Goal: Task Accomplishment & Management: Use online tool/utility

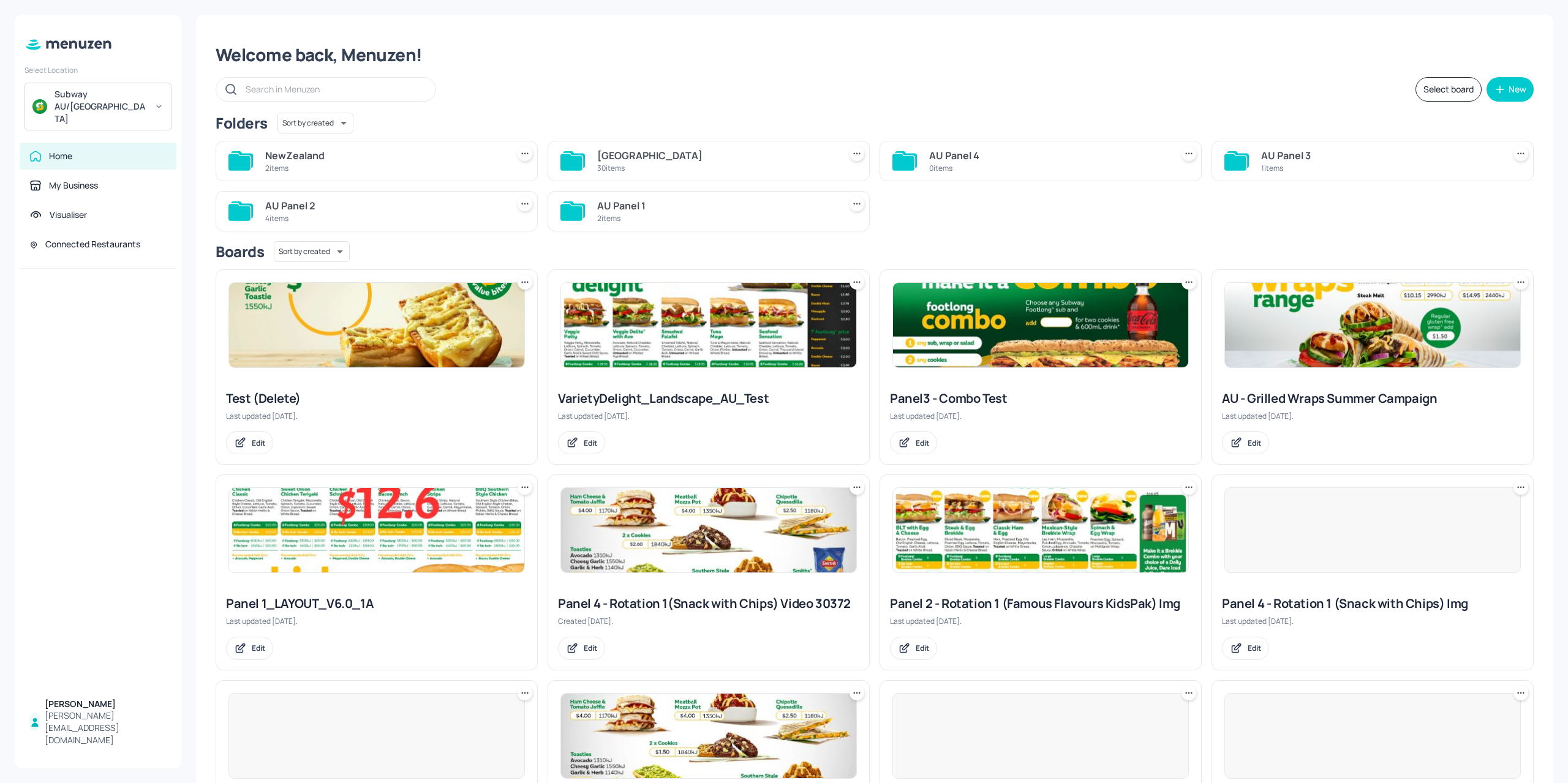
click at [667, 160] on div "[GEOGRAPHIC_DATA]" at bounding box center [716, 155] width 238 height 15
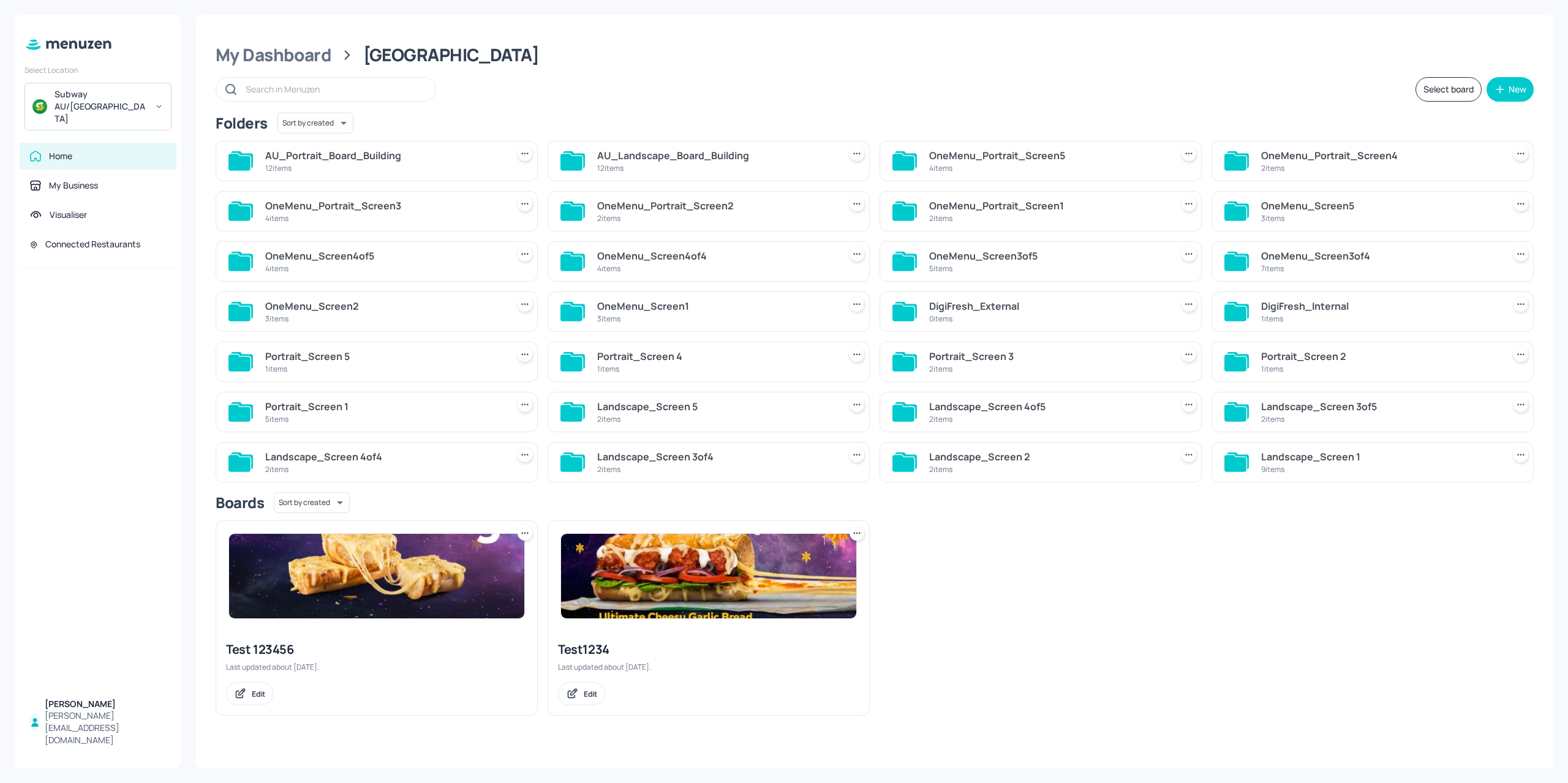
click at [1014, 457] on div "Landscape_Screen 2" at bounding box center [1048, 457] width 238 height 15
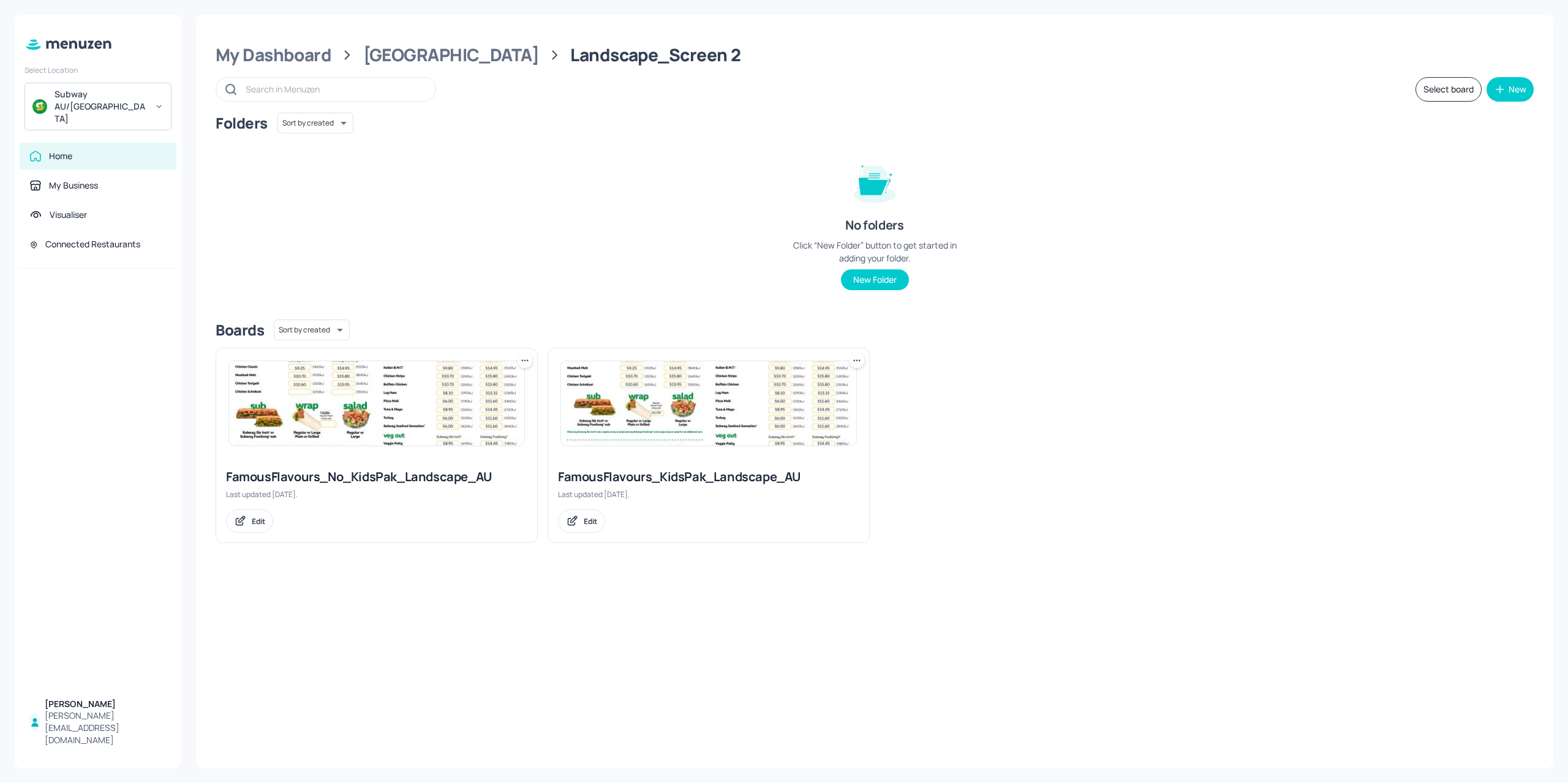
click at [383, 410] on img at bounding box center [376, 403] width 295 height 84
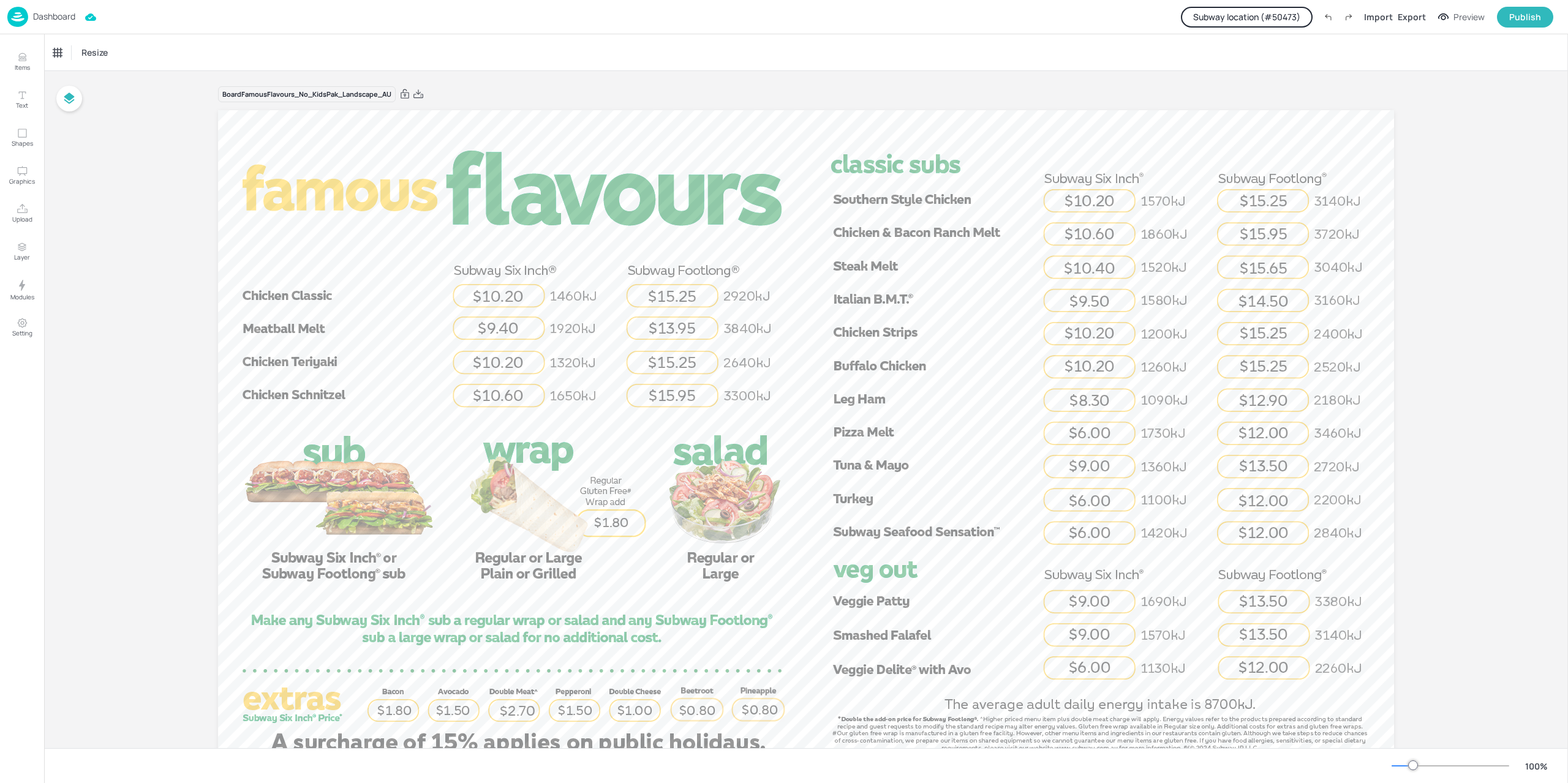
click at [1245, 18] on button "Subway location (# 50473 )" at bounding box center [1247, 17] width 131 height 21
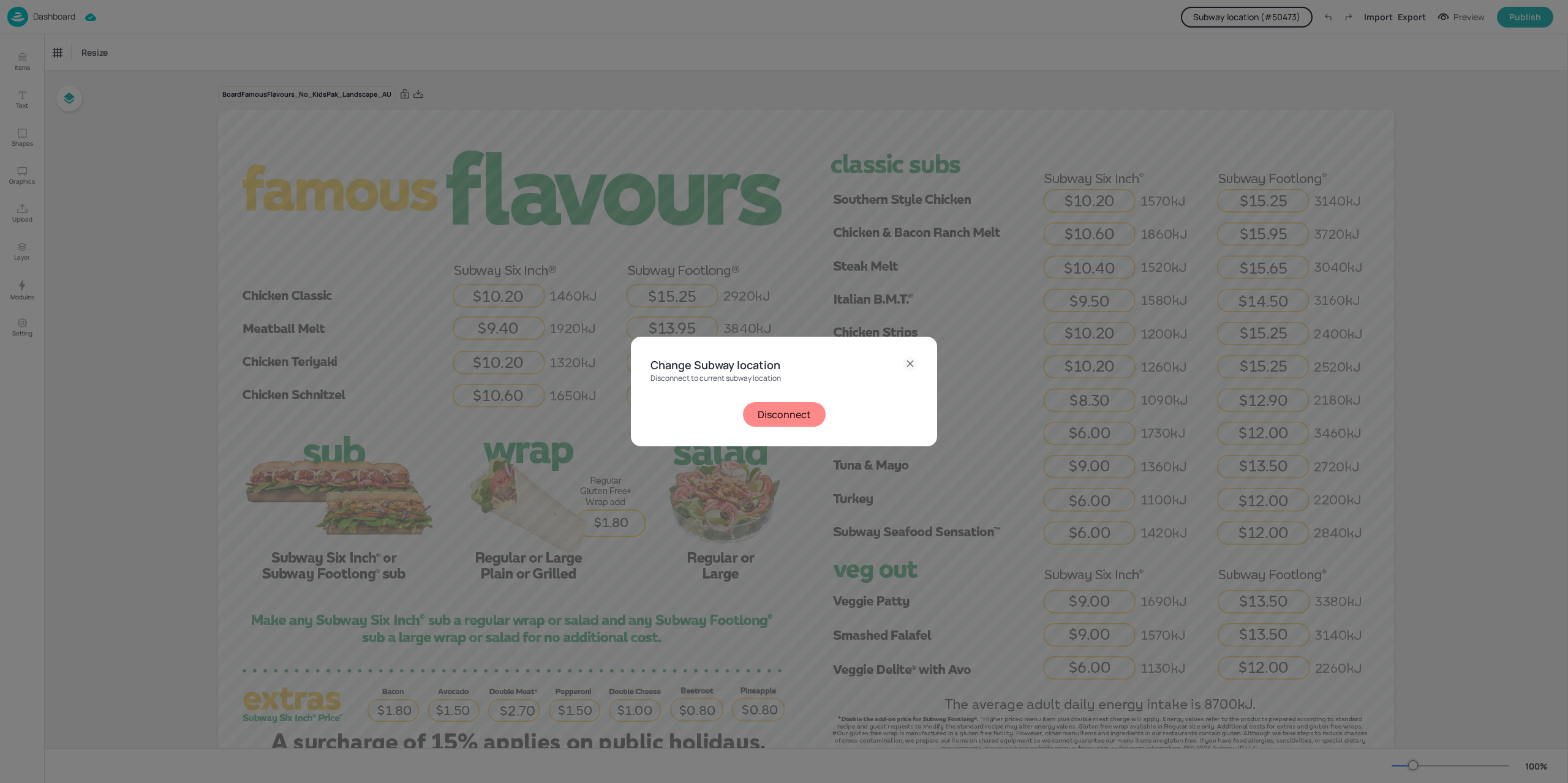
click at [787, 420] on button "Disconnect" at bounding box center [784, 415] width 83 height 25
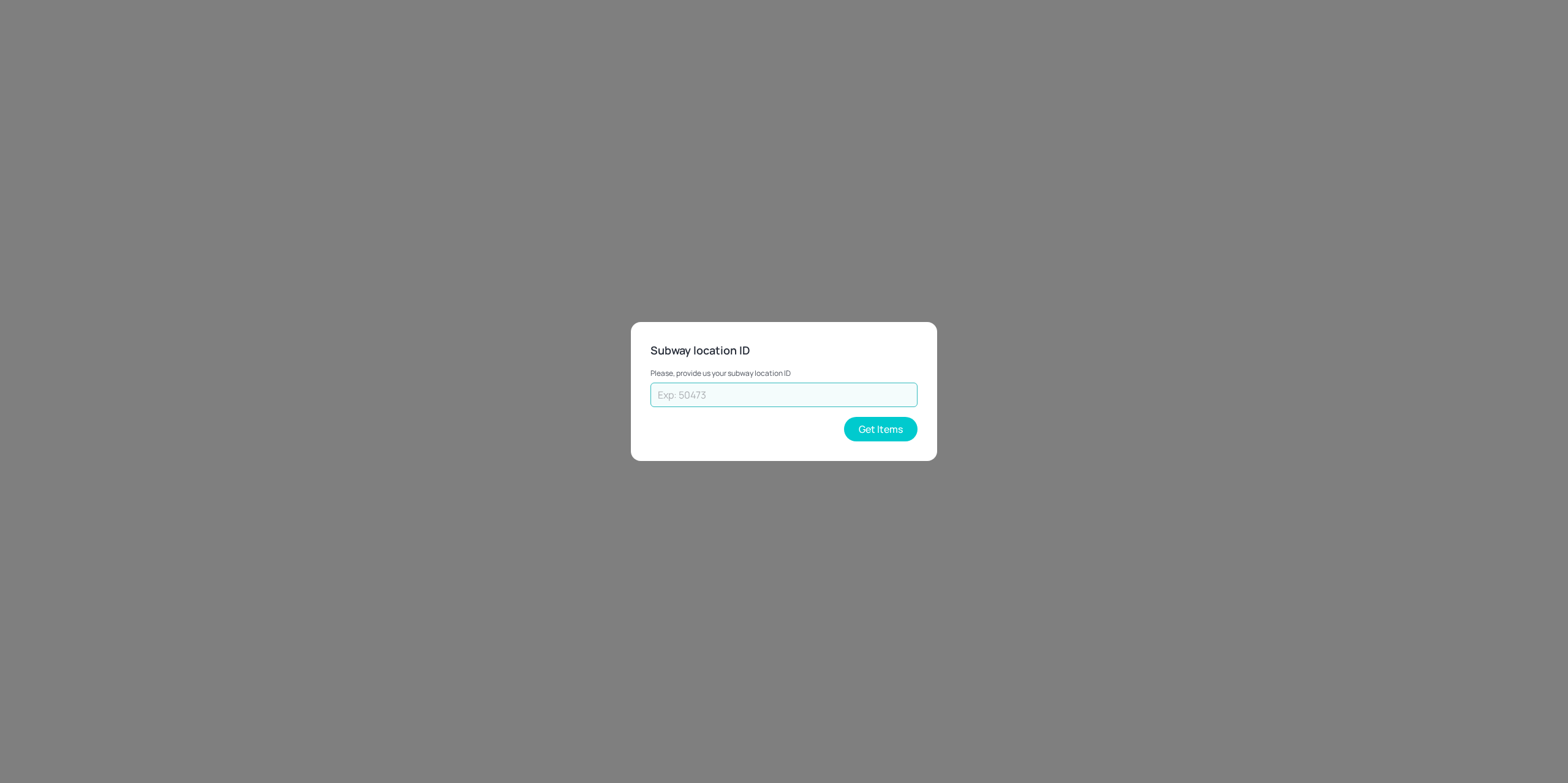
click at [801, 401] on input "text" at bounding box center [783, 395] width 267 height 25
paste input "26112"
type input "26112"
click at [871, 415] on div "Please, provide us your subway location ID 26112 ​ Get Items" at bounding box center [783, 400] width 267 height 82
click at [872, 423] on button "Get Items" at bounding box center [881, 429] width 74 height 25
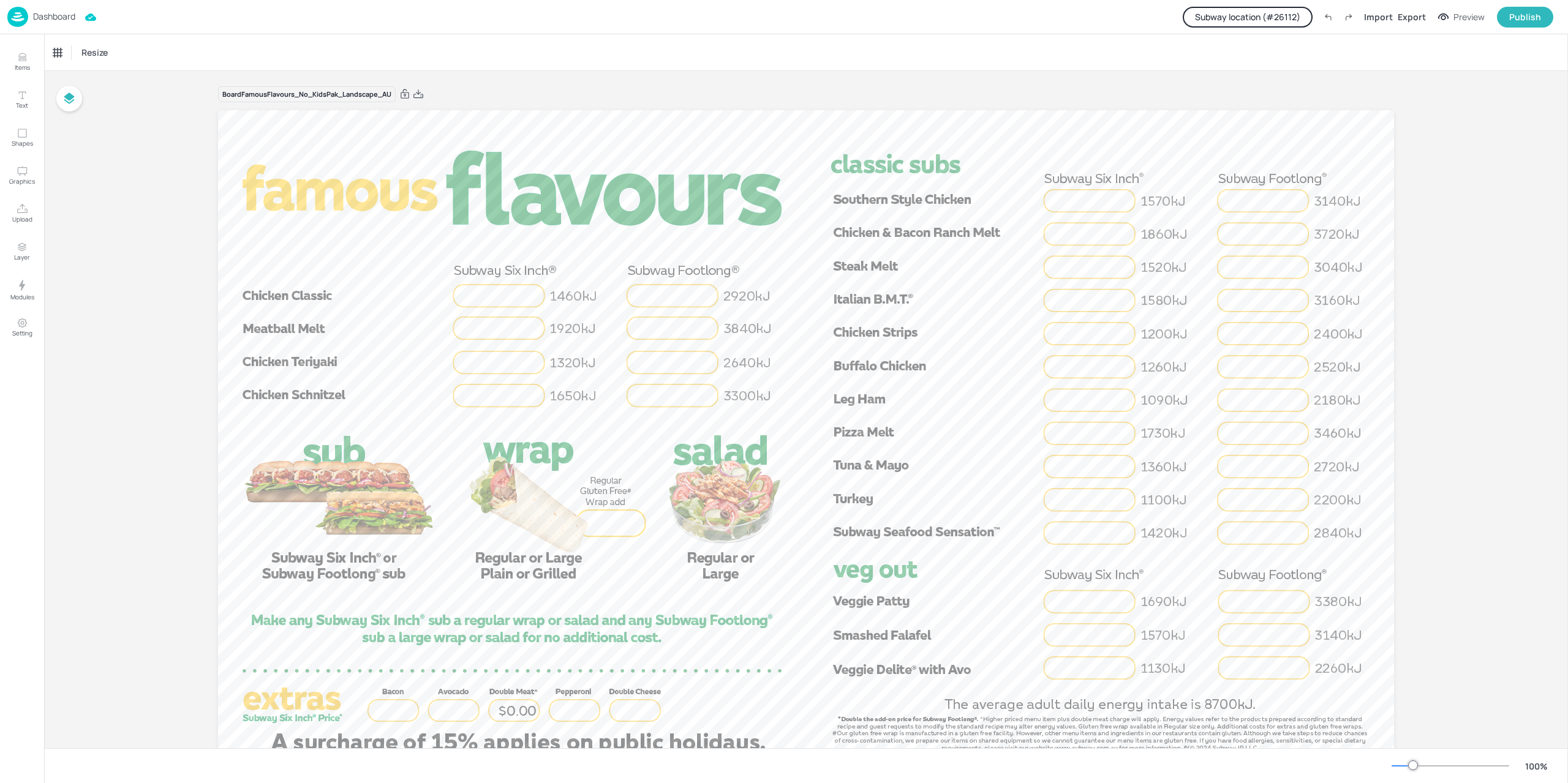
click at [1240, 18] on button "Subway location (# 26112 )" at bounding box center [1247, 17] width 130 height 21
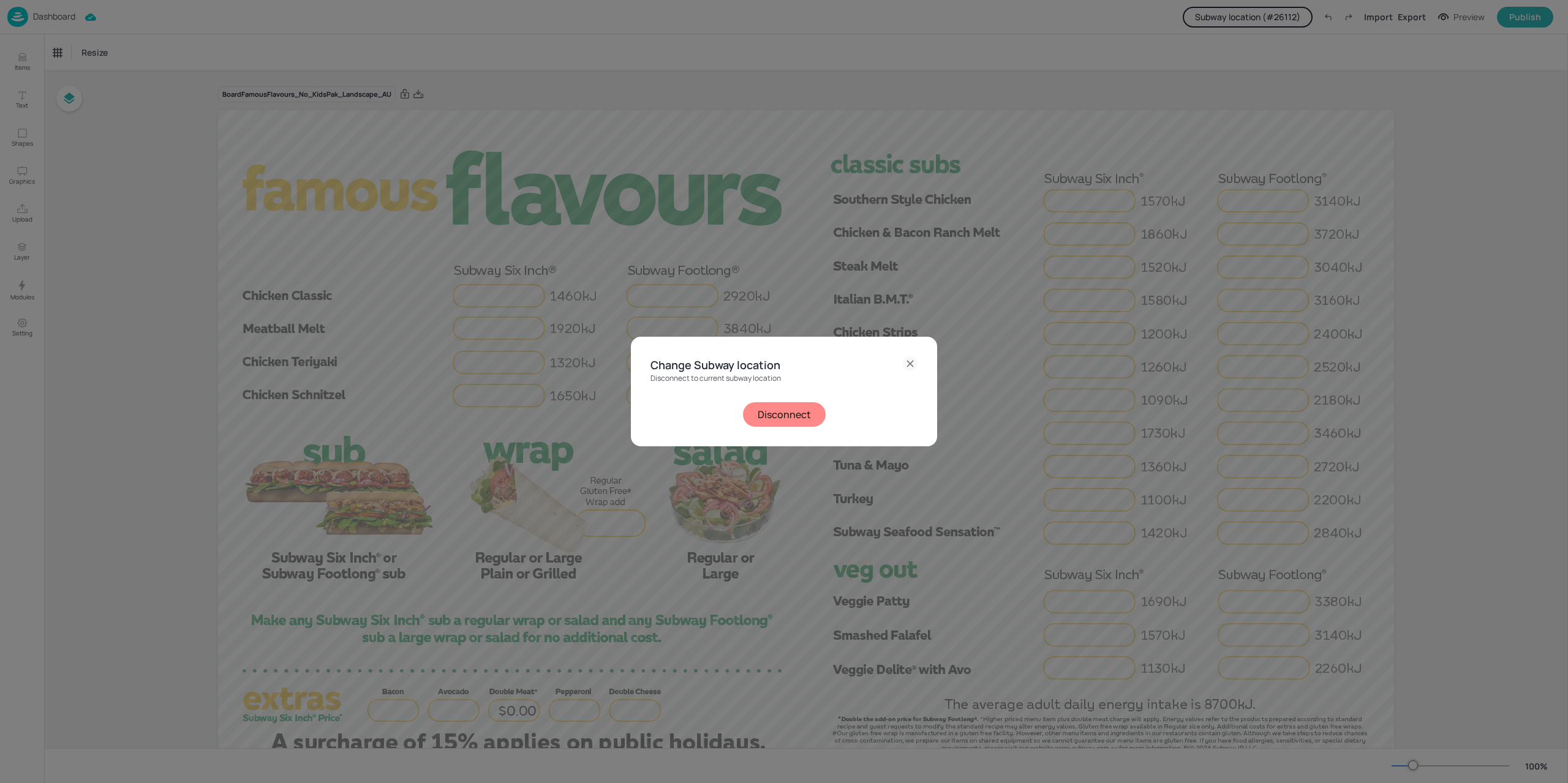
click at [791, 411] on button "Disconnect" at bounding box center [784, 415] width 83 height 25
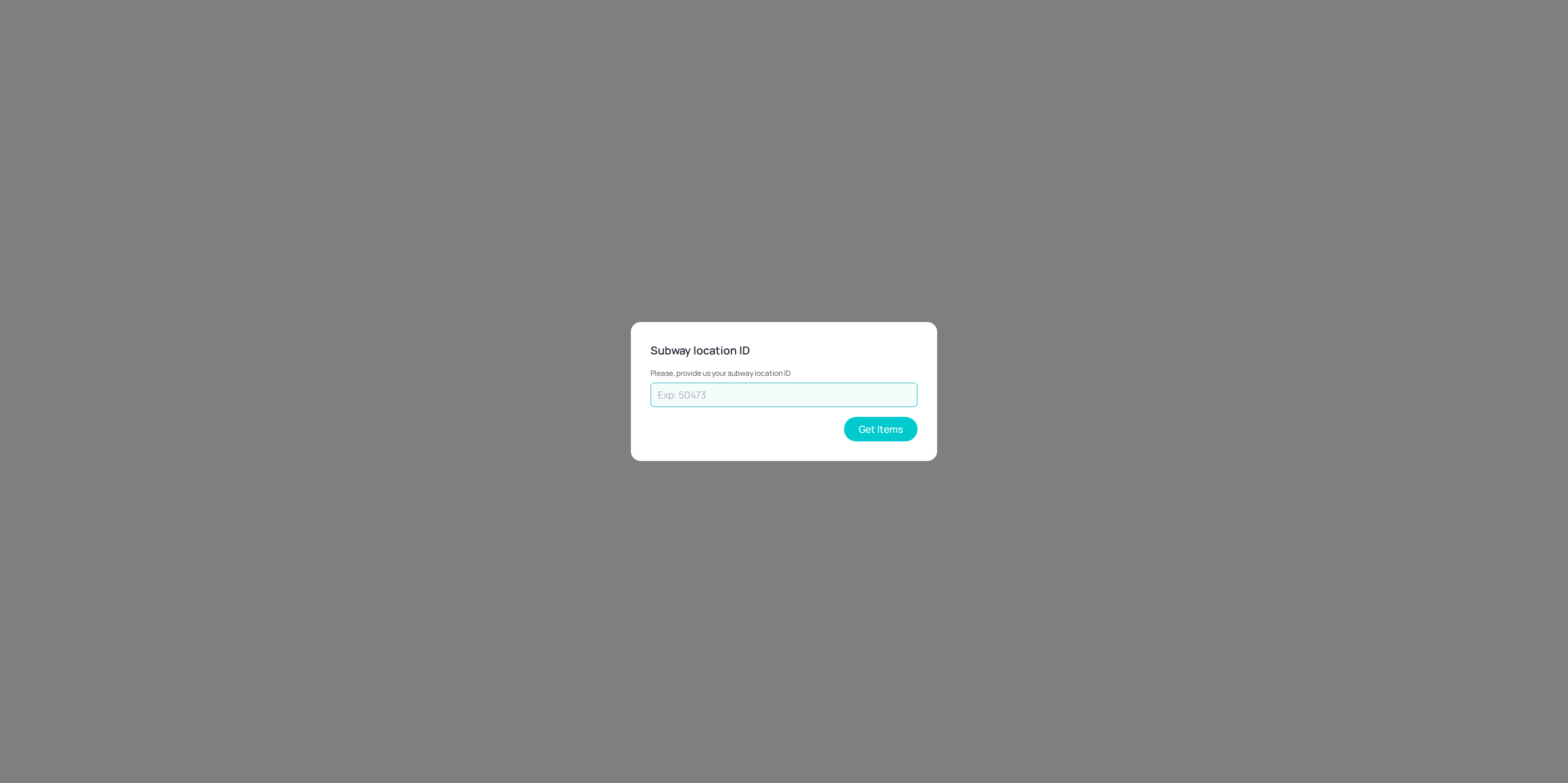
drag, startPoint x: 769, startPoint y: 396, endPoint x: 728, endPoint y: 398, distance: 41.0
click at [728, 398] on input "text" at bounding box center [783, 395] width 267 height 25
paste input "70308"
type input "70308"
click at [877, 417] on button "Get Items" at bounding box center [881, 429] width 74 height 25
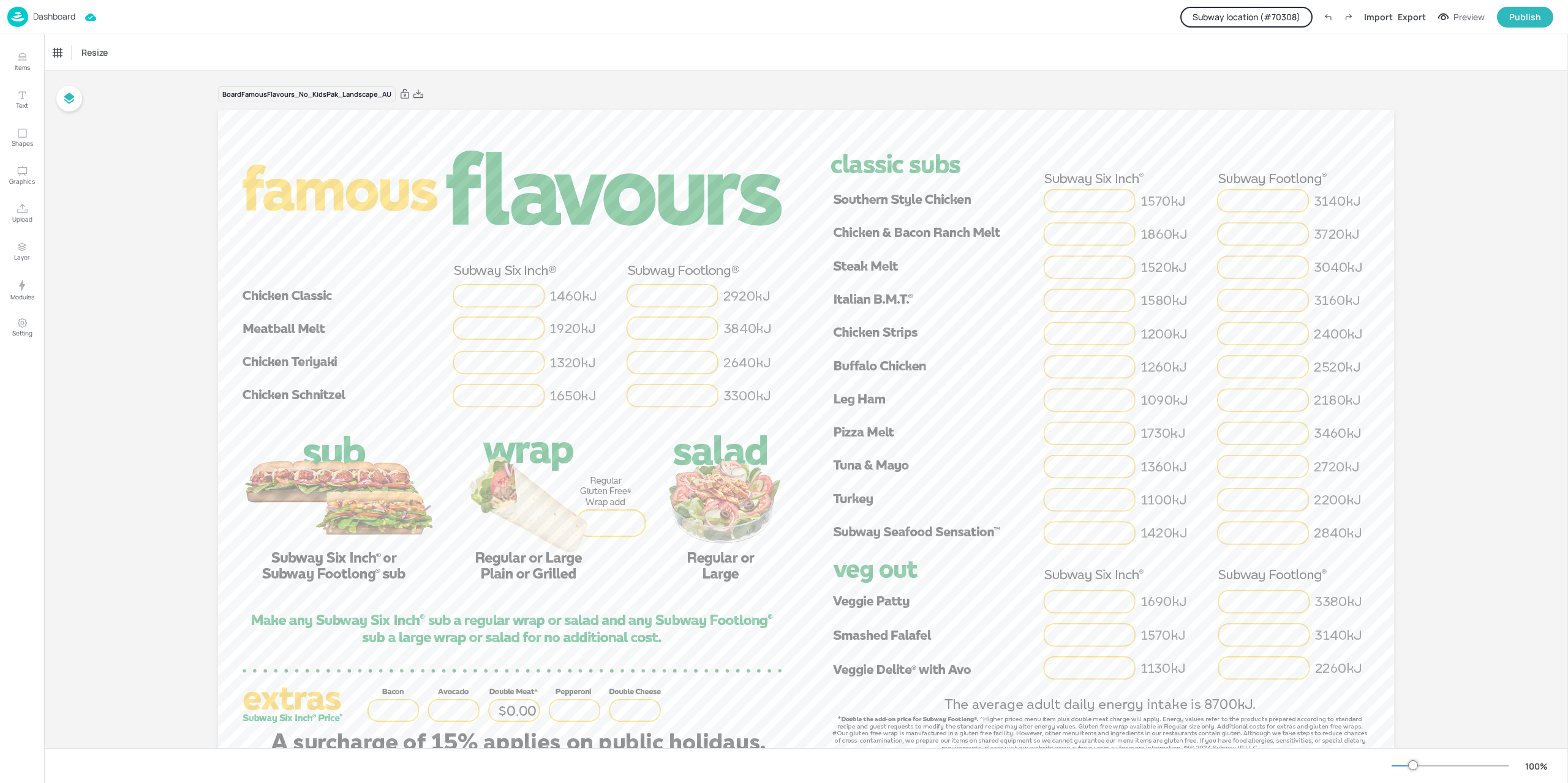
click at [1264, 13] on button "Subway location (# 70308 )" at bounding box center [1247, 17] width 132 height 21
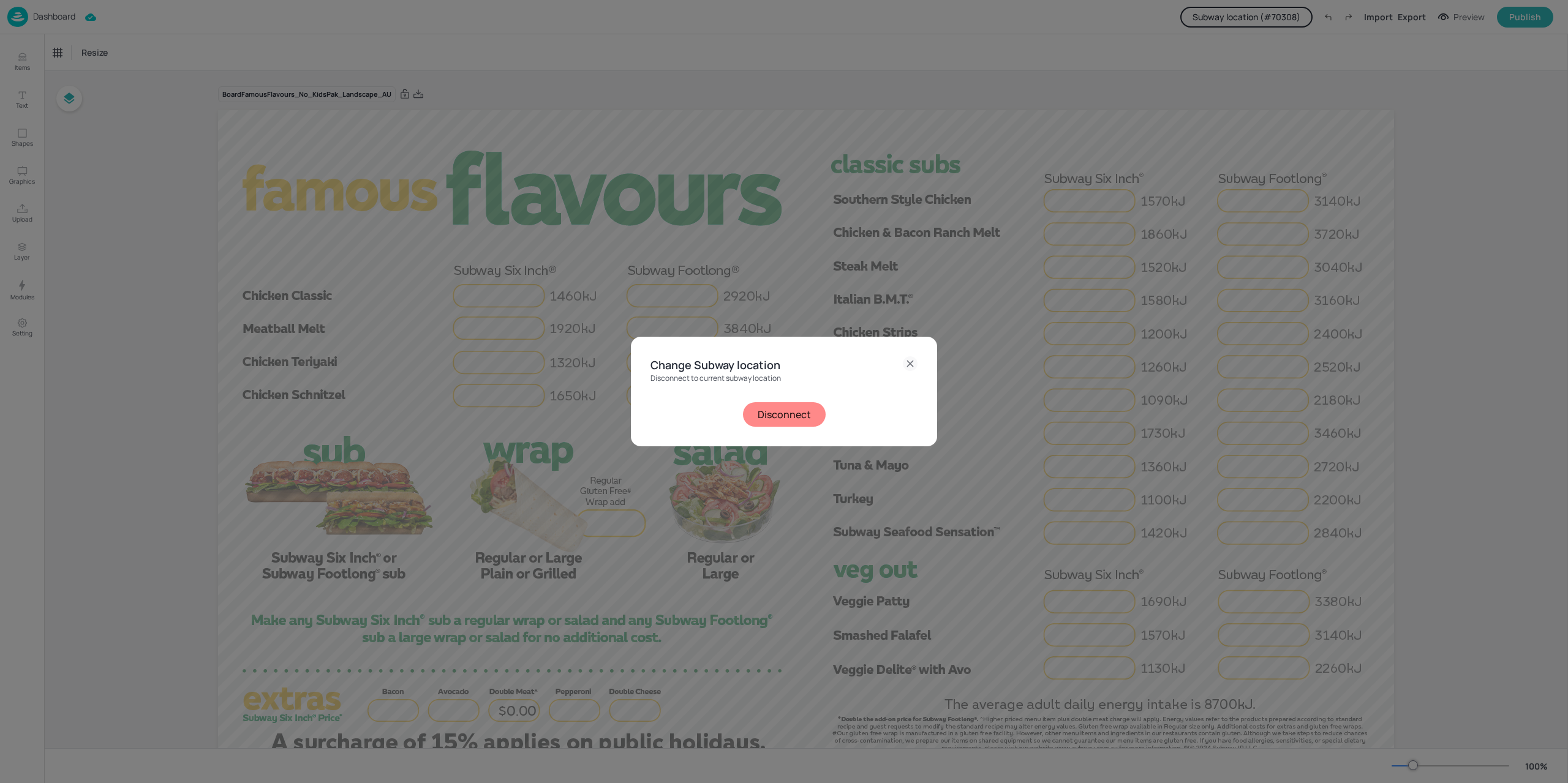
click at [754, 406] on button "Disconnect" at bounding box center [784, 415] width 83 height 25
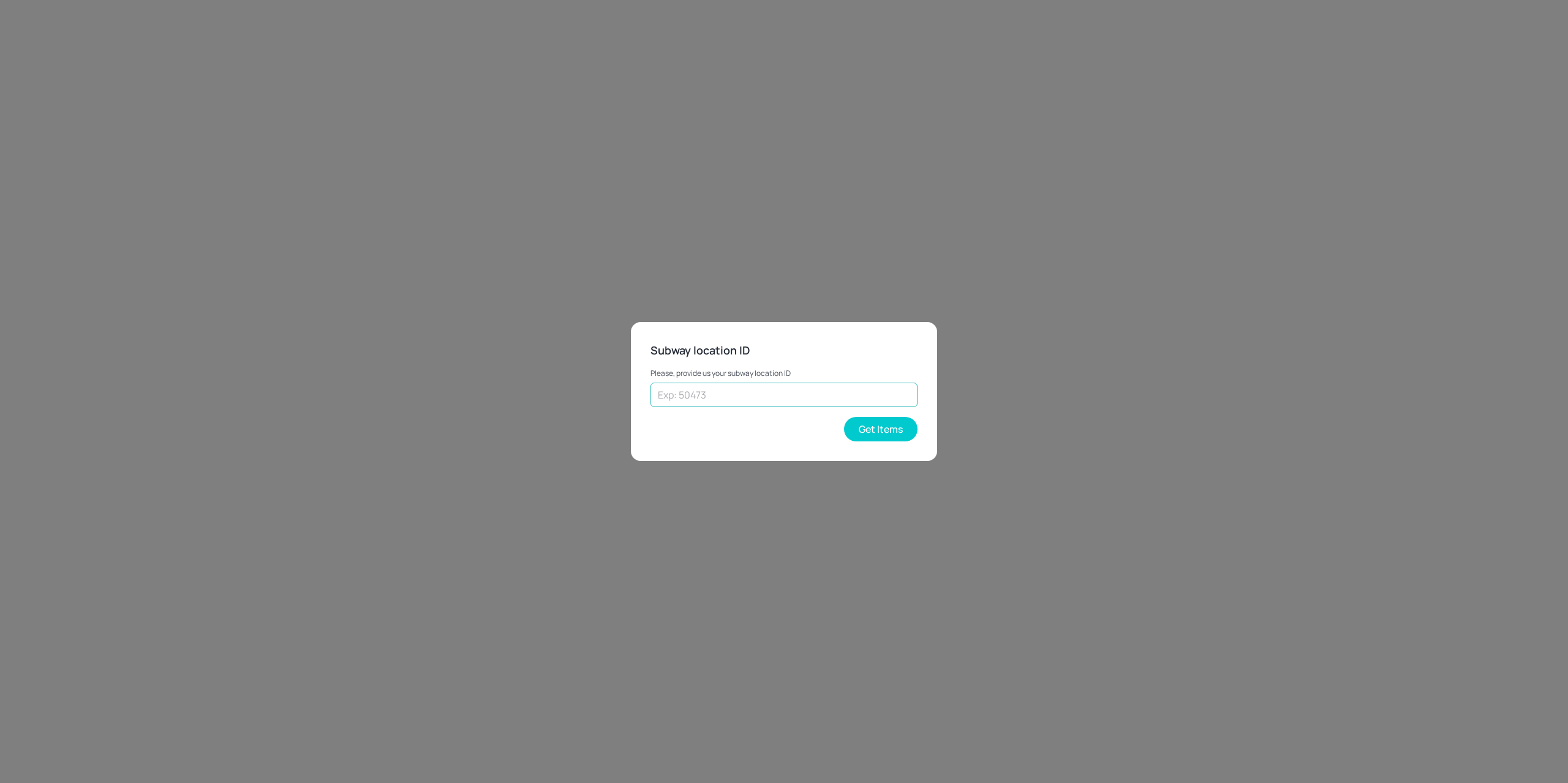
click at [735, 393] on input "text" at bounding box center [783, 395] width 267 height 25
paste input "26112"
type input "26112"
click at [873, 424] on button "Get Items" at bounding box center [881, 429] width 74 height 25
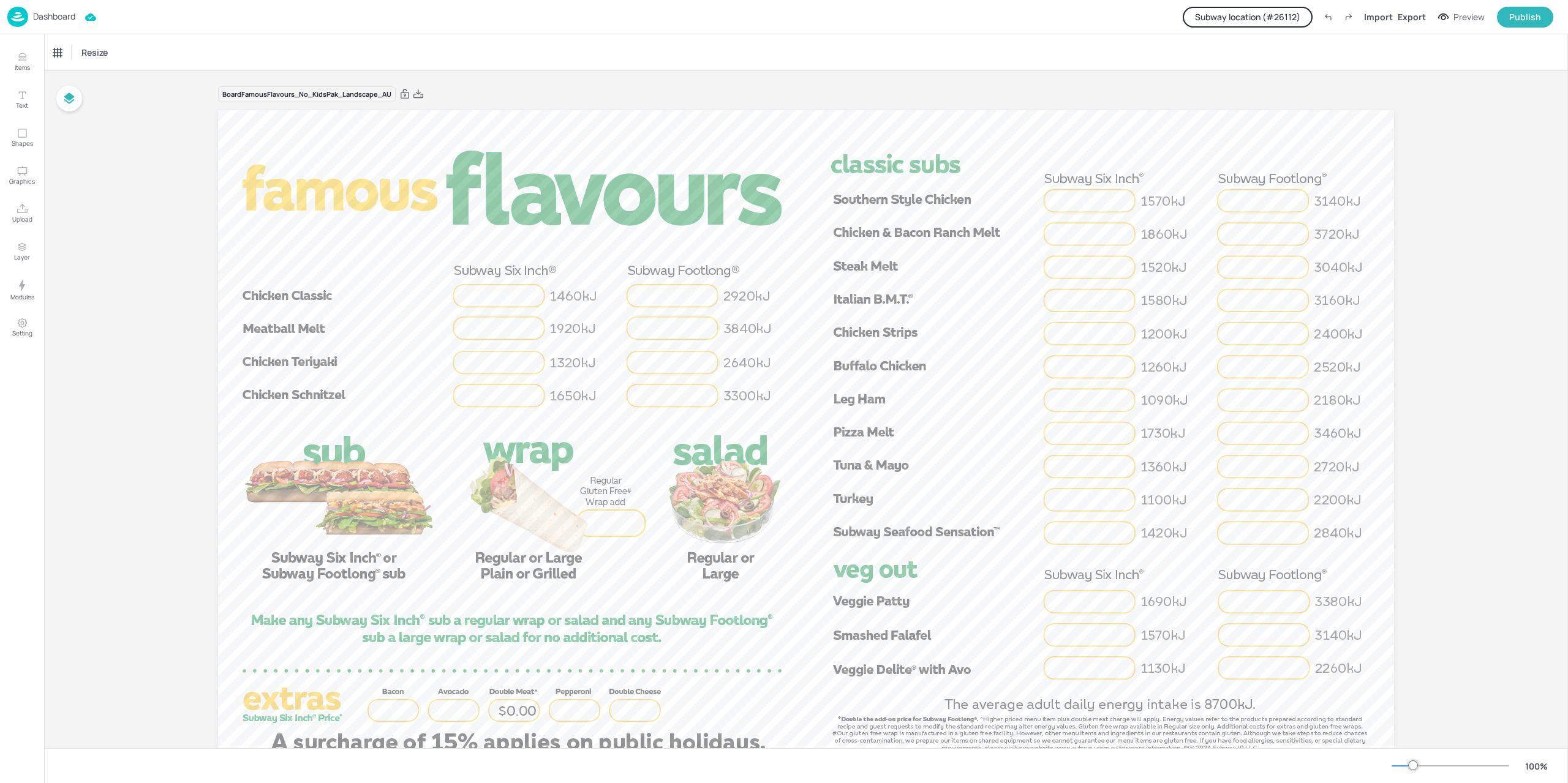
click at [1255, 9] on button "Subway location (# 26112 )" at bounding box center [1247, 17] width 130 height 21
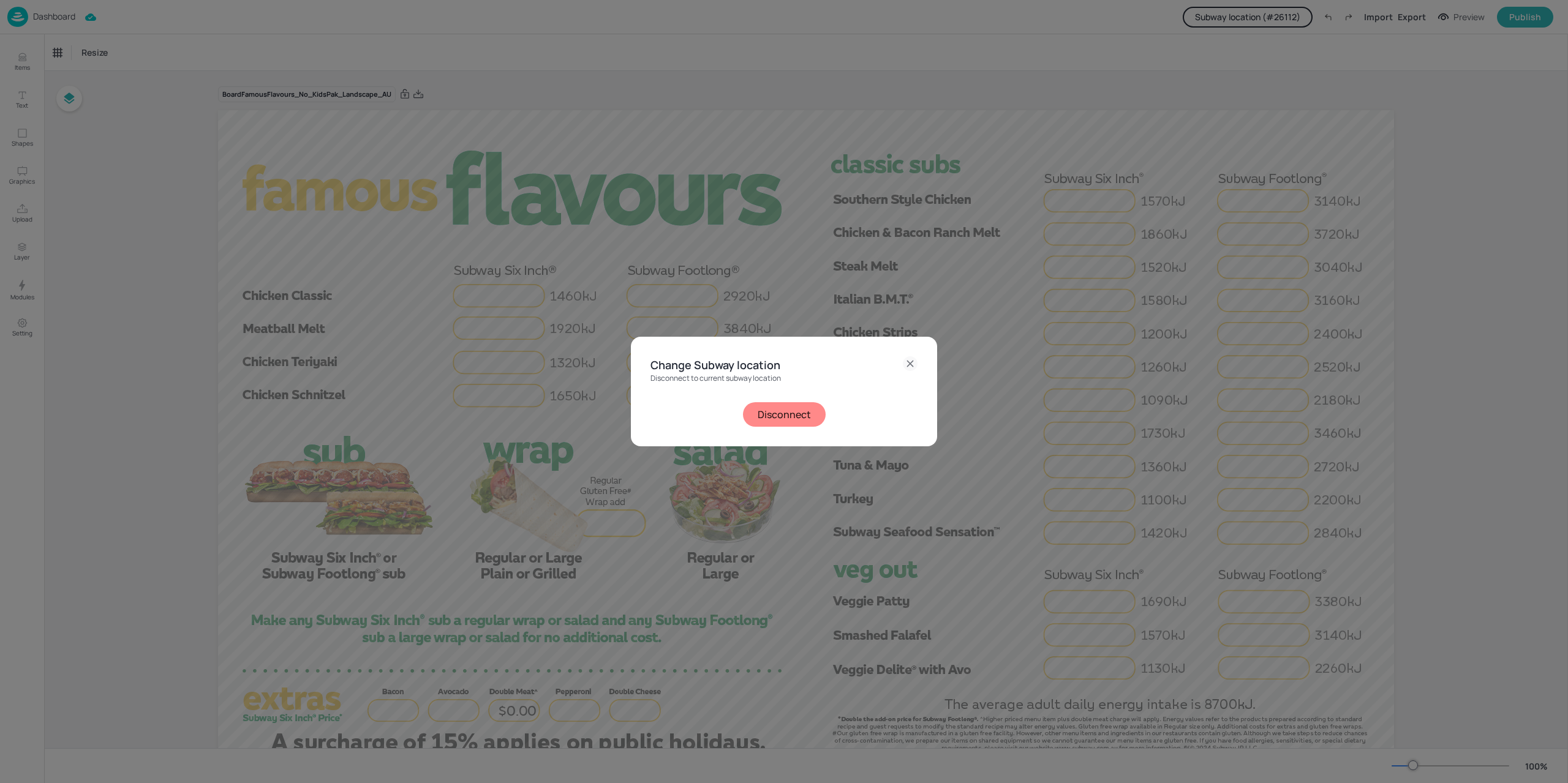
click at [759, 409] on button "Disconnect" at bounding box center [784, 415] width 83 height 25
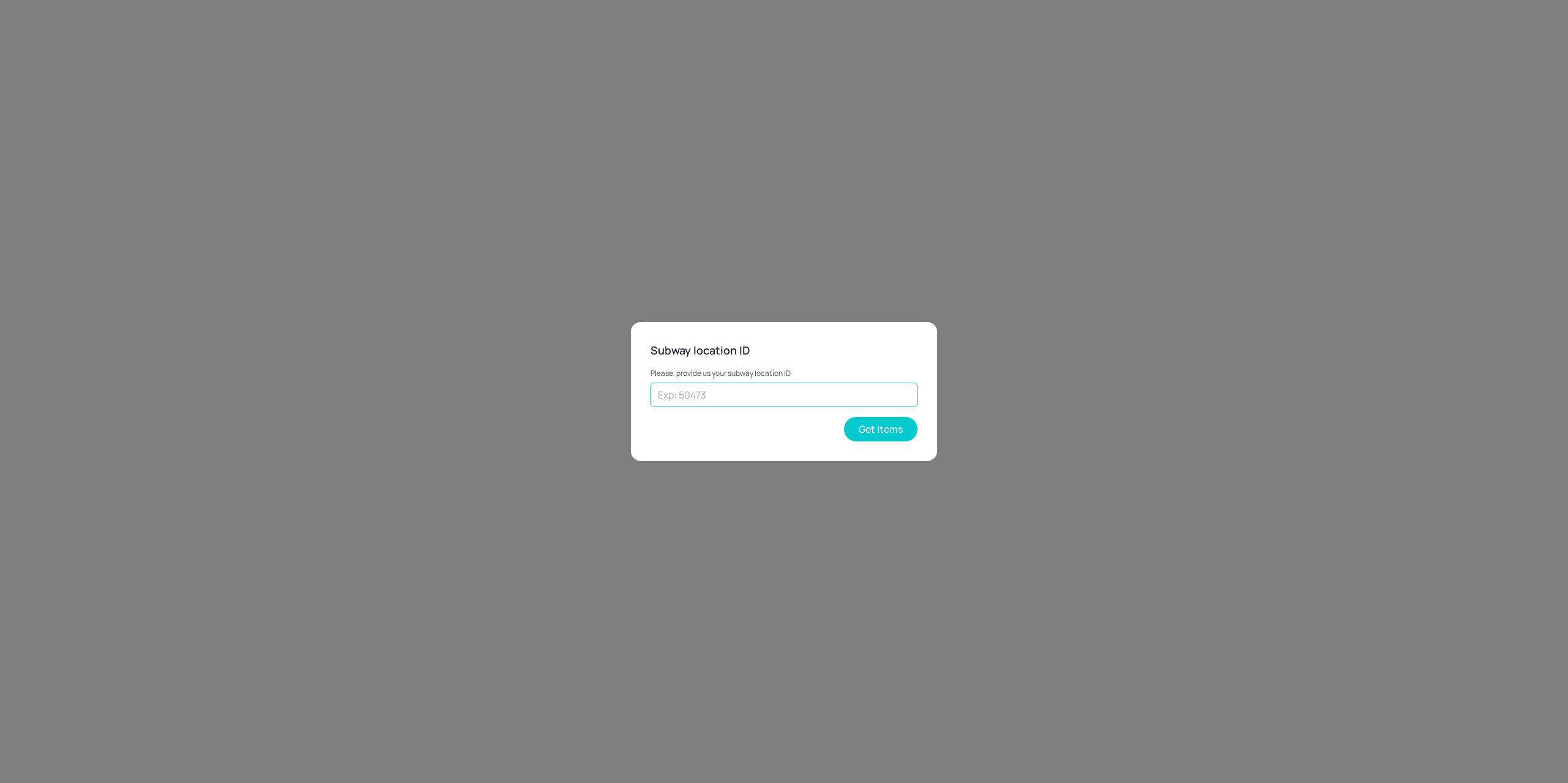
click at [796, 401] on input "text" at bounding box center [783, 395] width 267 height 25
paste input "70187"
type input "70187"
click at [886, 432] on button "Get Items" at bounding box center [881, 429] width 74 height 25
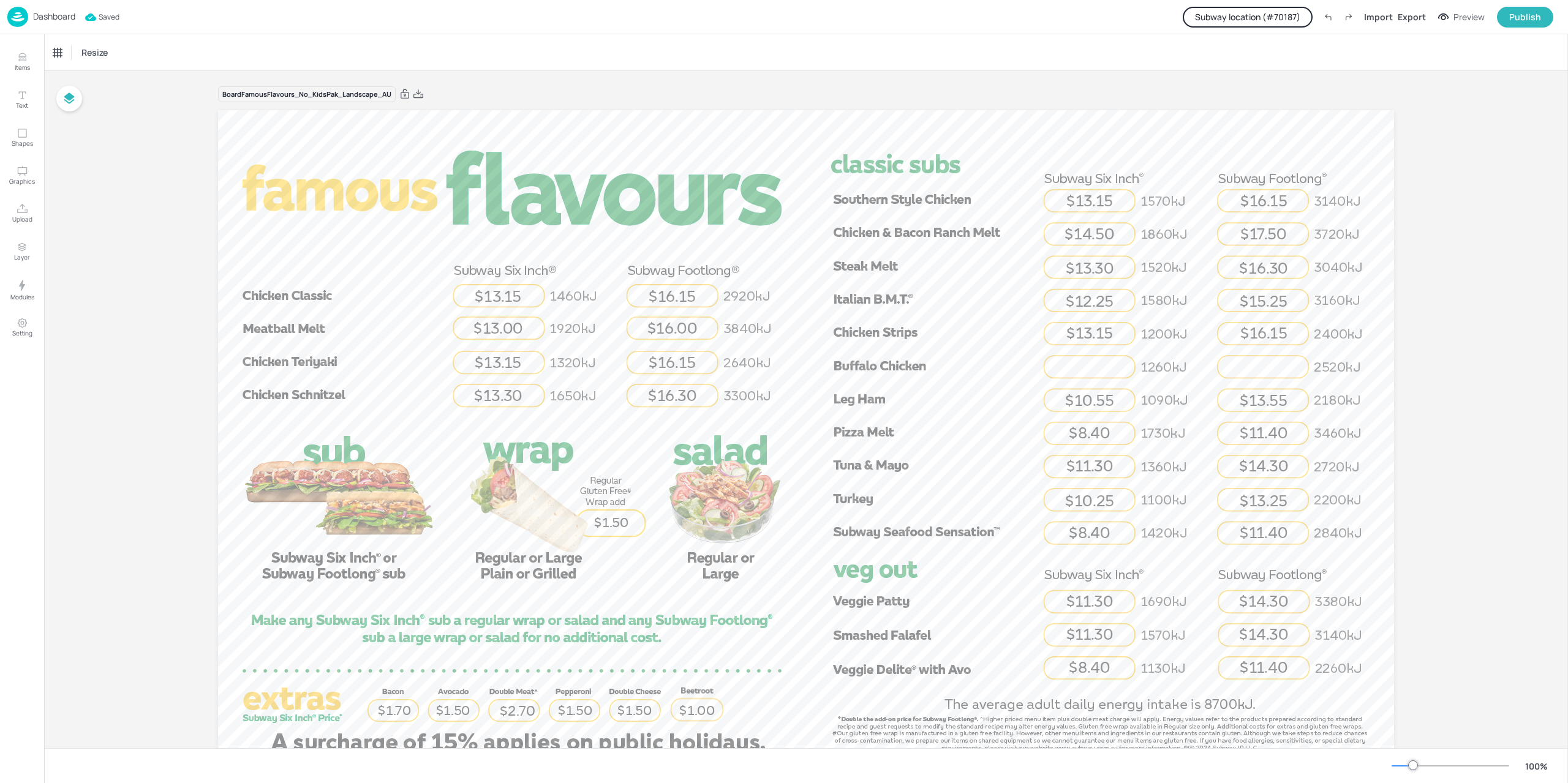
click at [1231, 12] on button "Subway location (# 70187 )" at bounding box center [1247, 17] width 130 height 21
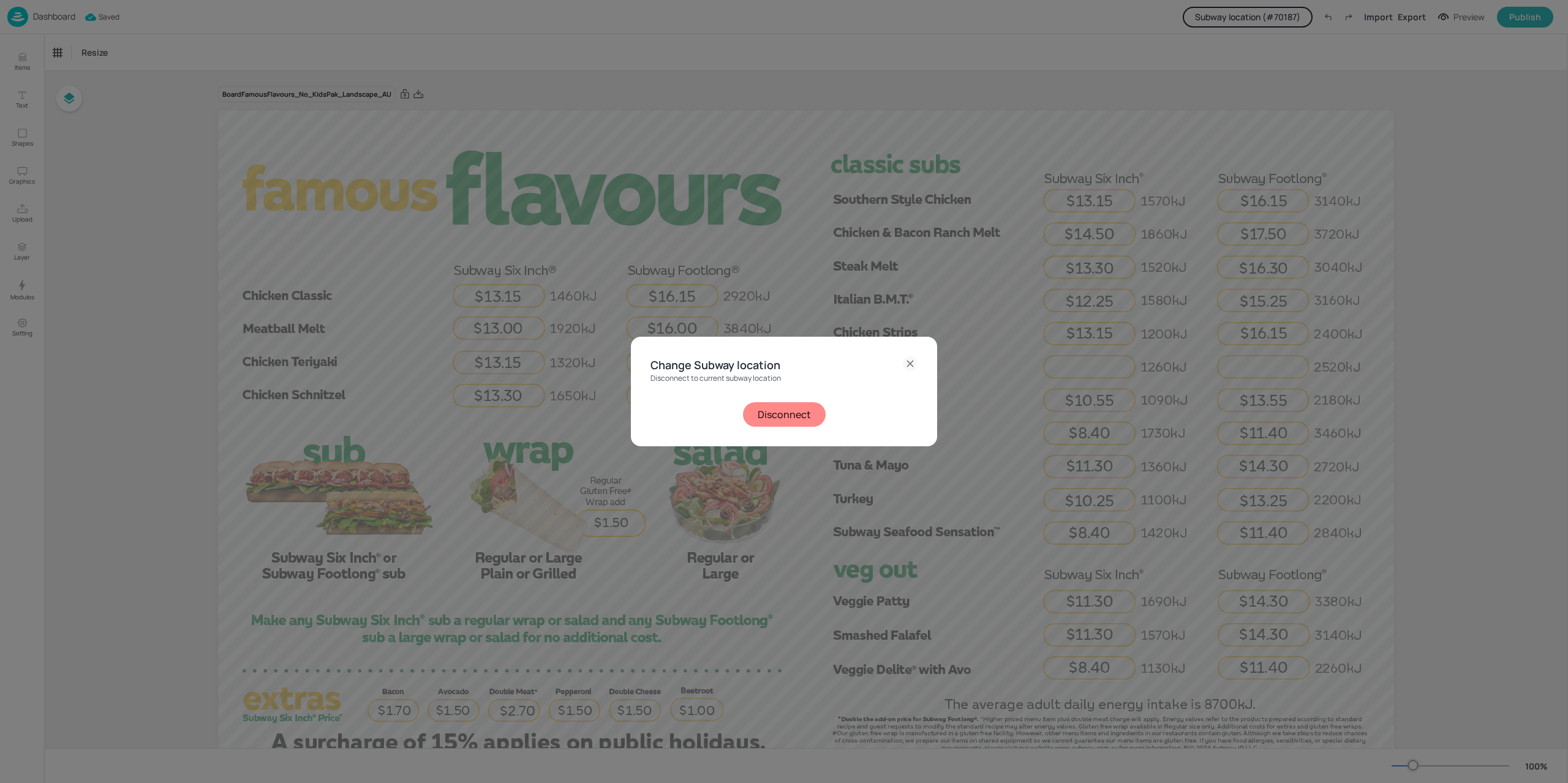
click at [804, 415] on button "Disconnect" at bounding box center [784, 415] width 83 height 25
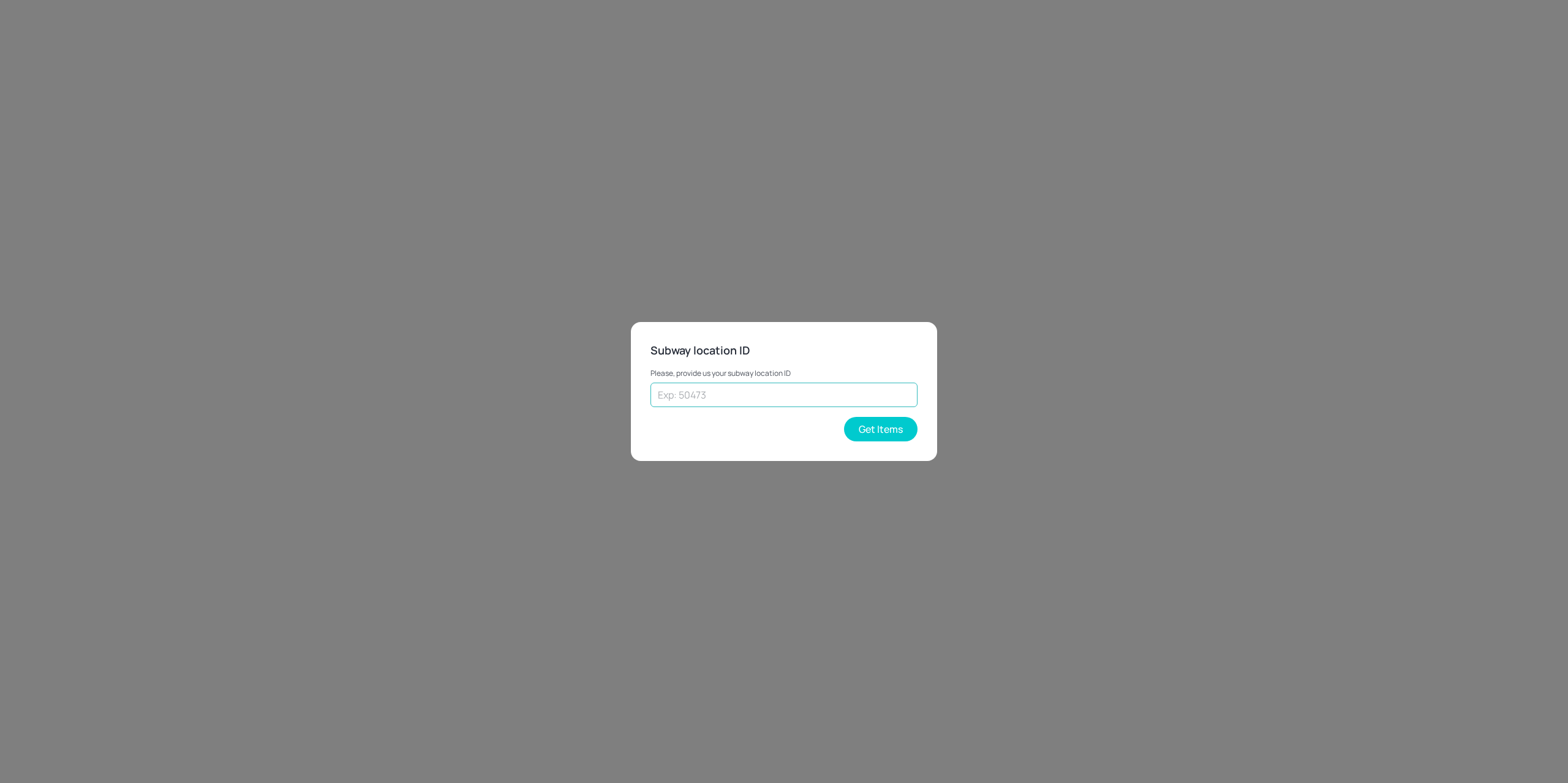
click at [751, 400] on input "text" at bounding box center [783, 395] width 267 height 25
paste input "51499"
type input "51499"
click at [900, 425] on button "Get Items" at bounding box center [881, 429] width 74 height 25
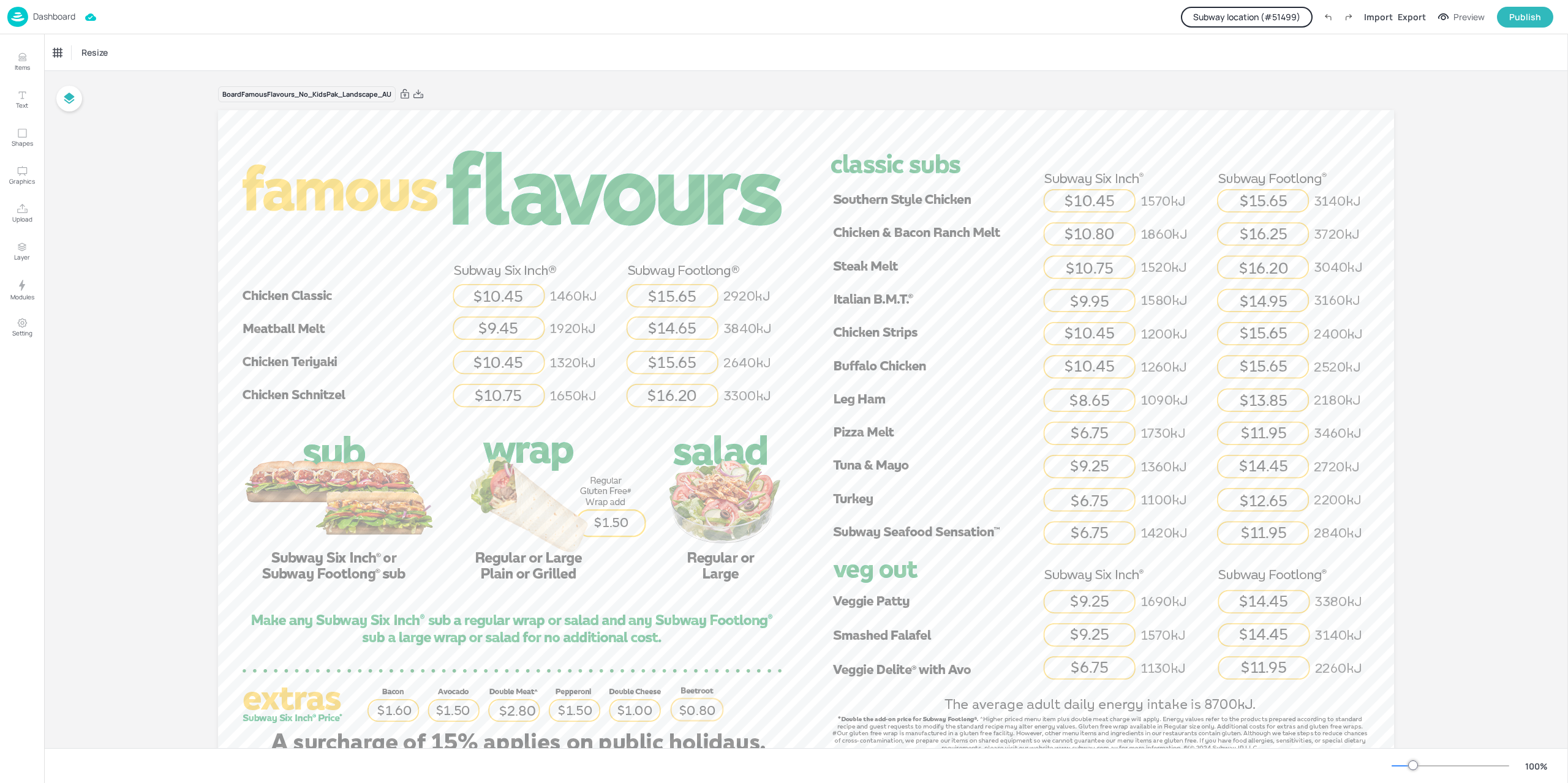
click at [1274, 11] on button "Subway location (# 51499 )" at bounding box center [1247, 17] width 131 height 21
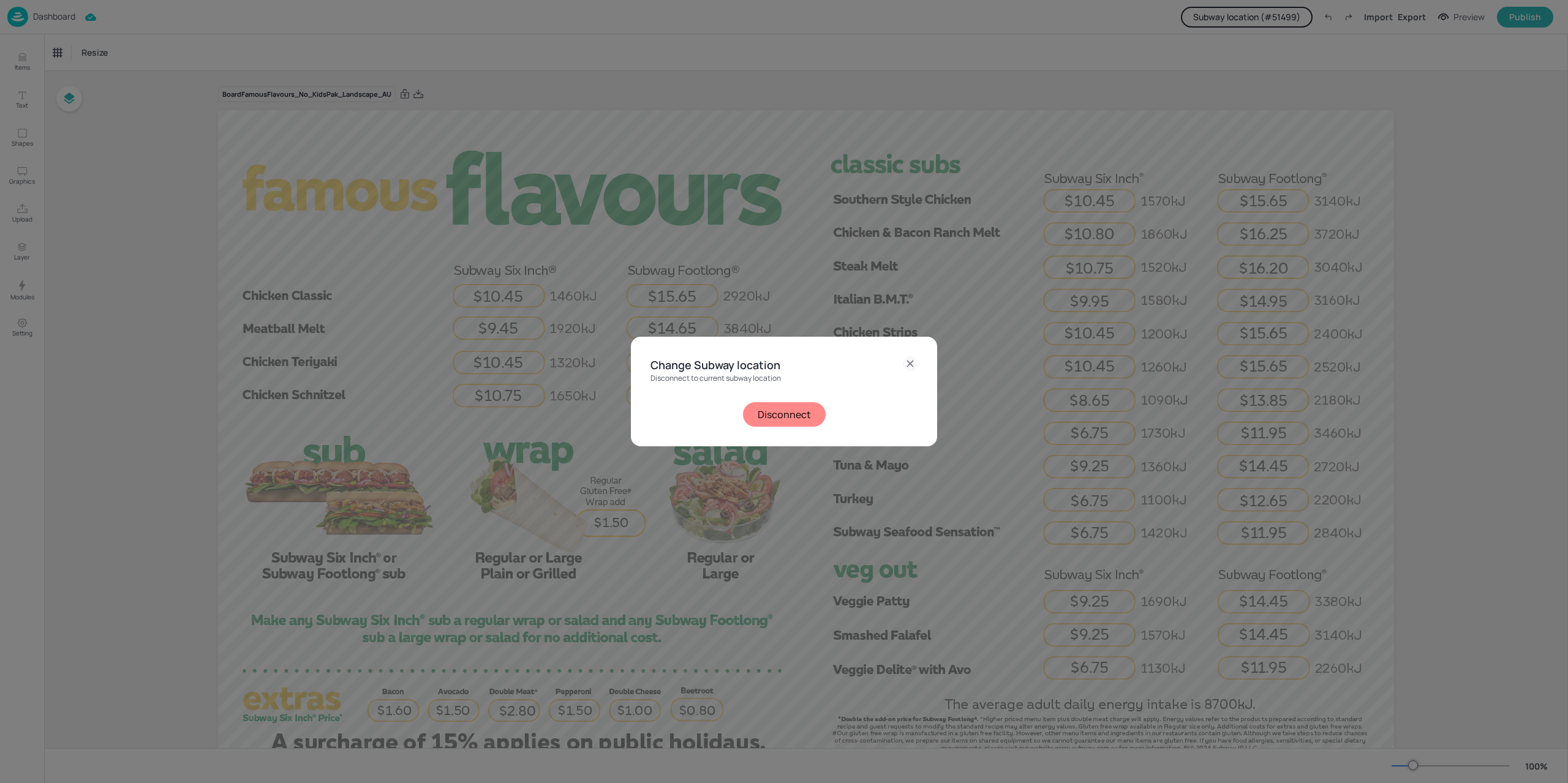
click at [773, 410] on button "Disconnect" at bounding box center [784, 415] width 83 height 25
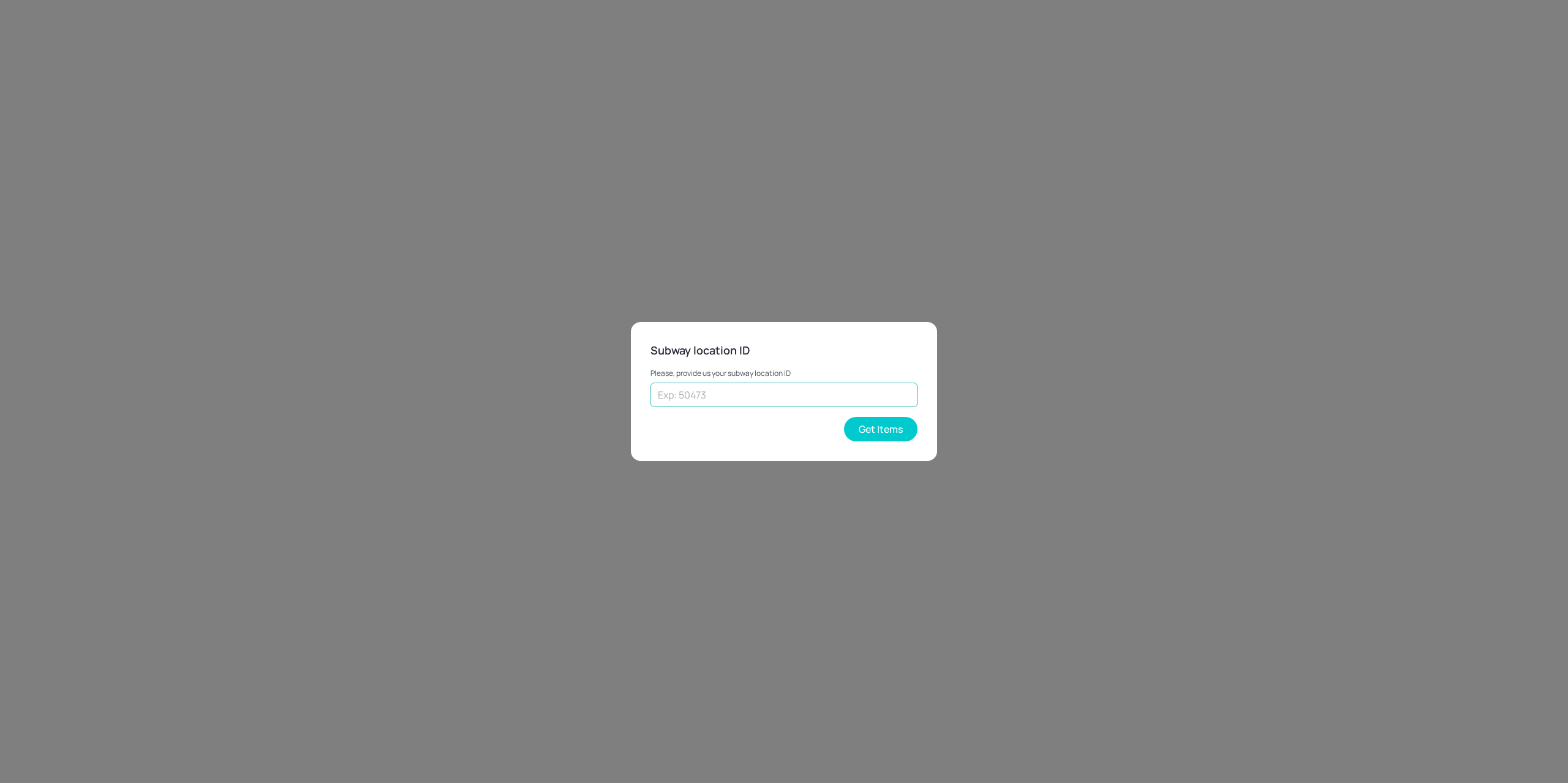
click at [721, 405] on input "text" at bounding box center [783, 395] width 267 height 25
paste input "43063"
click at [885, 428] on button "Get Items" at bounding box center [881, 429] width 74 height 25
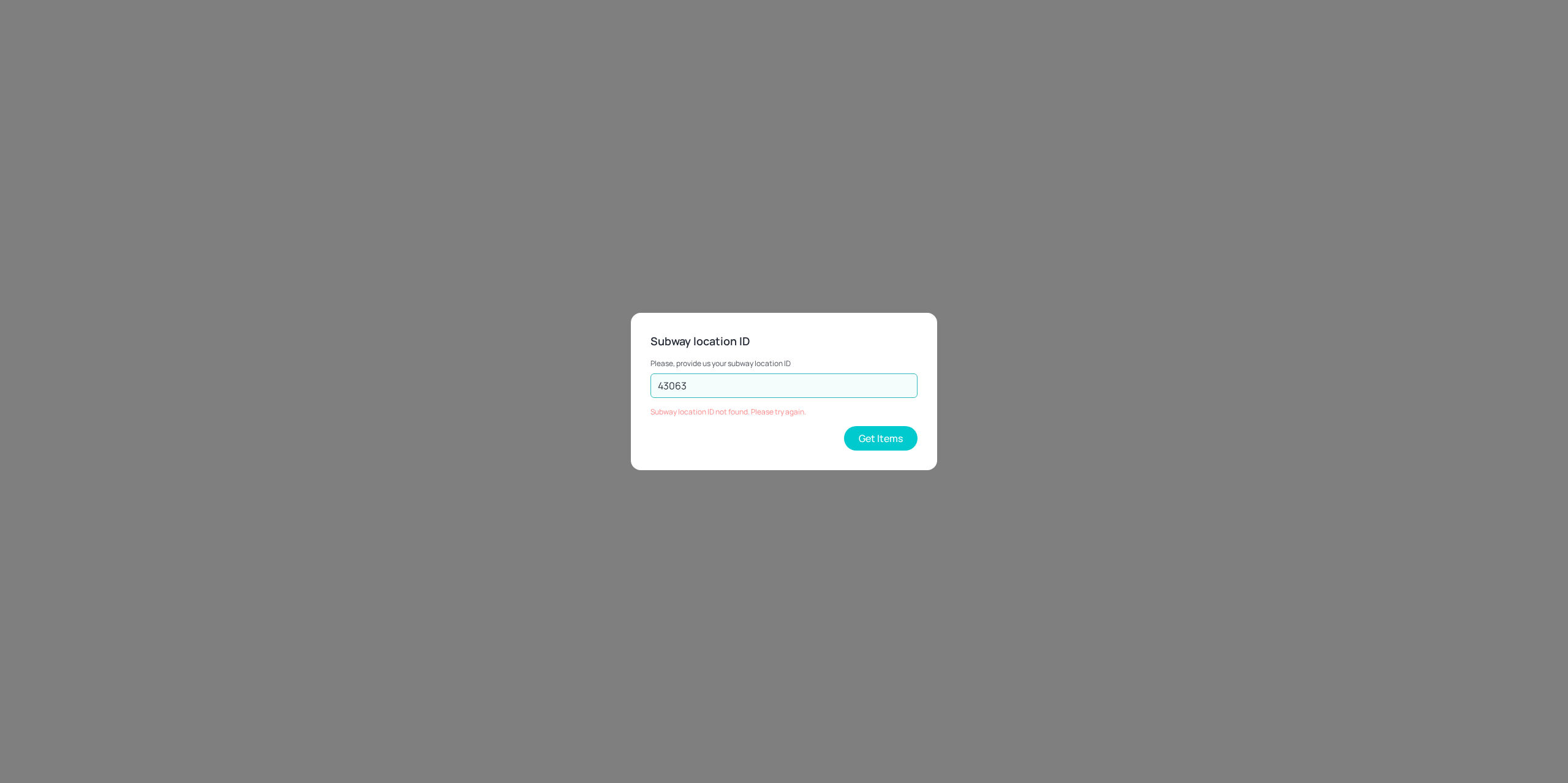
click at [792, 382] on input "43063" at bounding box center [783, 386] width 267 height 25
type input "43063"
click at [867, 435] on button "Get Items" at bounding box center [881, 439] width 74 height 25
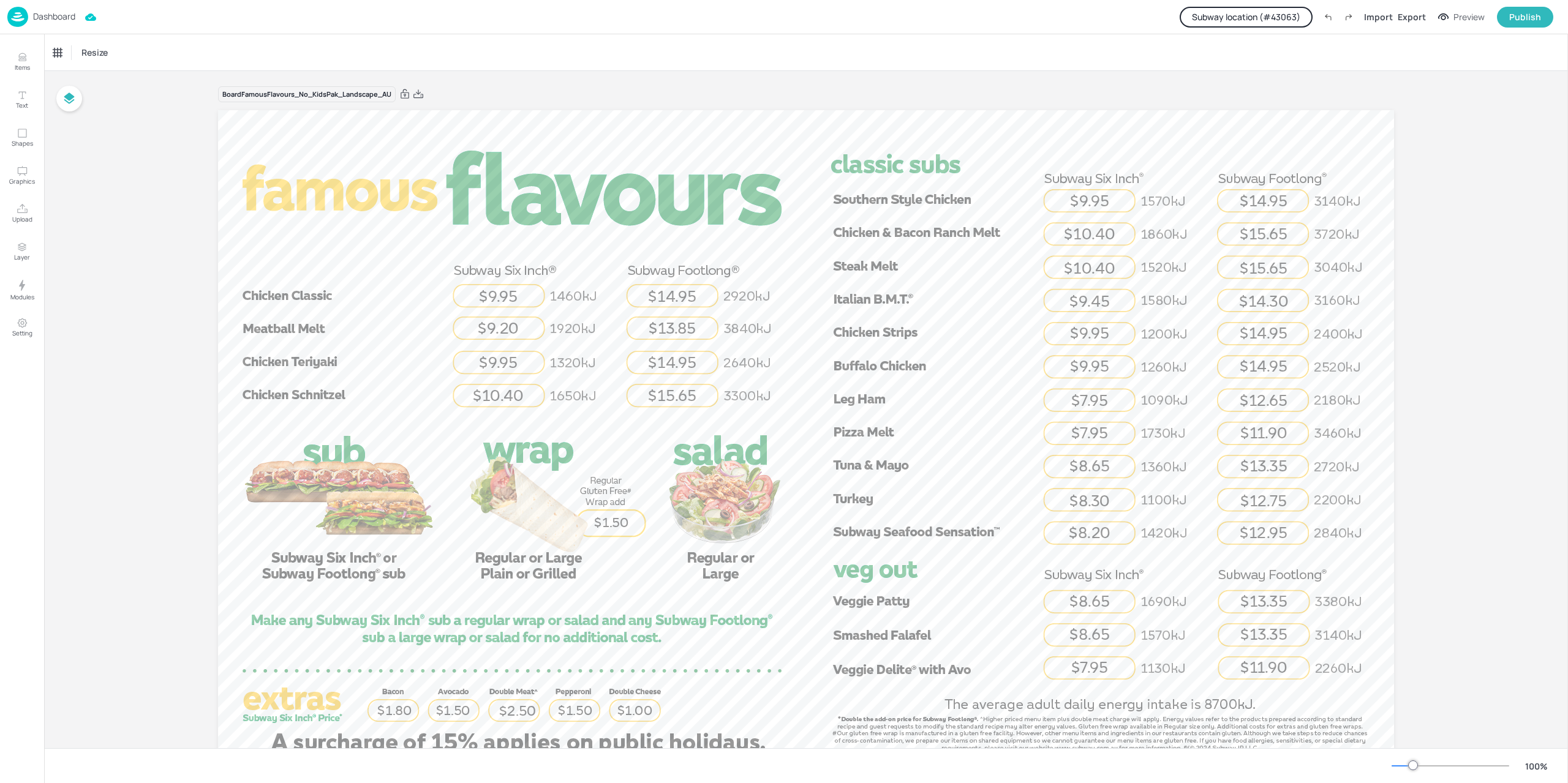
click at [1255, 30] on div "Dashboard Subway location (# 43063 ) Import Export Preview Publish" at bounding box center [780, 17] width 1546 height 34
click at [1250, 20] on button "Subway location (# 43063 )" at bounding box center [1246, 17] width 133 height 21
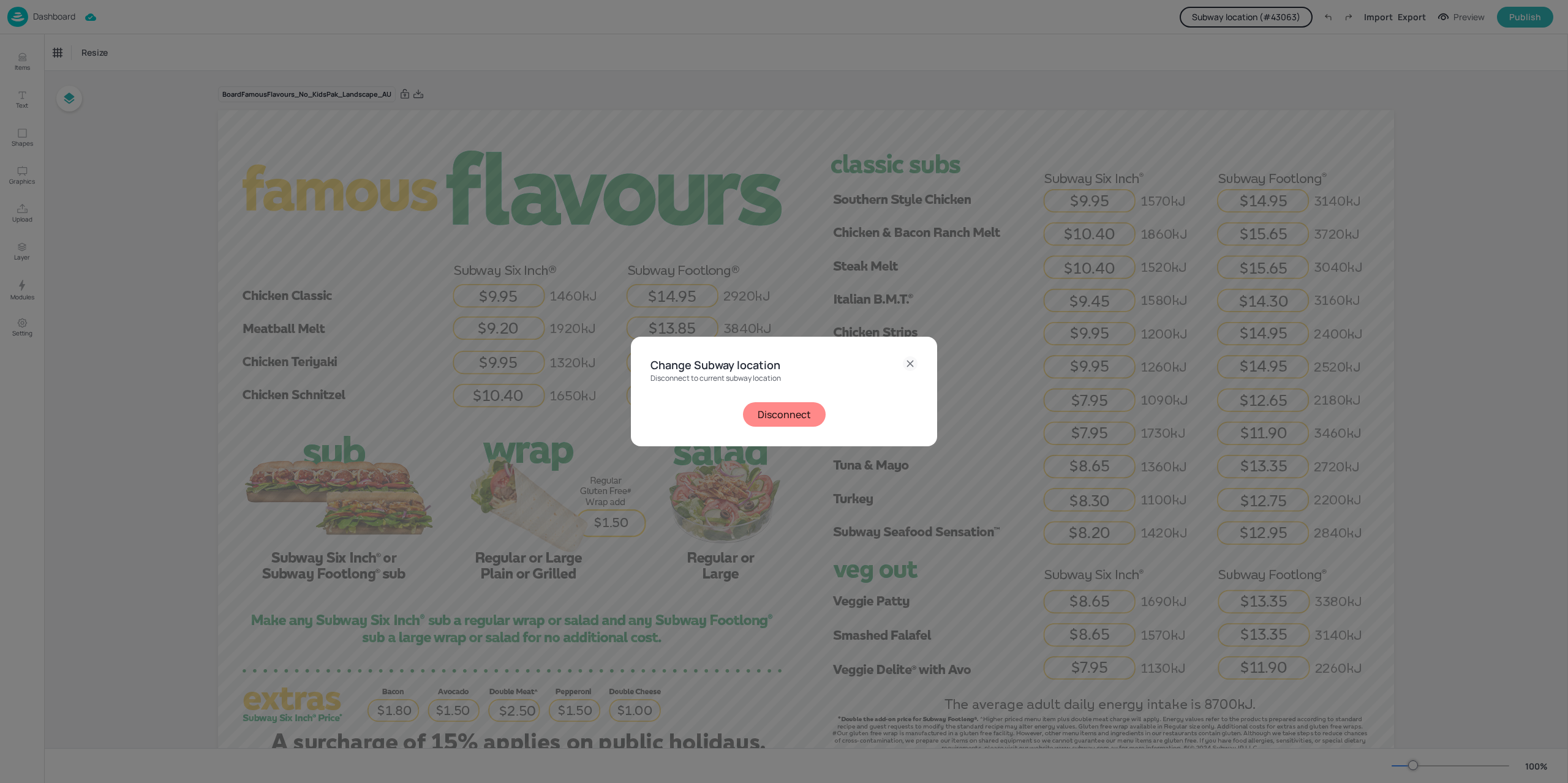
click at [805, 410] on button "Disconnect" at bounding box center [784, 415] width 83 height 25
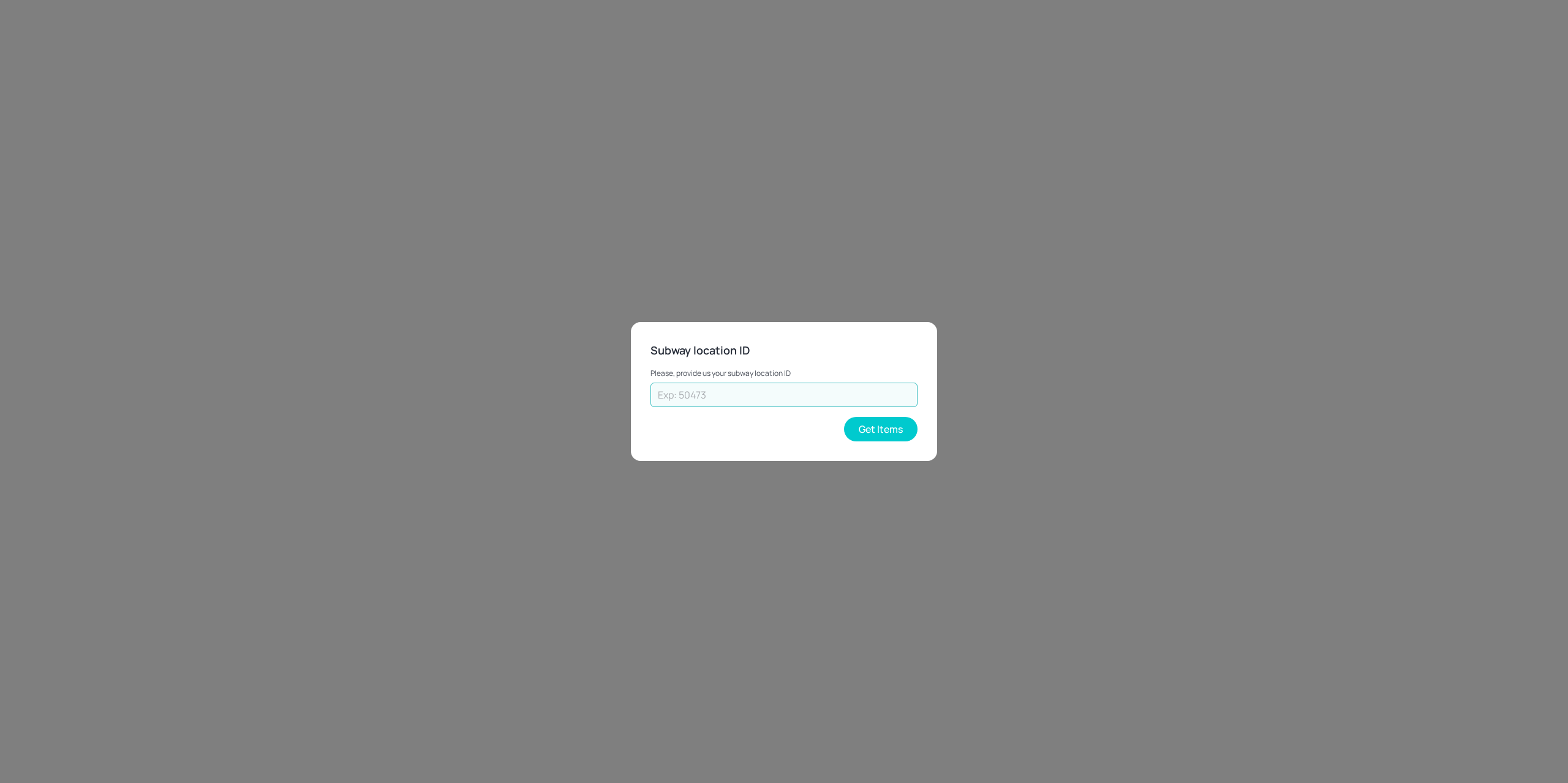
click at [758, 399] on input "text" at bounding box center [783, 395] width 267 height 25
paste input "35487"
click at [861, 423] on button "Get Items" at bounding box center [881, 429] width 74 height 25
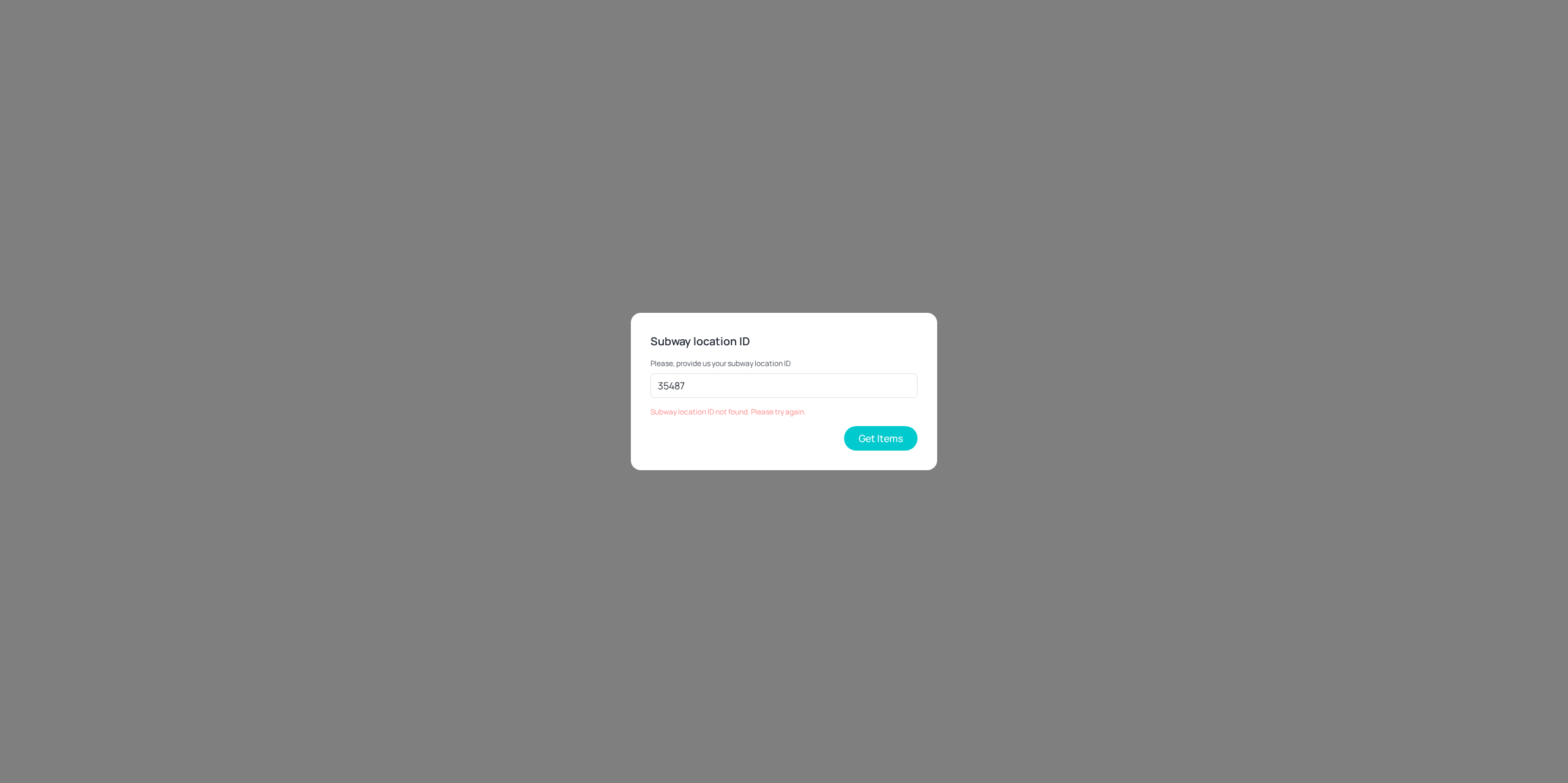
click at [706, 372] on div "Please, provide us your subway location ID 35487 ​ Subway location ID not found…" at bounding box center [783, 382] width 267 height 67
drag, startPoint x: 706, startPoint y: 394, endPoint x: 706, endPoint y: 425, distance: 31.0
click at [522, 387] on div "Subway location ID Please, provide us your subway location ID 35487 ​ Subway lo…" at bounding box center [784, 392] width 1568 height 783
paste input "45443"
click at [885, 436] on button "Get Items" at bounding box center [881, 439] width 74 height 25
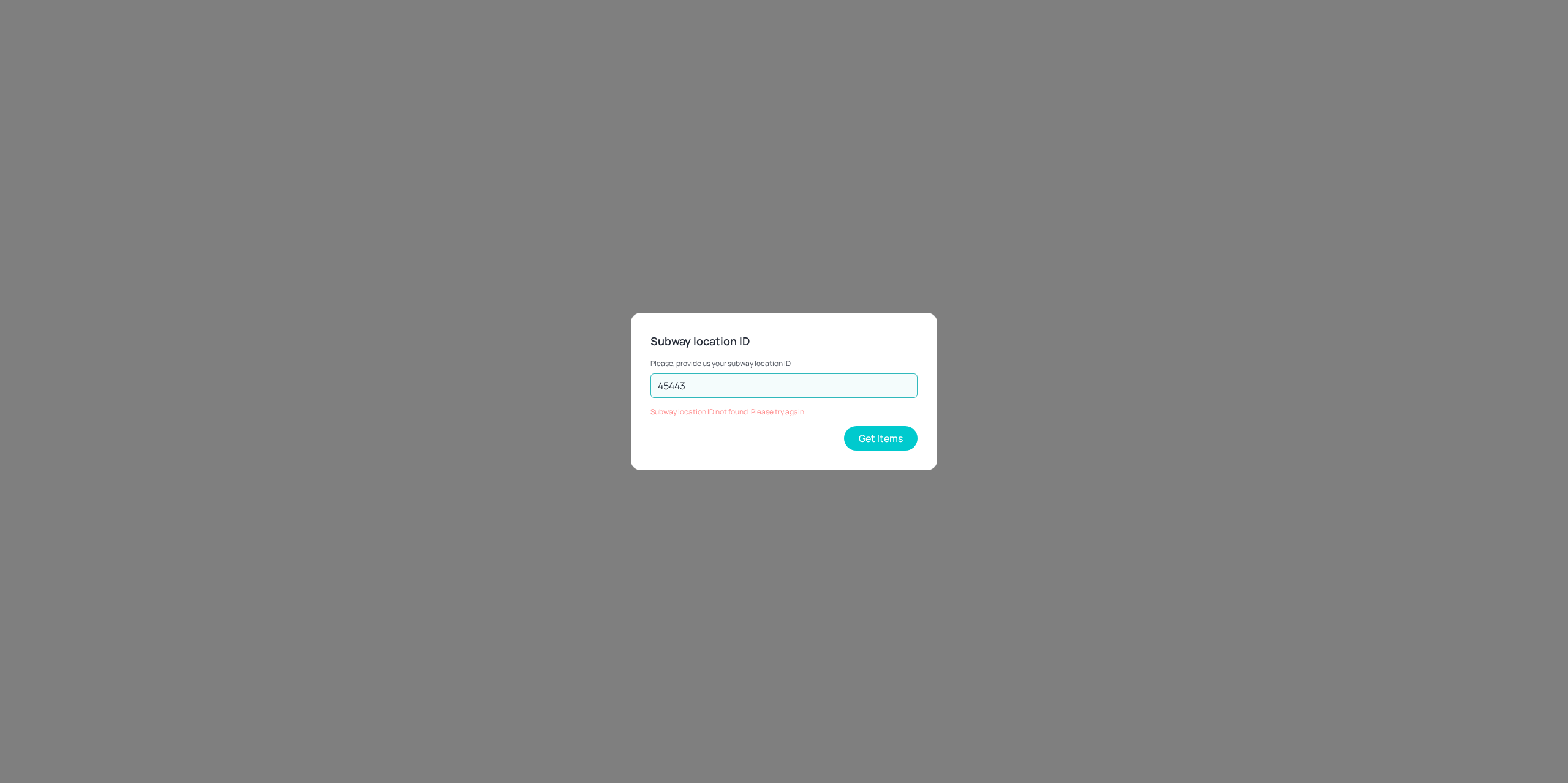
click at [729, 388] on input "45443" at bounding box center [783, 386] width 267 height 25
type input "45443"
click at [899, 430] on button "Get Items" at bounding box center [881, 439] width 74 height 25
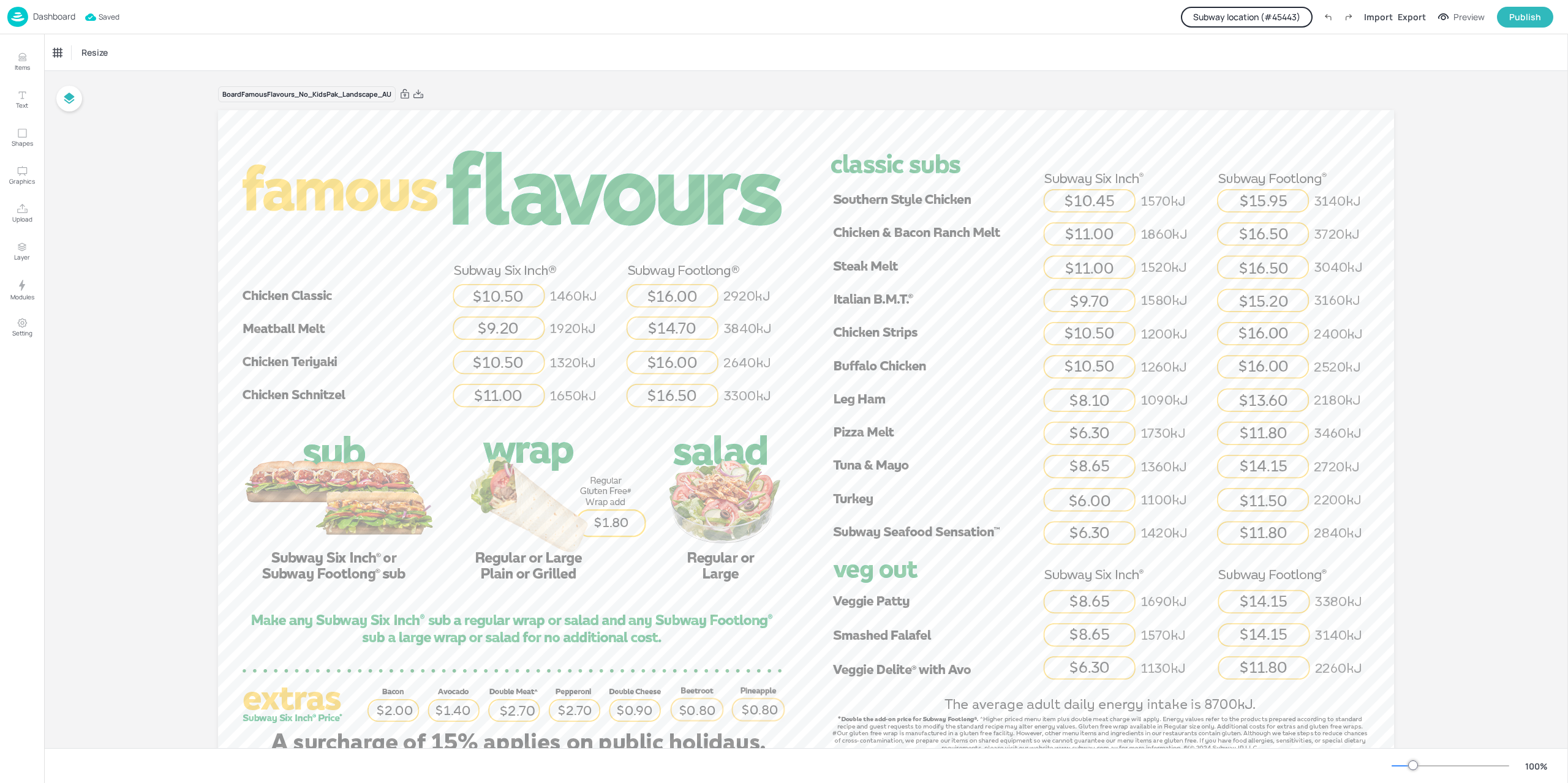
click at [1299, 13] on button "Subway location (# 45443 )" at bounding box center [1247, 17] width 131 height 21
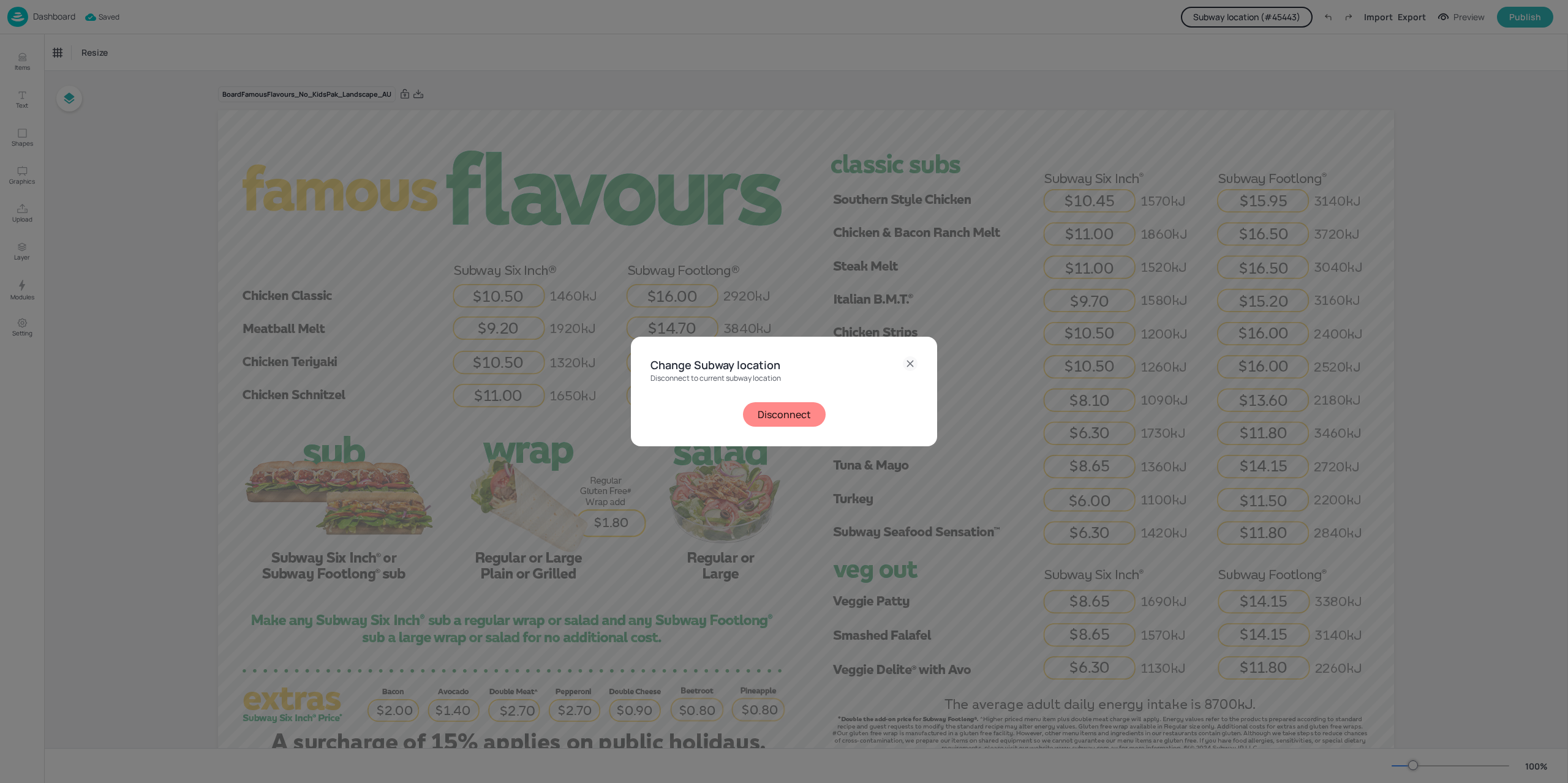
click at [787, 409] on button "Disconnect" at bounding box center [784, 415] width 83 height 25
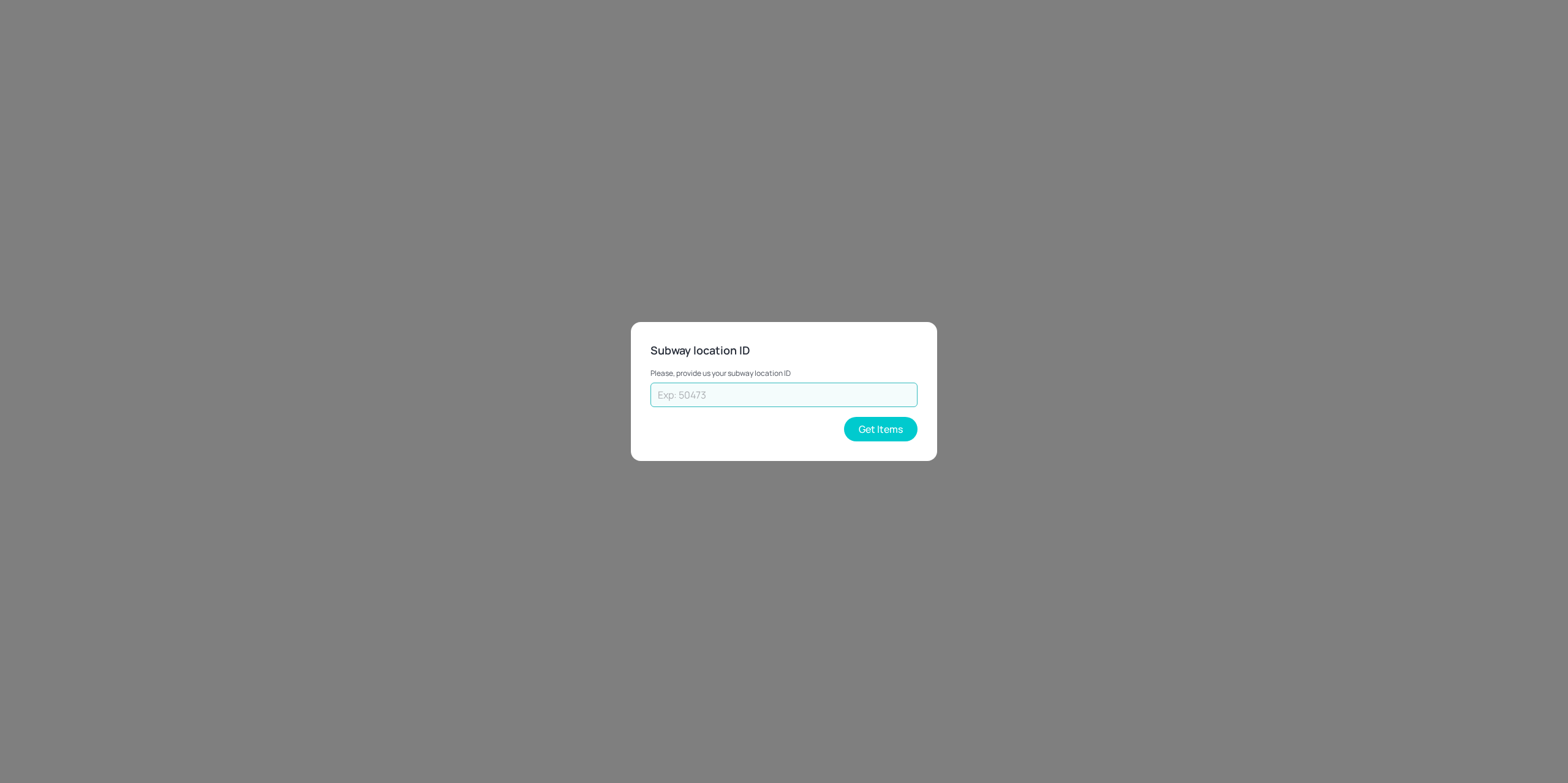
click at [755, 400] on input "text" at bounding box center [783, 395] width 267 height 25
paste input "41408"
click at [878, 430] on button "Get Items" at bounding box center [881, 429] width 74 height 25
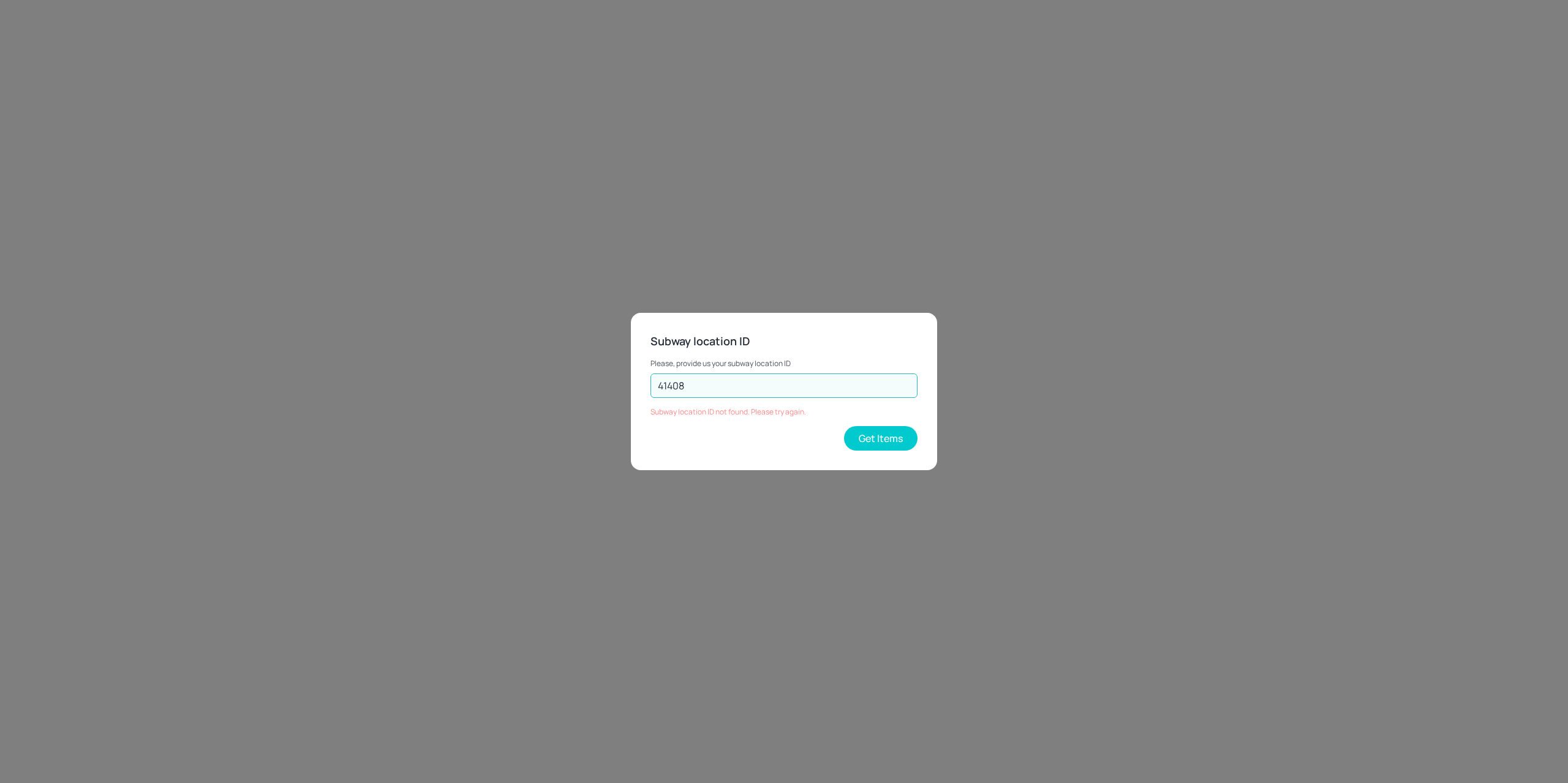
click at [736, 387] on input "41408" at bounding box center [783, 386] width 267 height 25
click at [904, 439] on button "Get Items" at bounding box center [881, 439] width 74 height 25
click at [903, 440] on button "Get Items" at bounding box center [881, 439] width 74 height 25
drag, startPoint x: 788, startPoint y: 395, endPoint x: 606, endPoint y: 396, distance: 182.0
click at [579, 395] on div "Subway location ID Please, provide us your subway location ID 41408 ​ Subway lo…" at bounding box center [784, 392] width 1568 height 783
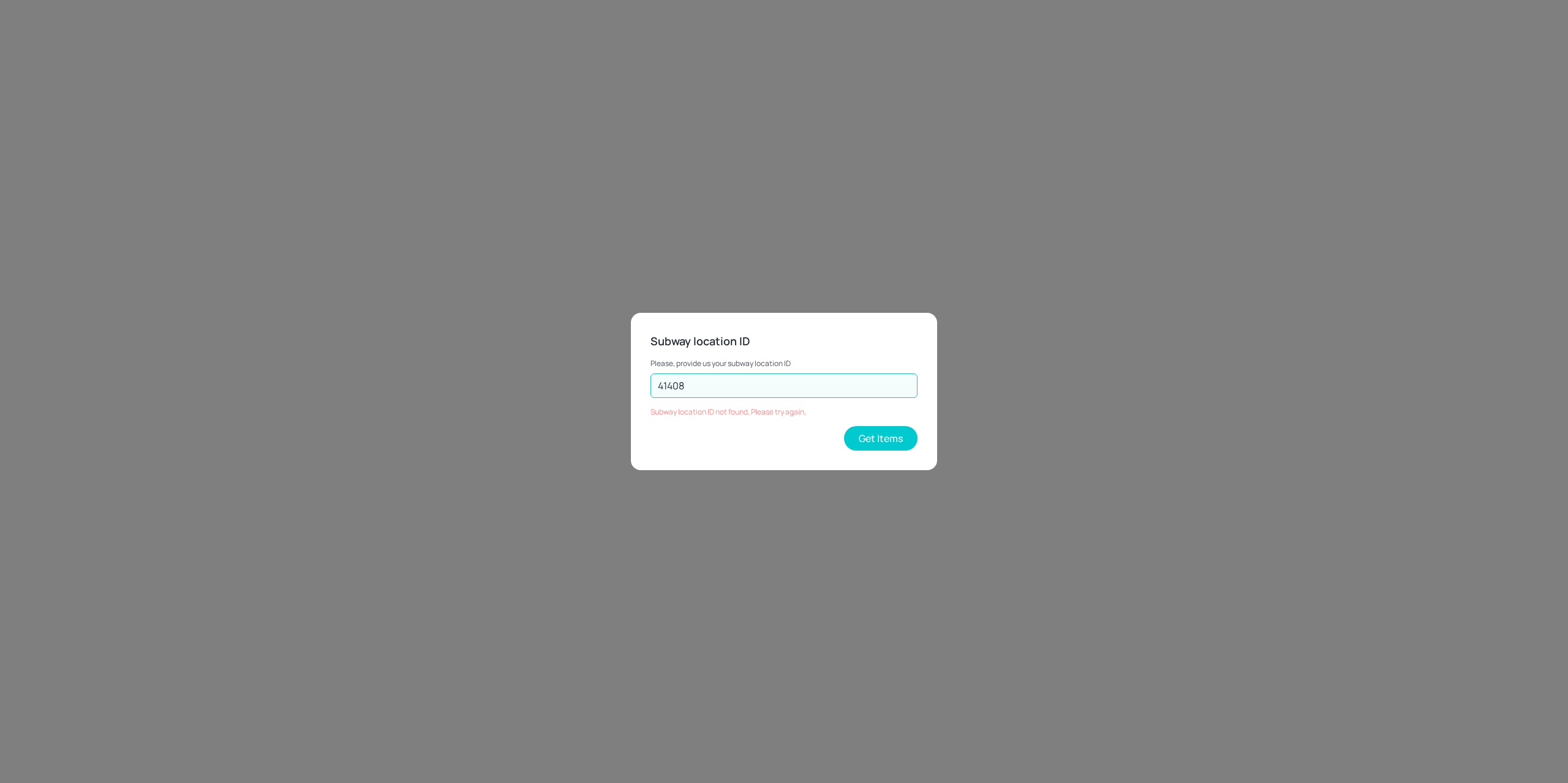
paste input "3262"
click at [886, 444] on button "Get Items" at bounding box center [881, 439] width 74 height 25
click at [791, 393] on input "43262" at bounding box center [783, 386] width 267 height 25
type input "43262"
click at [898, 434] on button "Get Items" at bounding box center [881, 439] width 74 height 25
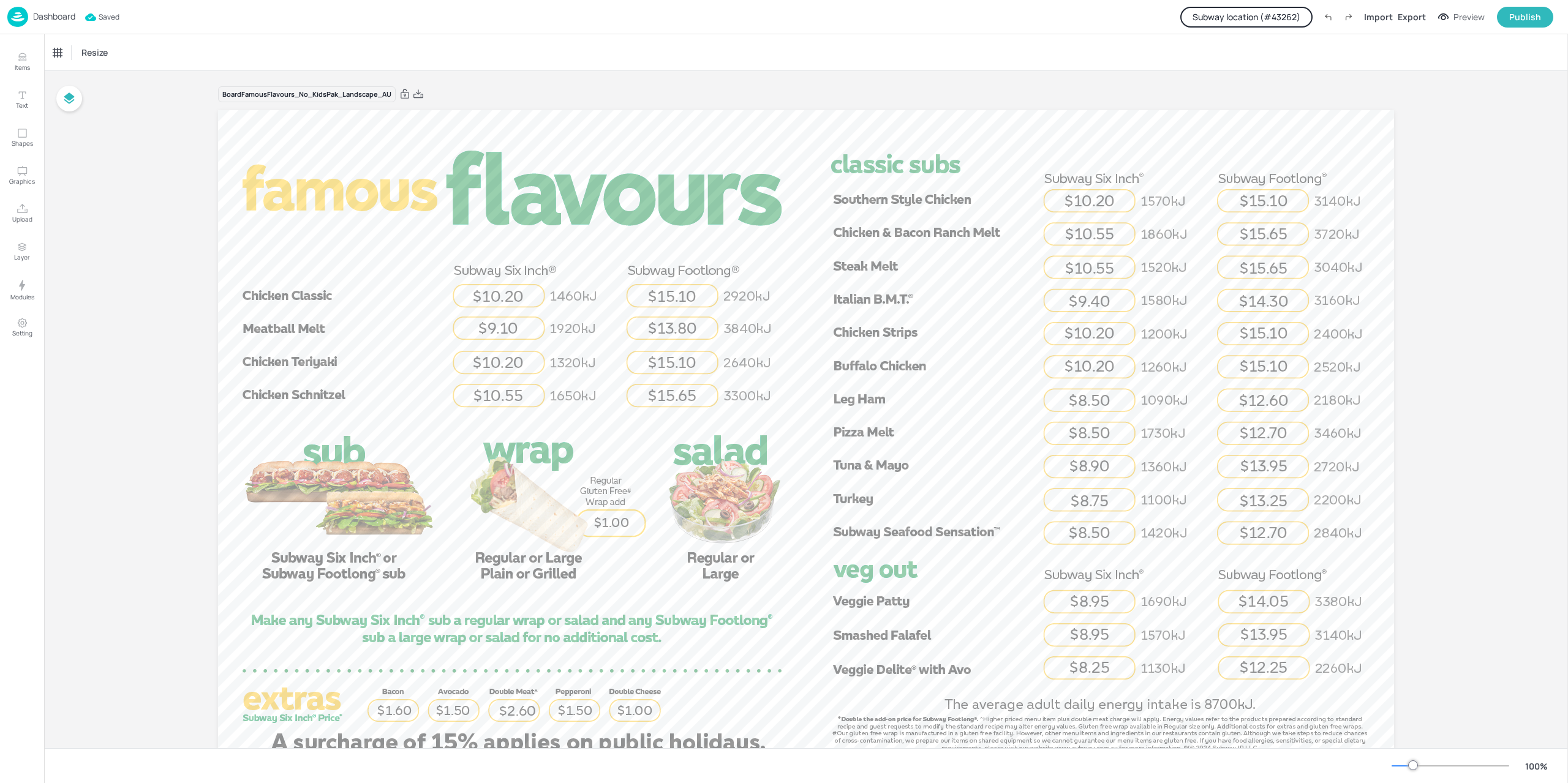
click at [1269, 17] on button "Subway location (# 43262 )" at bounding box center [1247, 17] width 132 height 21
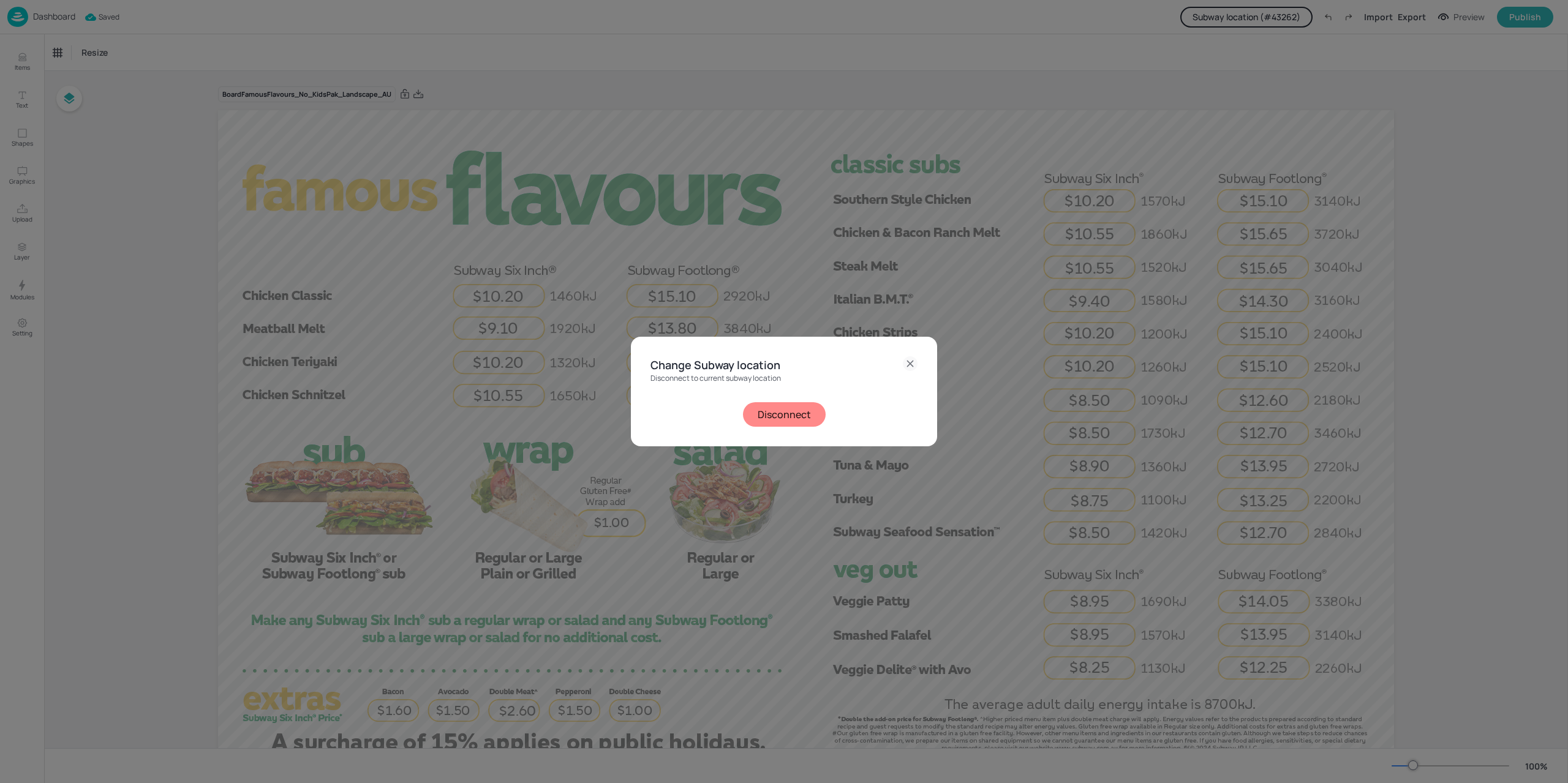
click at [811, 401] on div "Disconnect to current subway location Disconnect" at bounding box center [783, 401] width 267 height 53
click at [806, 407] on button "Disconnect" at bounding box center [784, 415] width 83 height 25
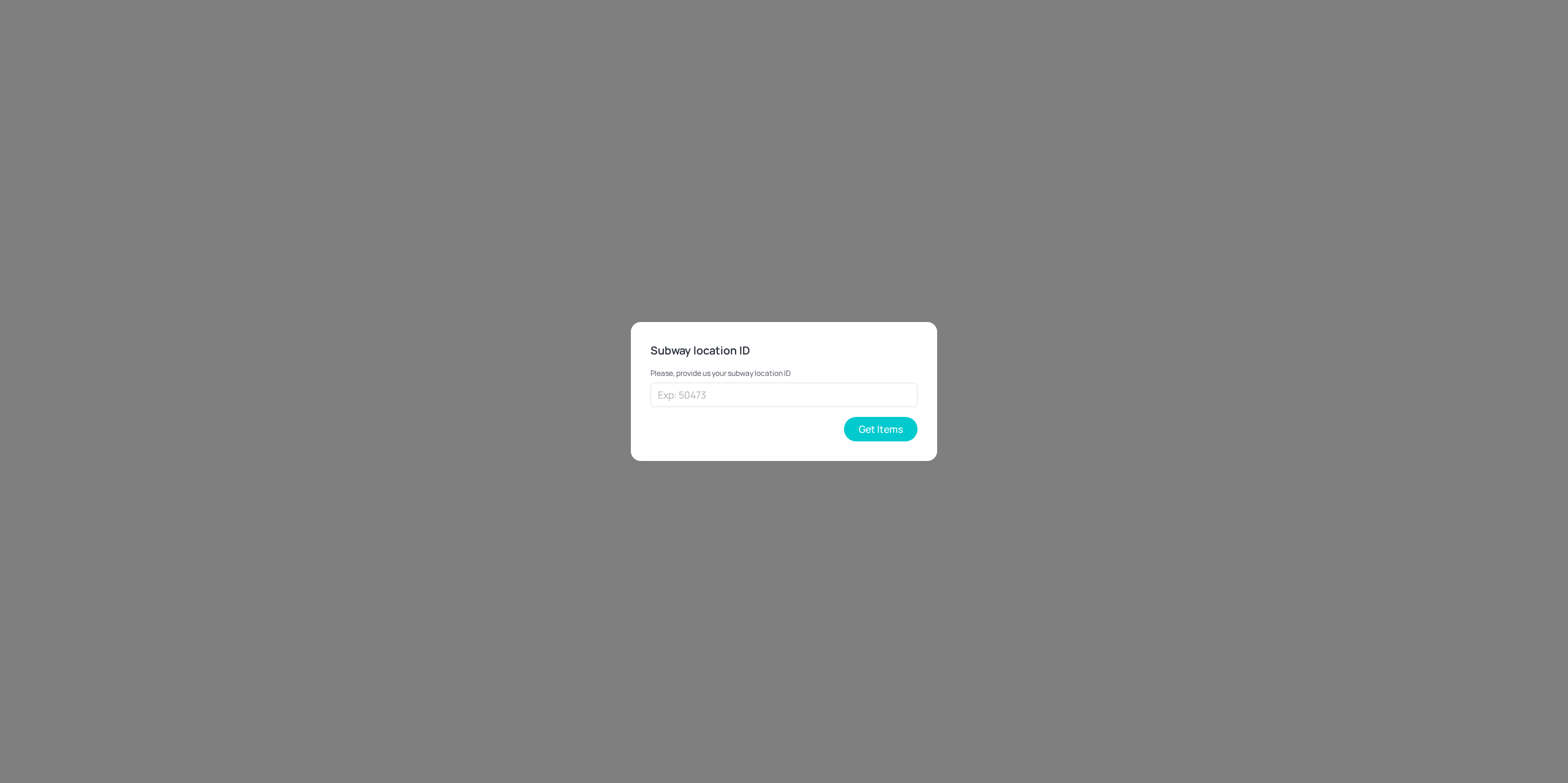
click at [766, 410] on div "Please, provide us your subway location ID ​ Get Items" at bounding box center [783, 400] width 267 height 82
click at [758, 402] on input "text" at bounding box center [783, 395] width 267 height 25
paste input "16954"
type input "16954"
click at [892, 428] on button "Get Items" at bounding box center [881, 429] width 74 height 25
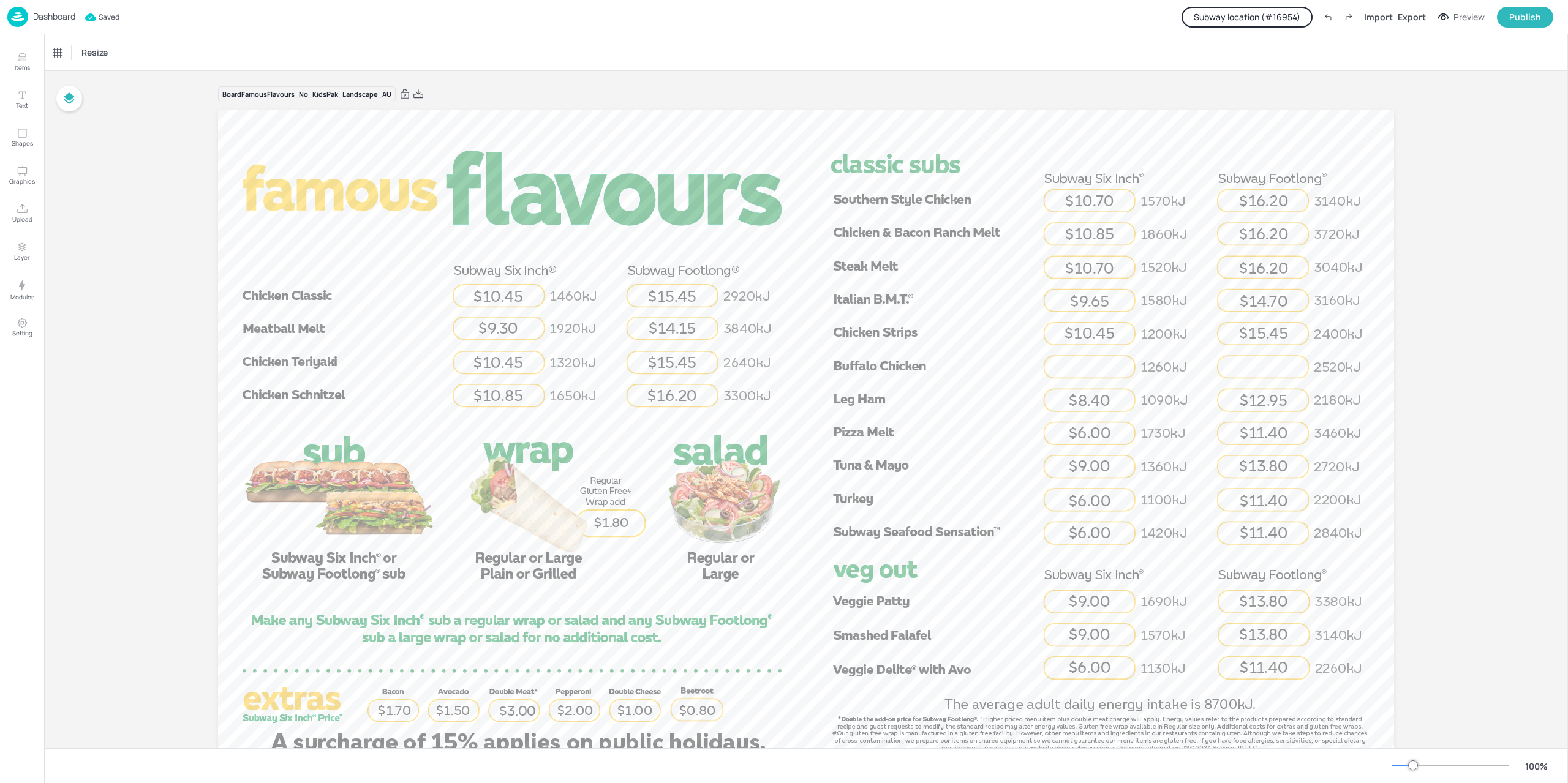
click at [1264, 22] on button "Subway location (# 16954 )" at bounding box center [1247, 17] width 131 height 21
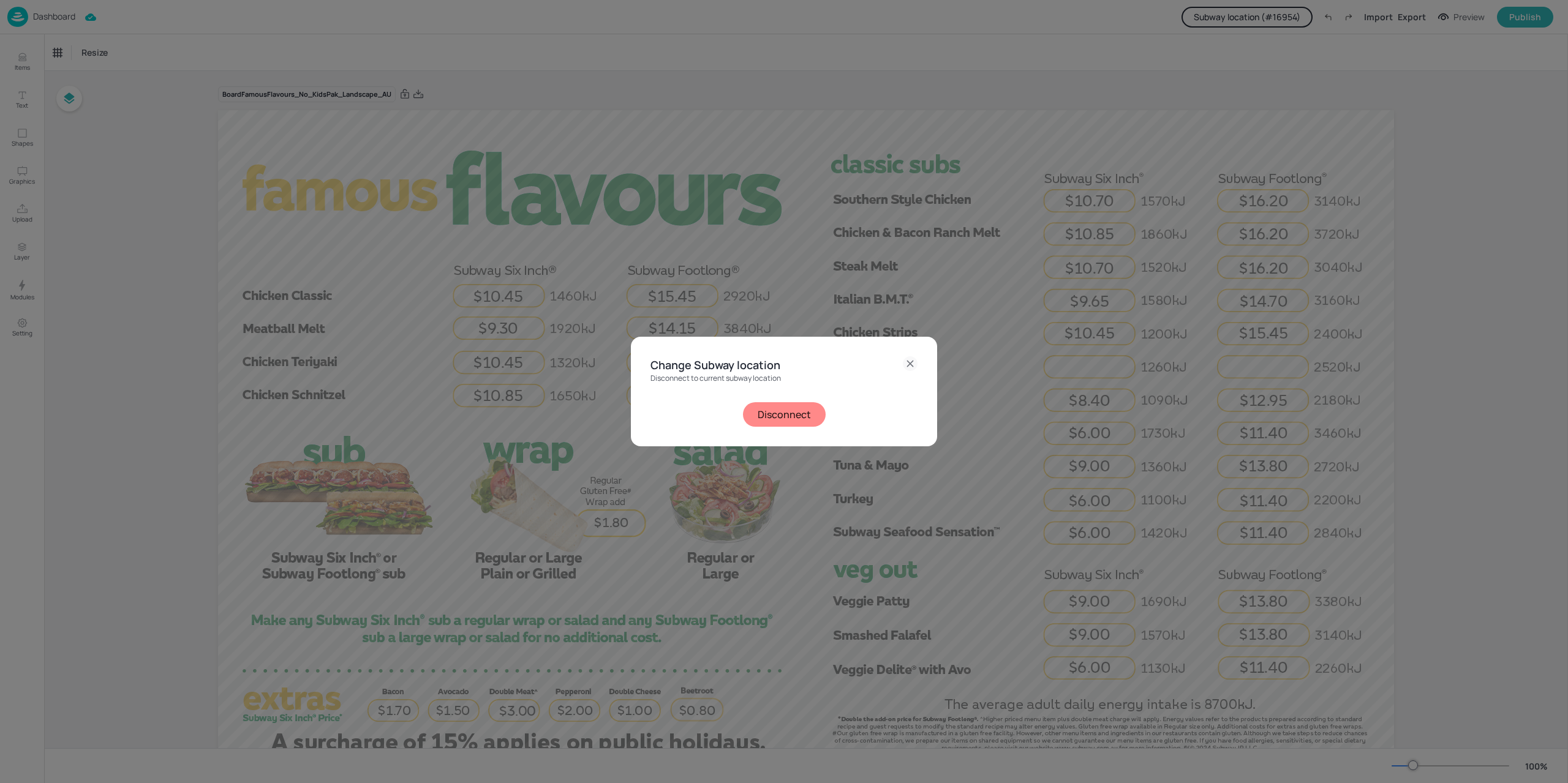
click at [776, 400] on div "Disconnect to current subway location Disconnect" at bounding box center [783, 401] width 267 height 53
click at [772, 412] on button "Disconnect" at bounding box center [784, 415] width 83 height 25
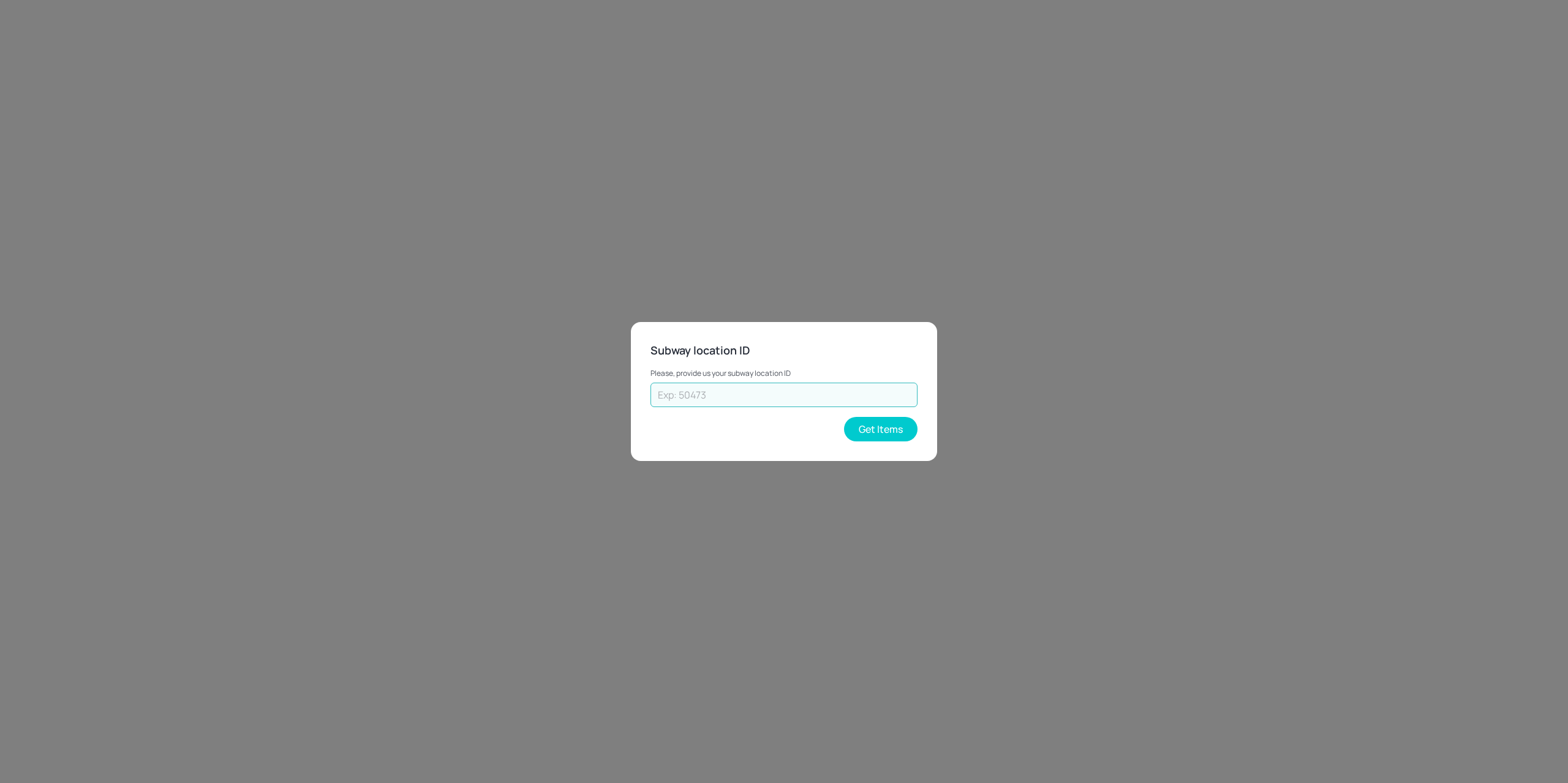
click at [748, 397] on input "text" at bounding box center [783, 395] width 267 height 25
paste input "46695"
type input "46695"
click at [892, 434] on button "Get Items" at bounding box center [881, 429] width 74 height 25
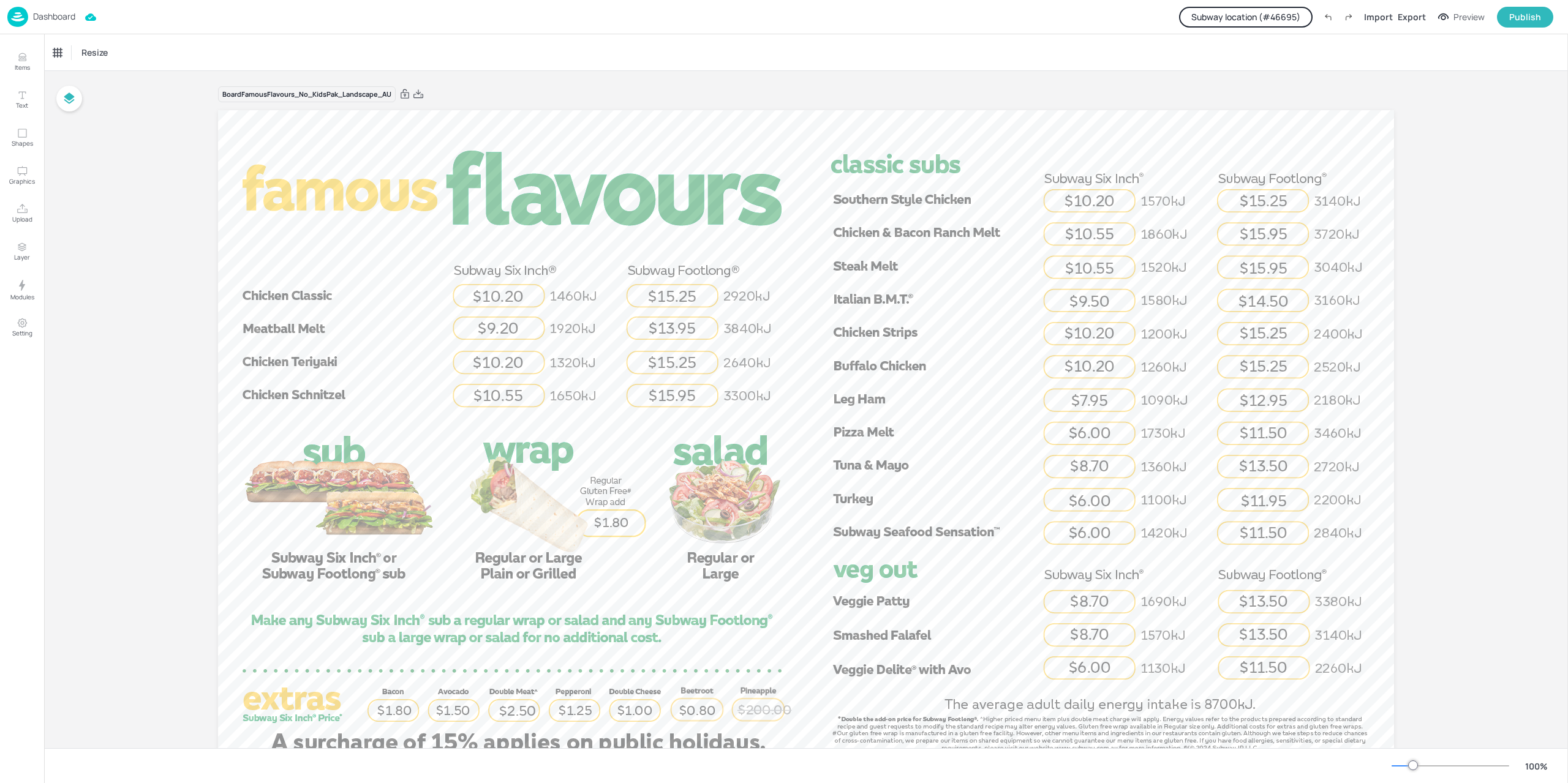
click at [1262, 17] on button "Subway location (# 46695 )" at bounding box center [1246, 17] width 134 height 21
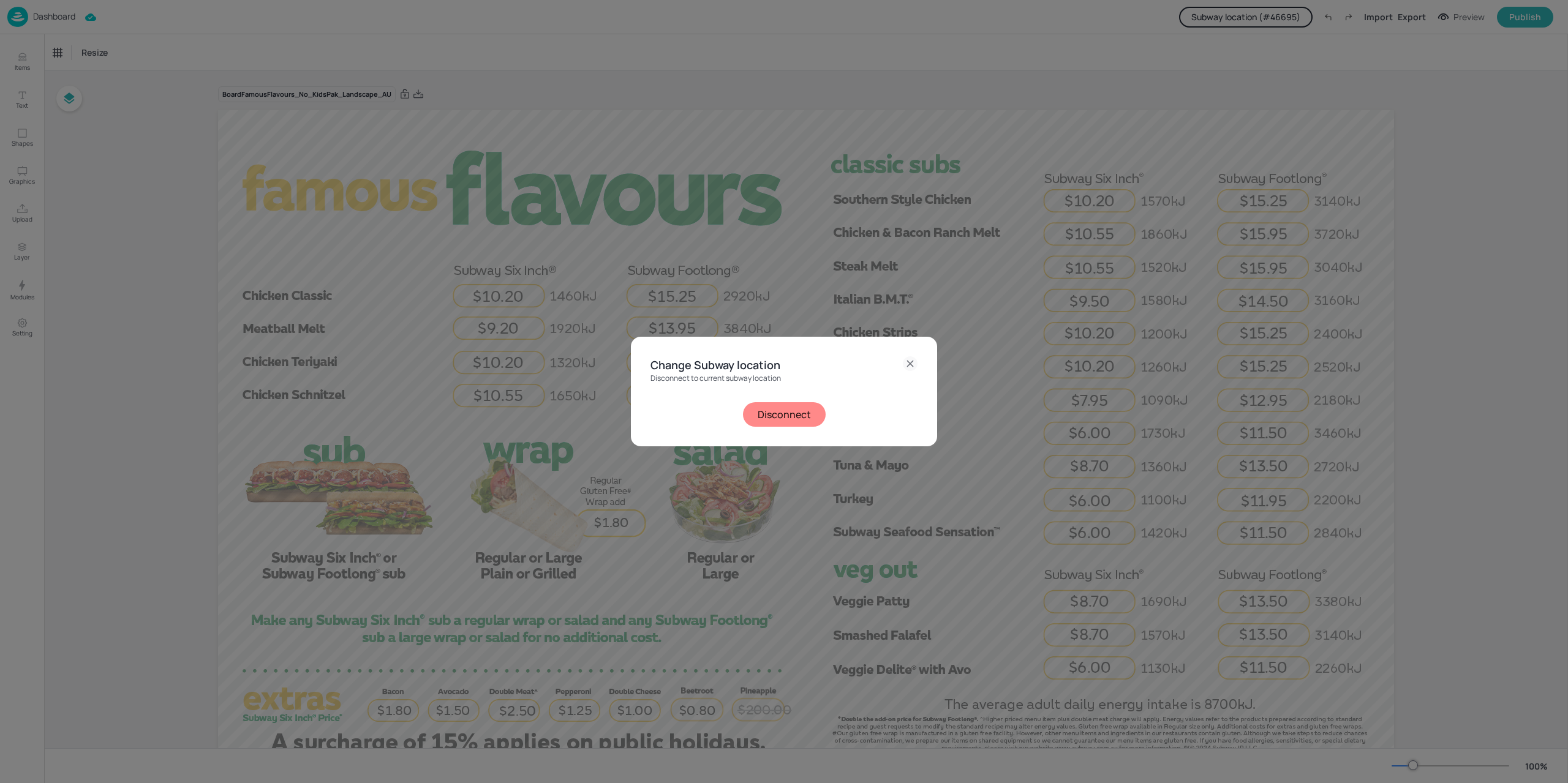
click at [791, 420] on button "Disconnect" at bounding box center [784, 415] width 83 height 25
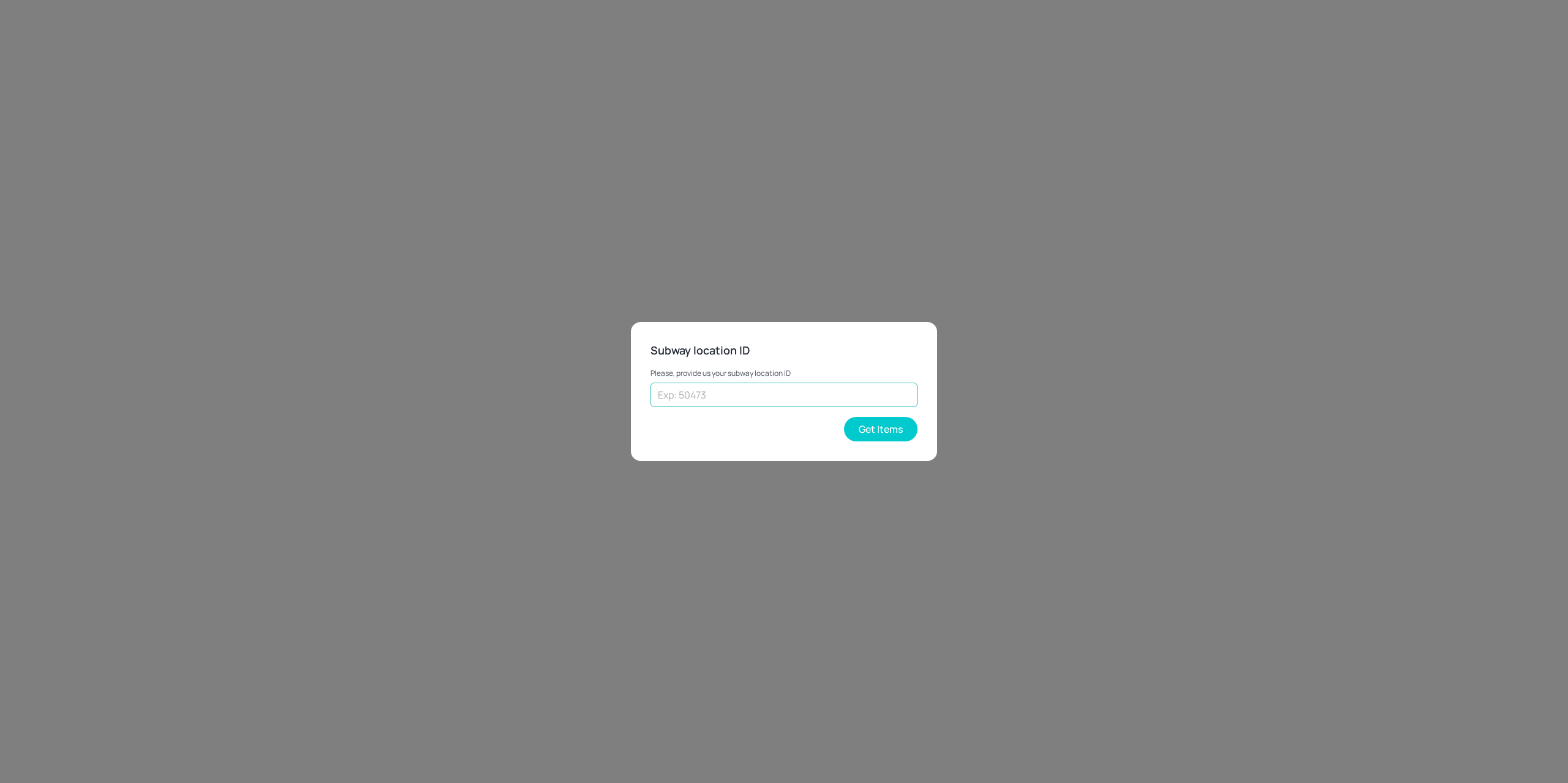
click at [762, 394] on input "text" at bounding box center [783, 395] width 267 height 25
paste input "64142"
type input "64142"
click at [900, 427] on button "Get Items" at bounding box center [881, 429] width 74 height 25
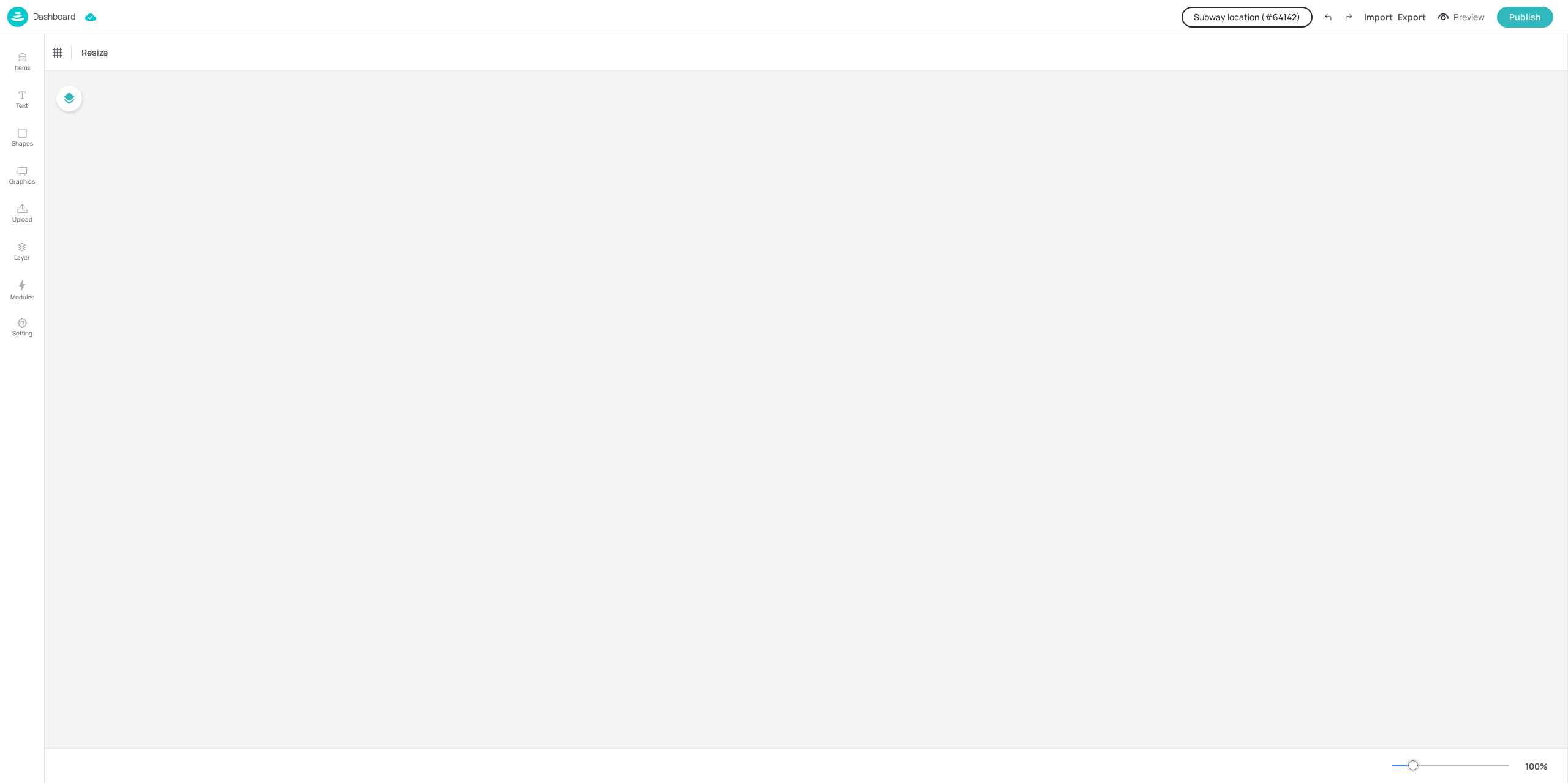
type input "$NZD - [GEOGRAPHIC_DATA]"
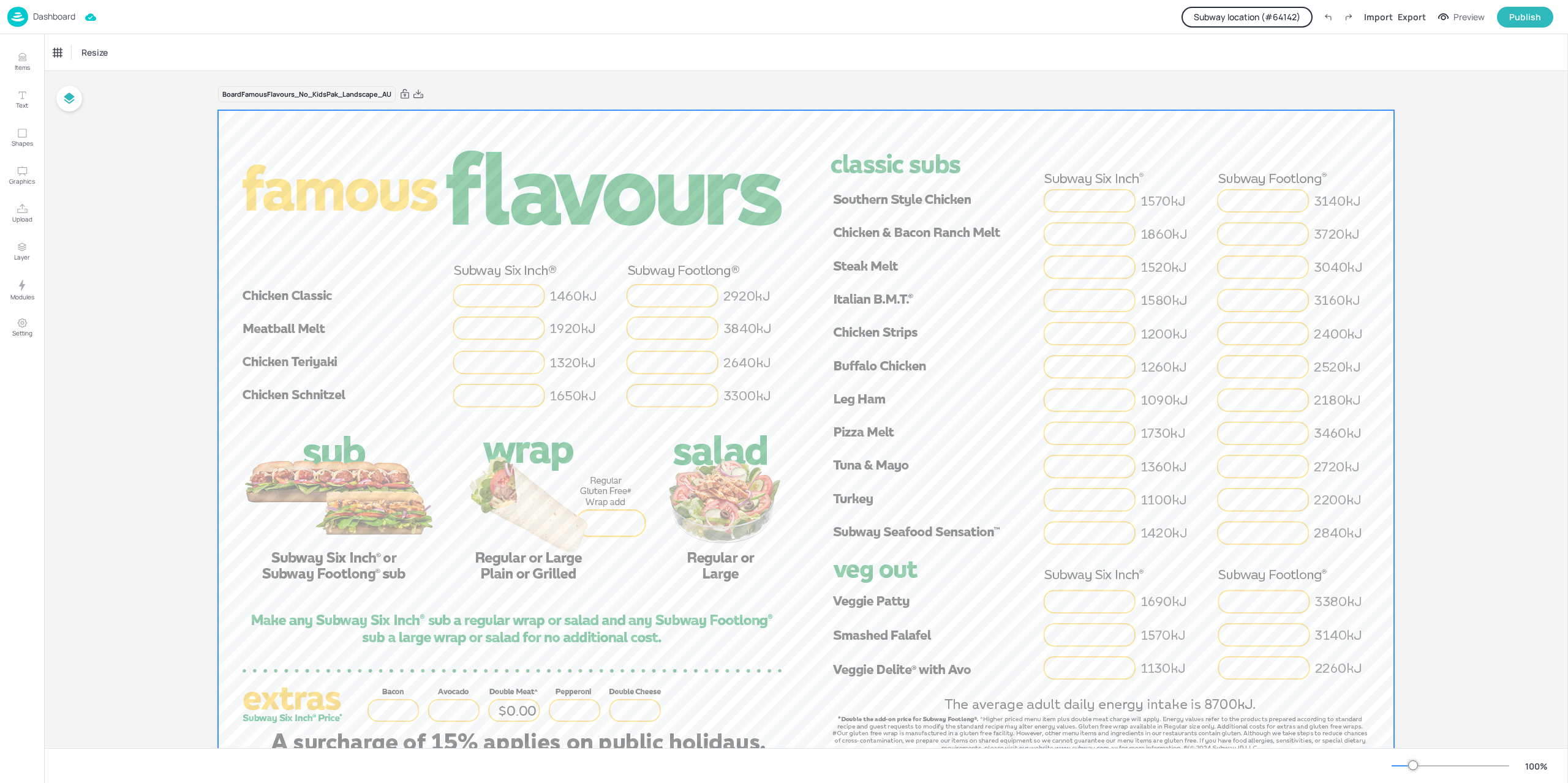
scroll to position [54, 0]
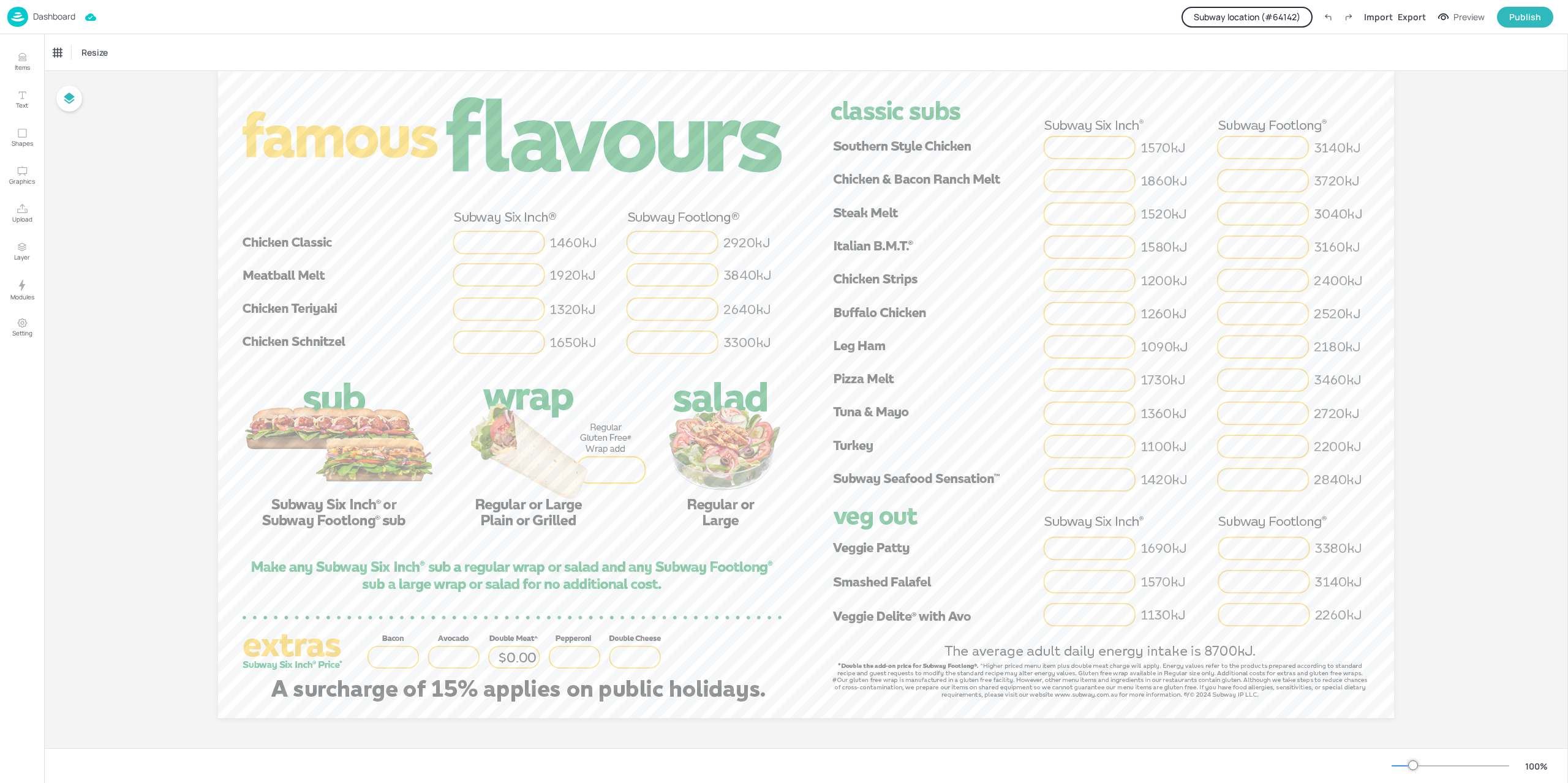
click at [1281, 24] on button "Subway location (# 64142 )" at bounding box center [1247, 17] width 131 height 21
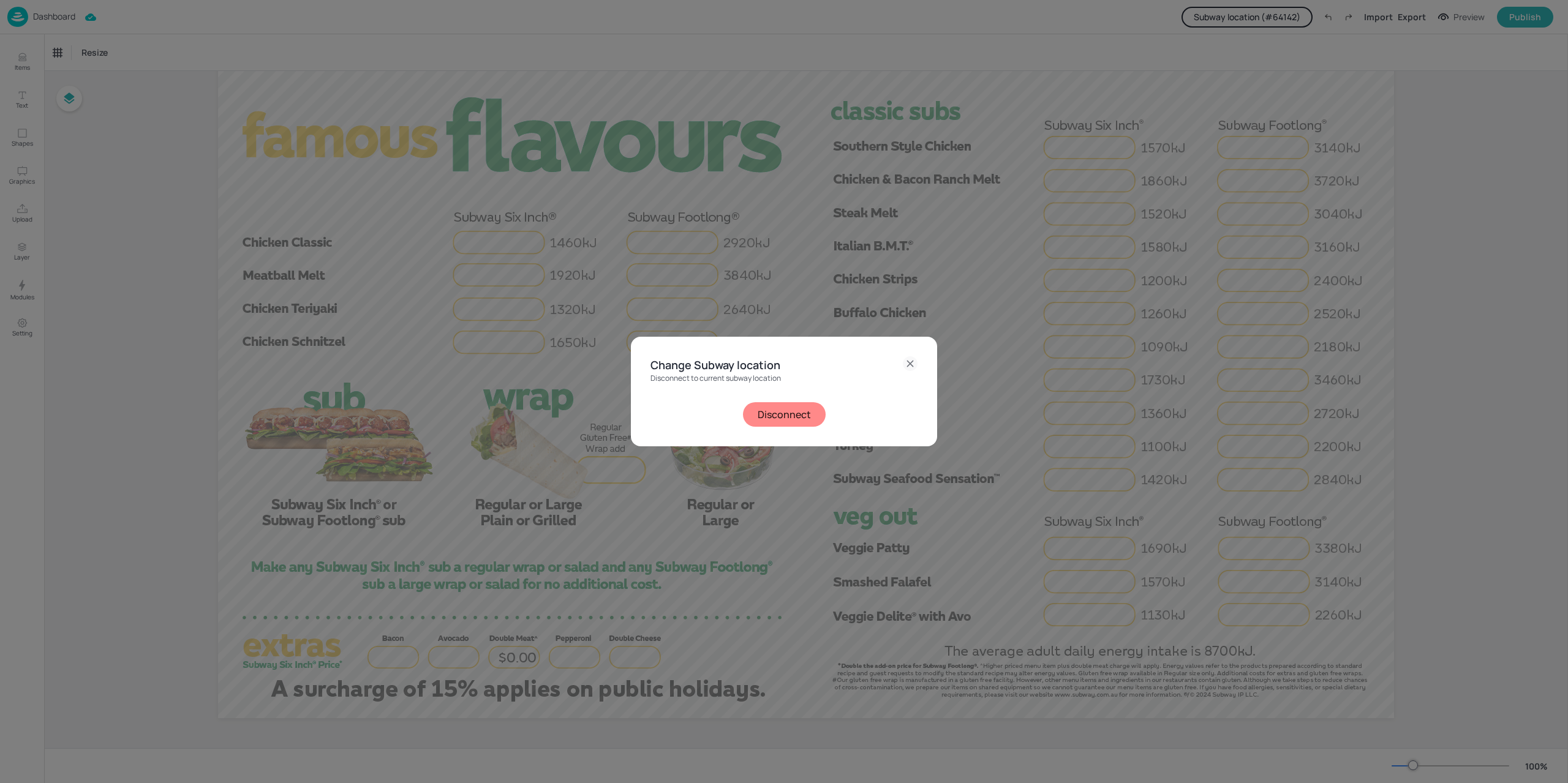
click at [914, 357] on icon at bounding box center [910, 364] width 15 height 15
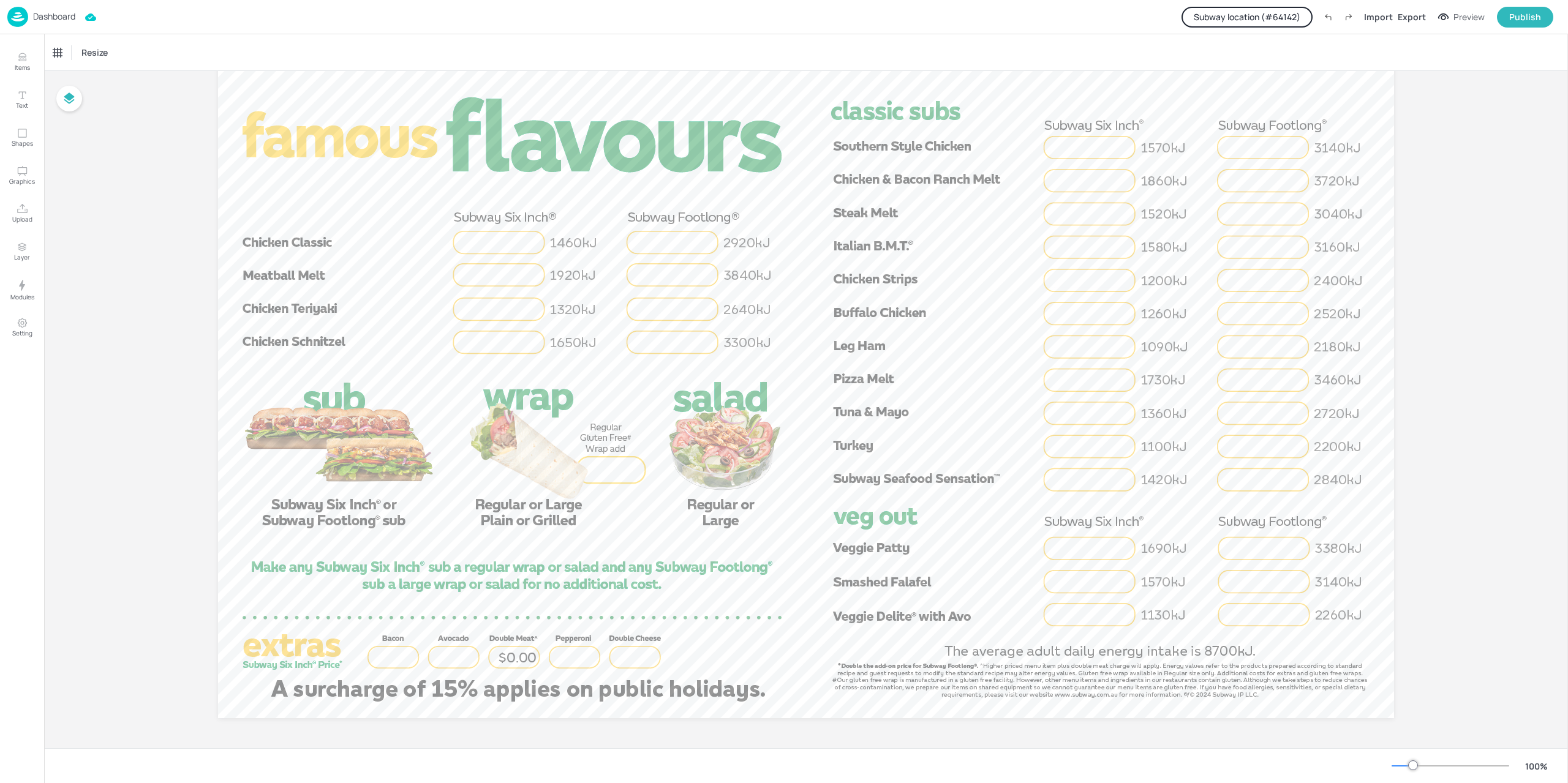
click at [1283, 19] on button "Subway location (# 64142 )" at bounding box center [1247, 17] width 131 height 21
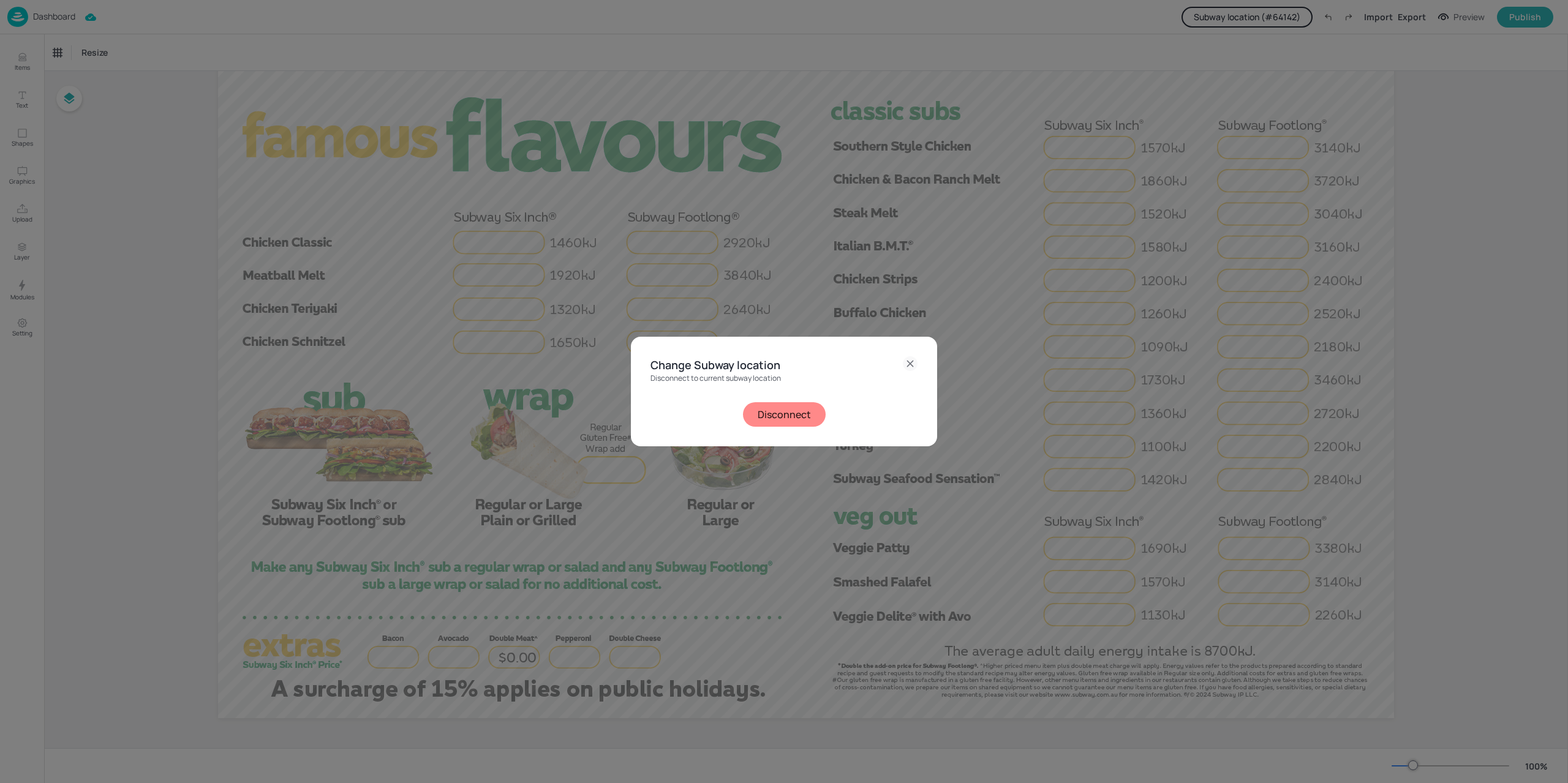
click at [815, 406] on button "Disconnect" at bounding box center [784, 415] width 83 height 25
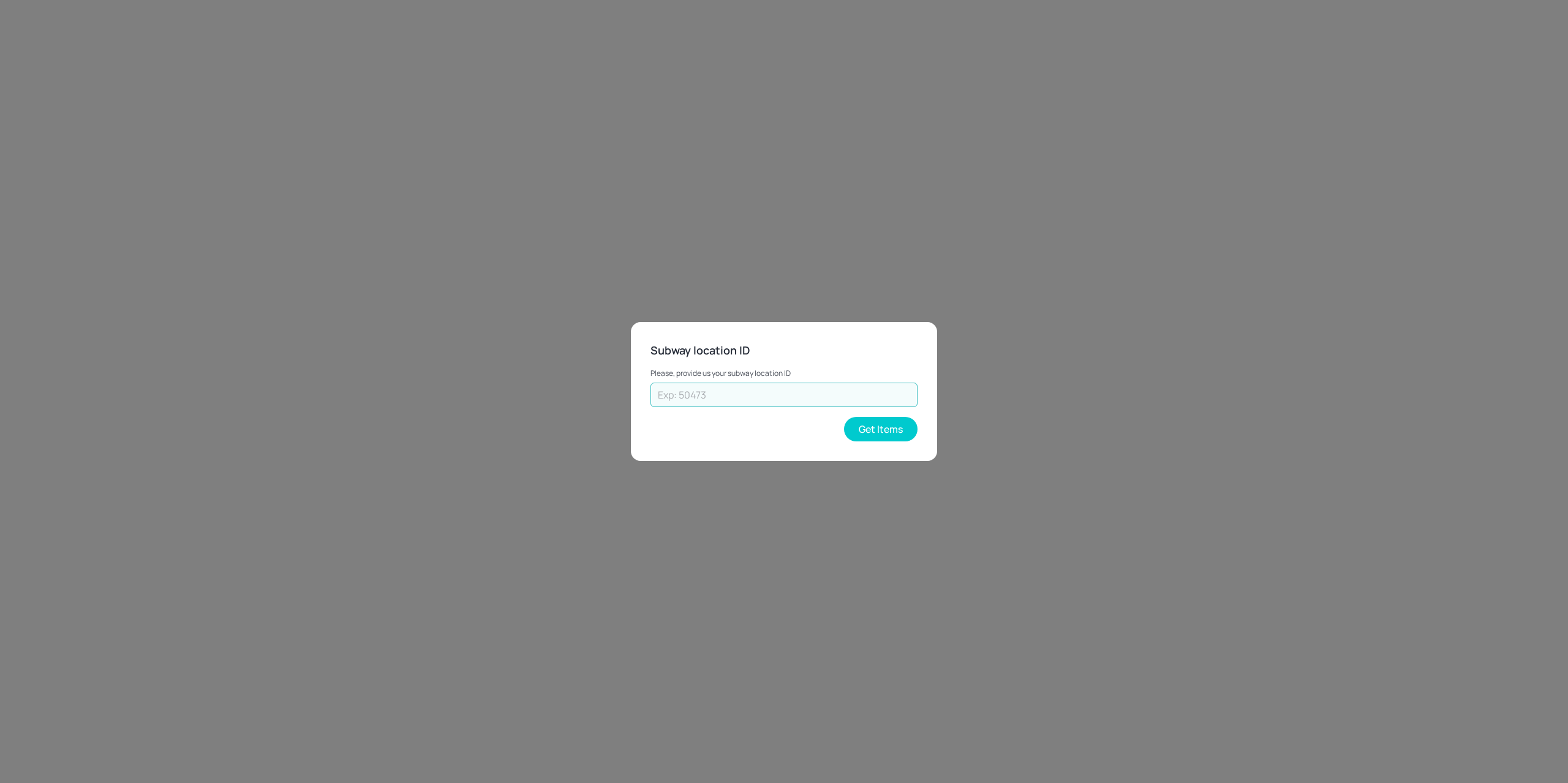
click at [733, 395] on input "text" at bounding box center [783, 395] width 267 height 25
paste input "38297"
type input "38297"
click at [862, 420] on button "Get Items" at bounding box center [881, 429] width 74 height 25
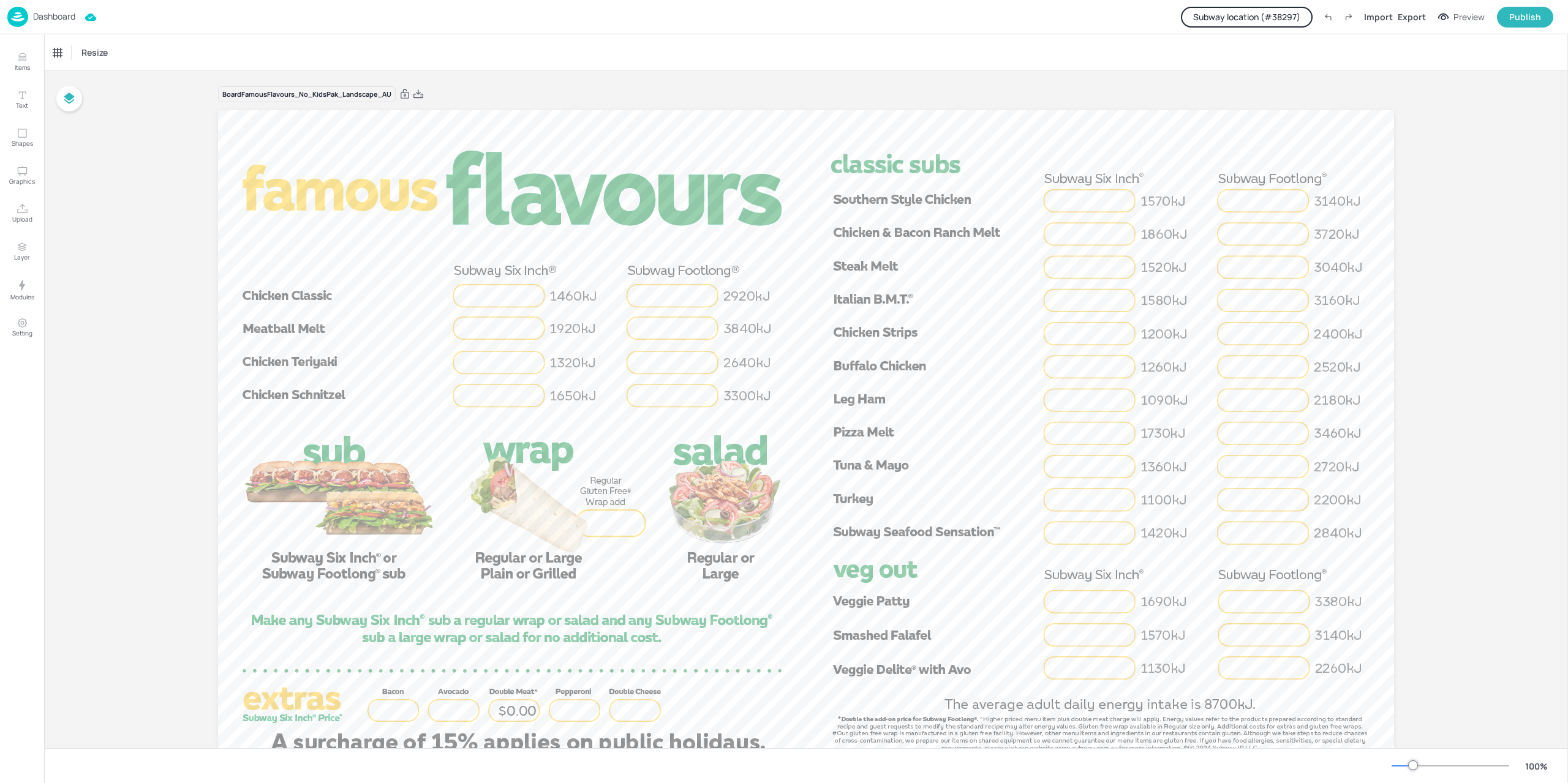
click at [1271, 24] on button "Subway location (# 38297 )" at bounding box center [1247, 17] width 131 height 21
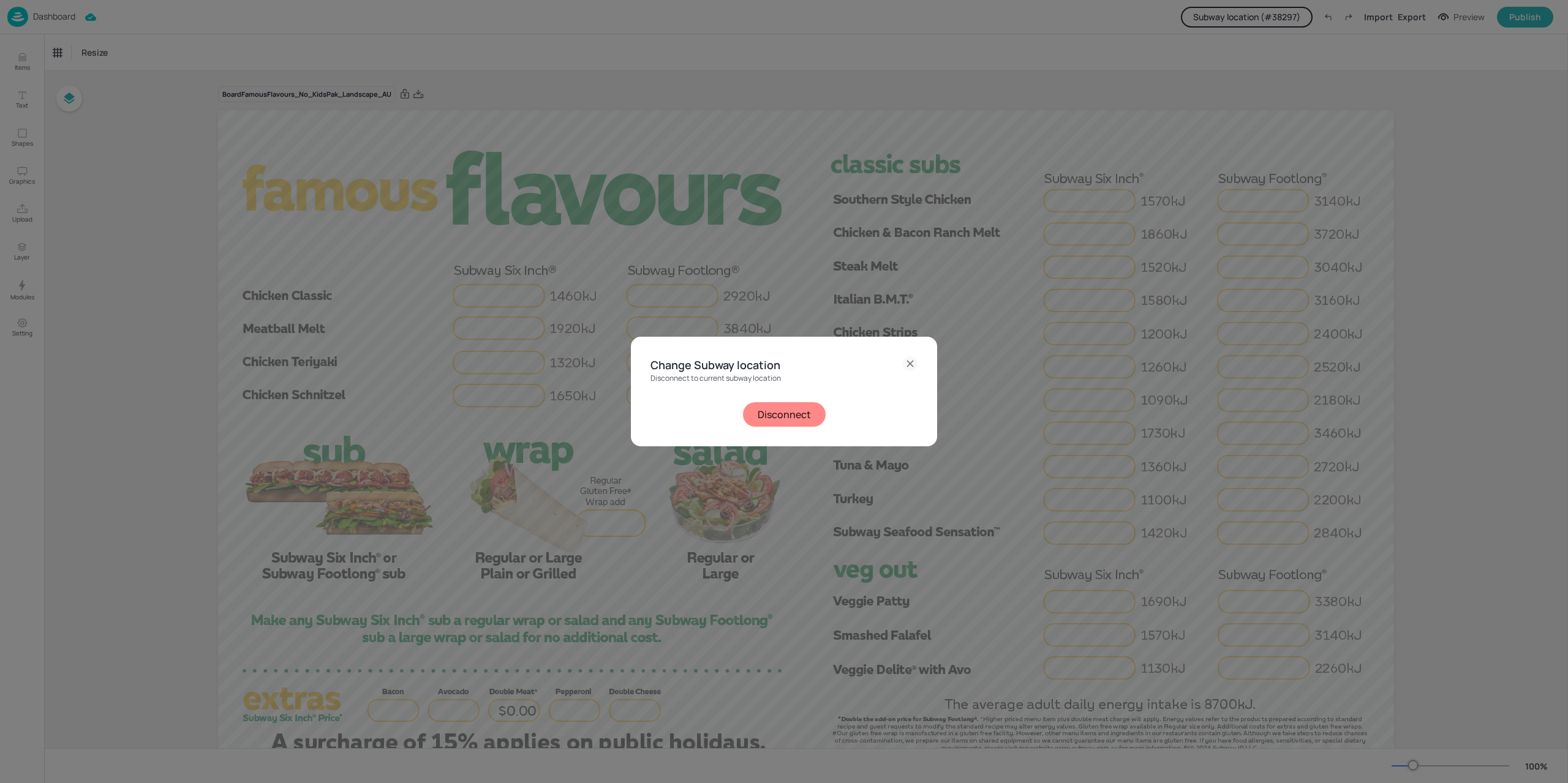
click at [786, 409] on button "Disconnect" at bounding box center [784, 415] width 83 height 25
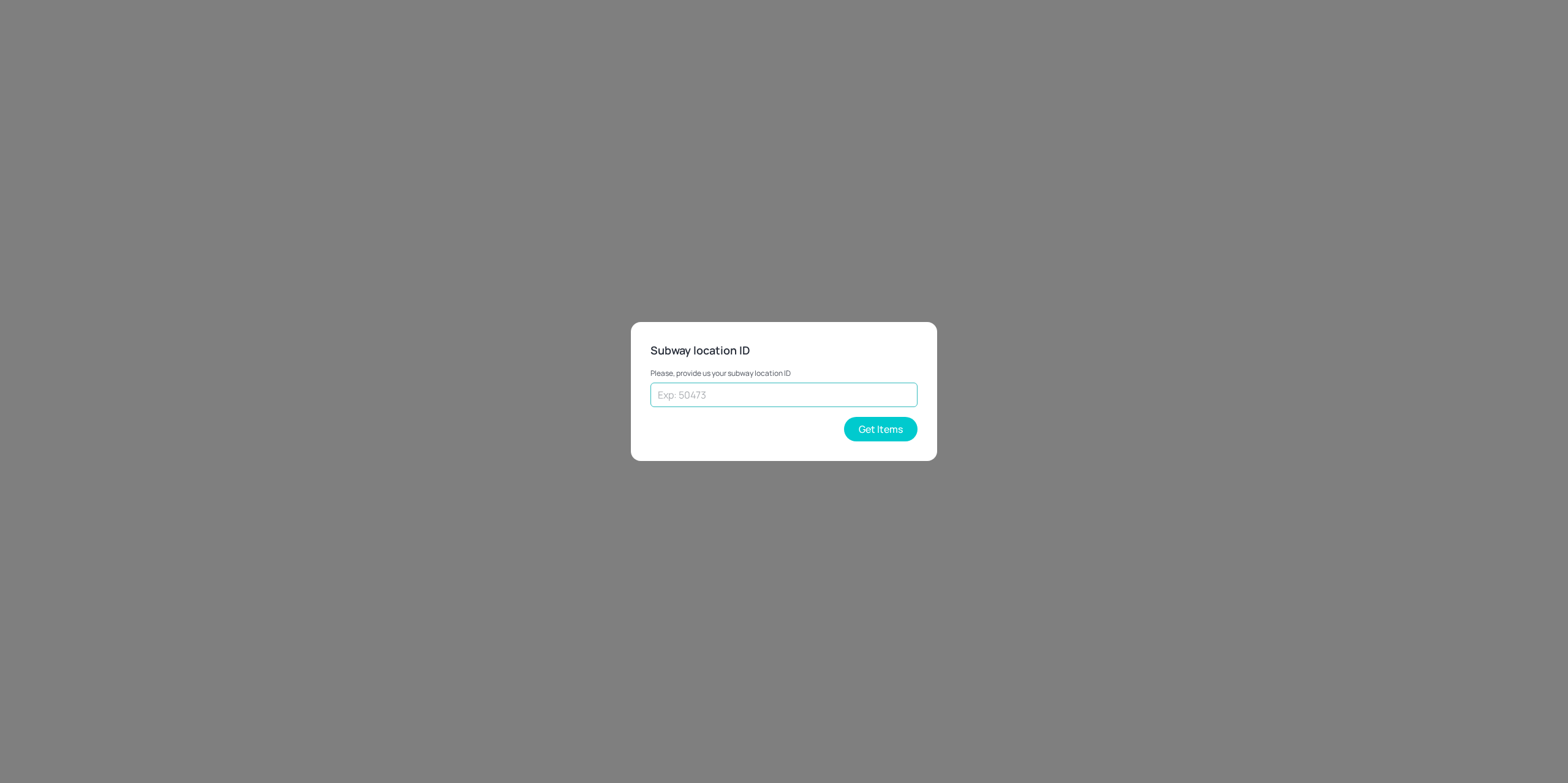
click at [733, 401] on input "text" at bounding box center [783, 395] width 267 height 25
paste input "25102"
click at [859, 420] on button "Get Items" at bounding box center [881, 429] width 74 height 25
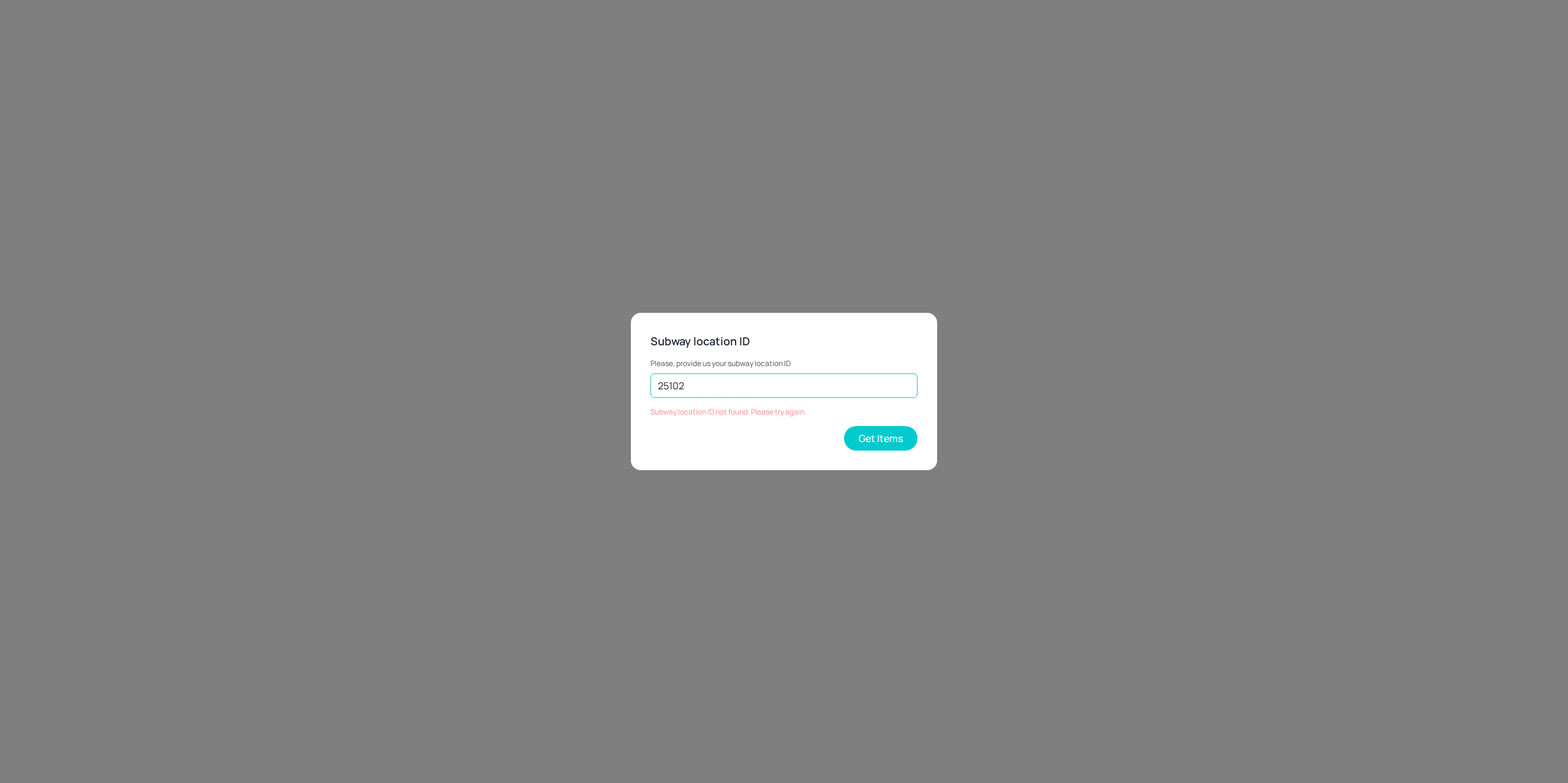
click at [729, 390] on input "25102" at bounding box center [783, 386] width 267 height 25
type input "25102"
click at [878, 437] on button "Get Items" at bounding box center [881, 439] width 74 height 25
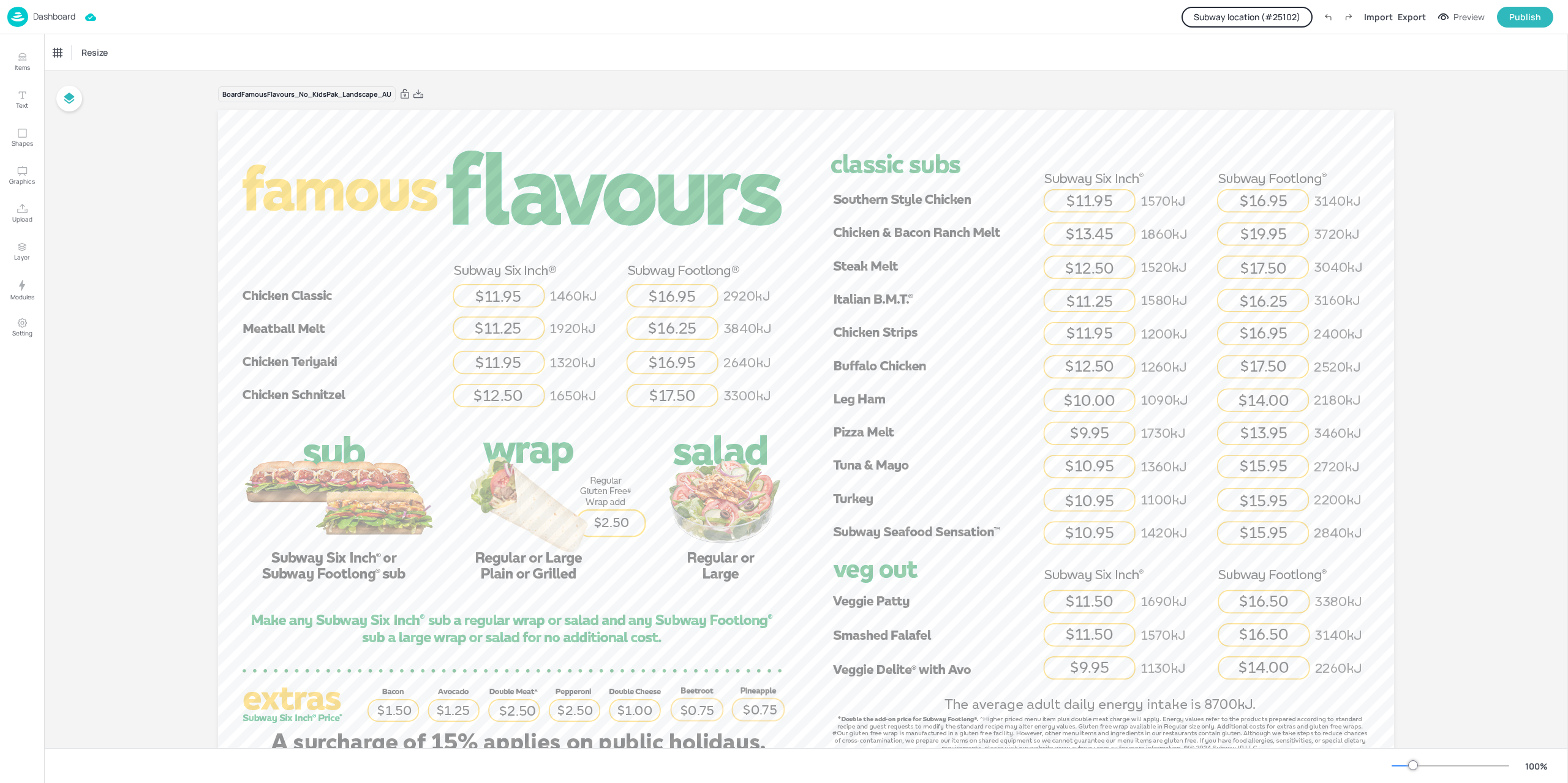
click at [1271, 25] on button "Subway location (# 25102 )" at bounding box center [1247, 17] width 131 height 21
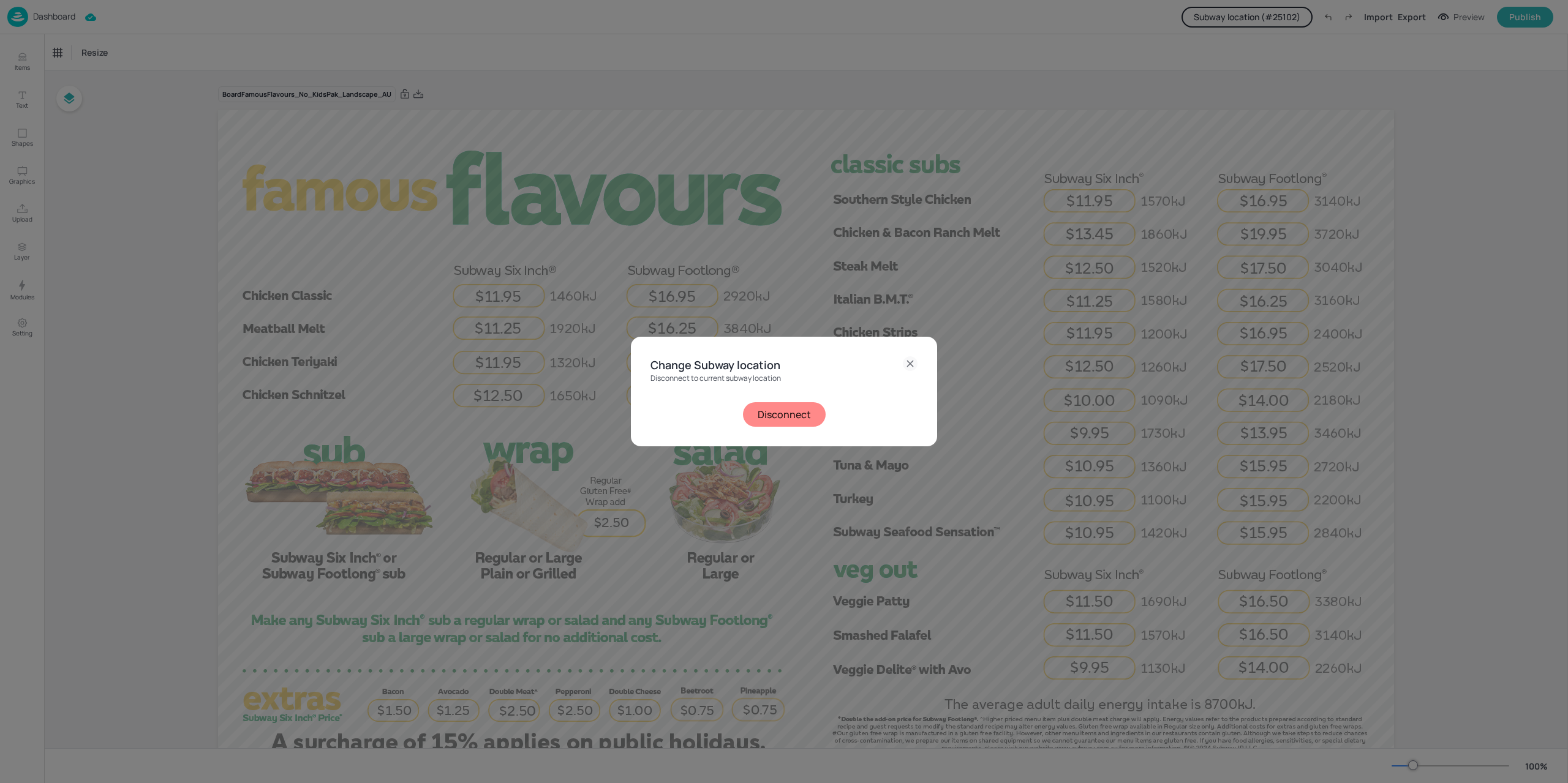
click at [805, 409] on button "Disconnect" at bounding box center [784, 415] width 83 height 25
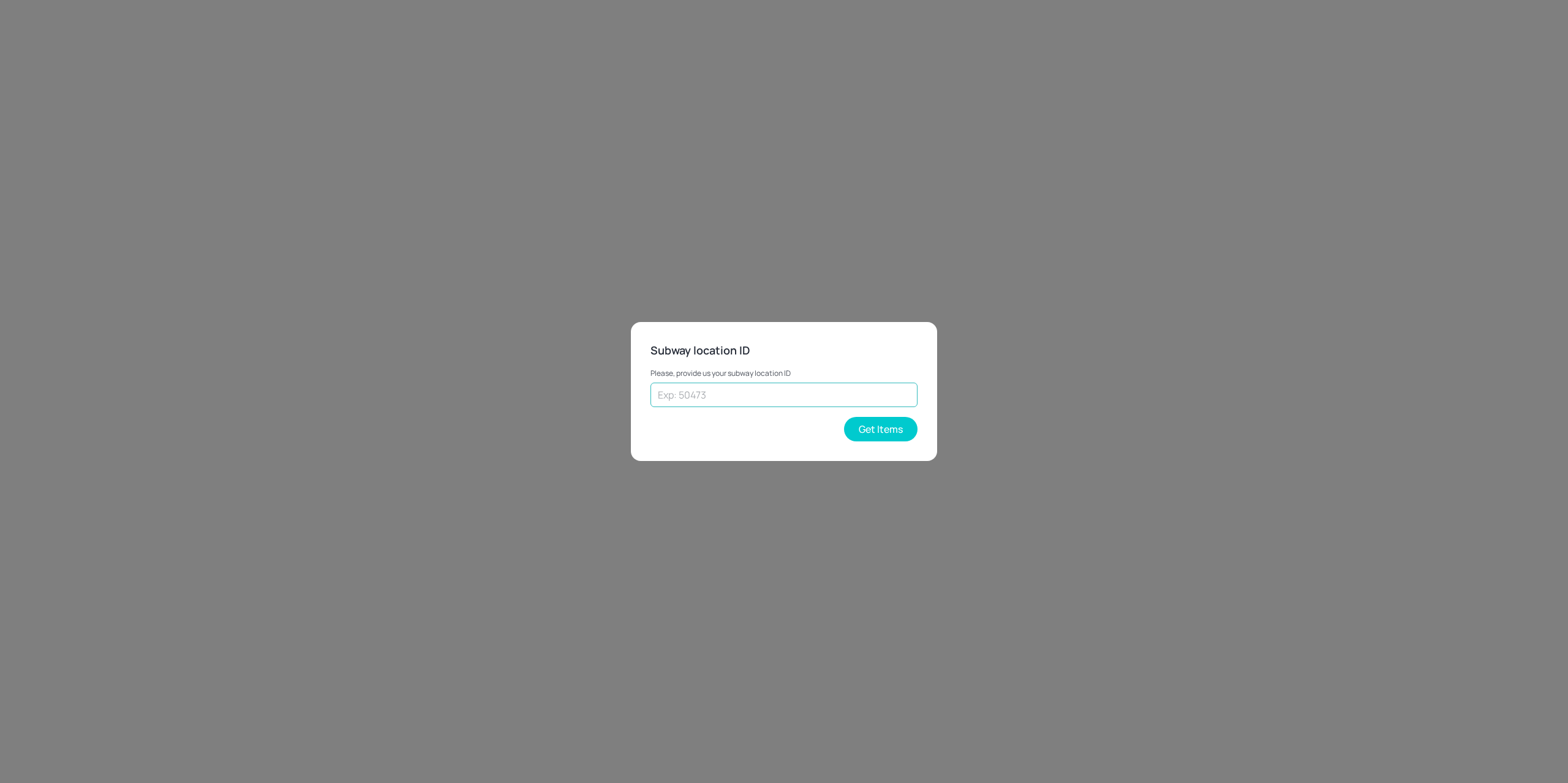
click at [745, 395] on input "text" at bounding box center [783, 395] width 267 height 25
paste input "27950"
type input "27950"
click at [875, 428] on button "Get Items" at bounding box center [881, 429] width 74 height 25
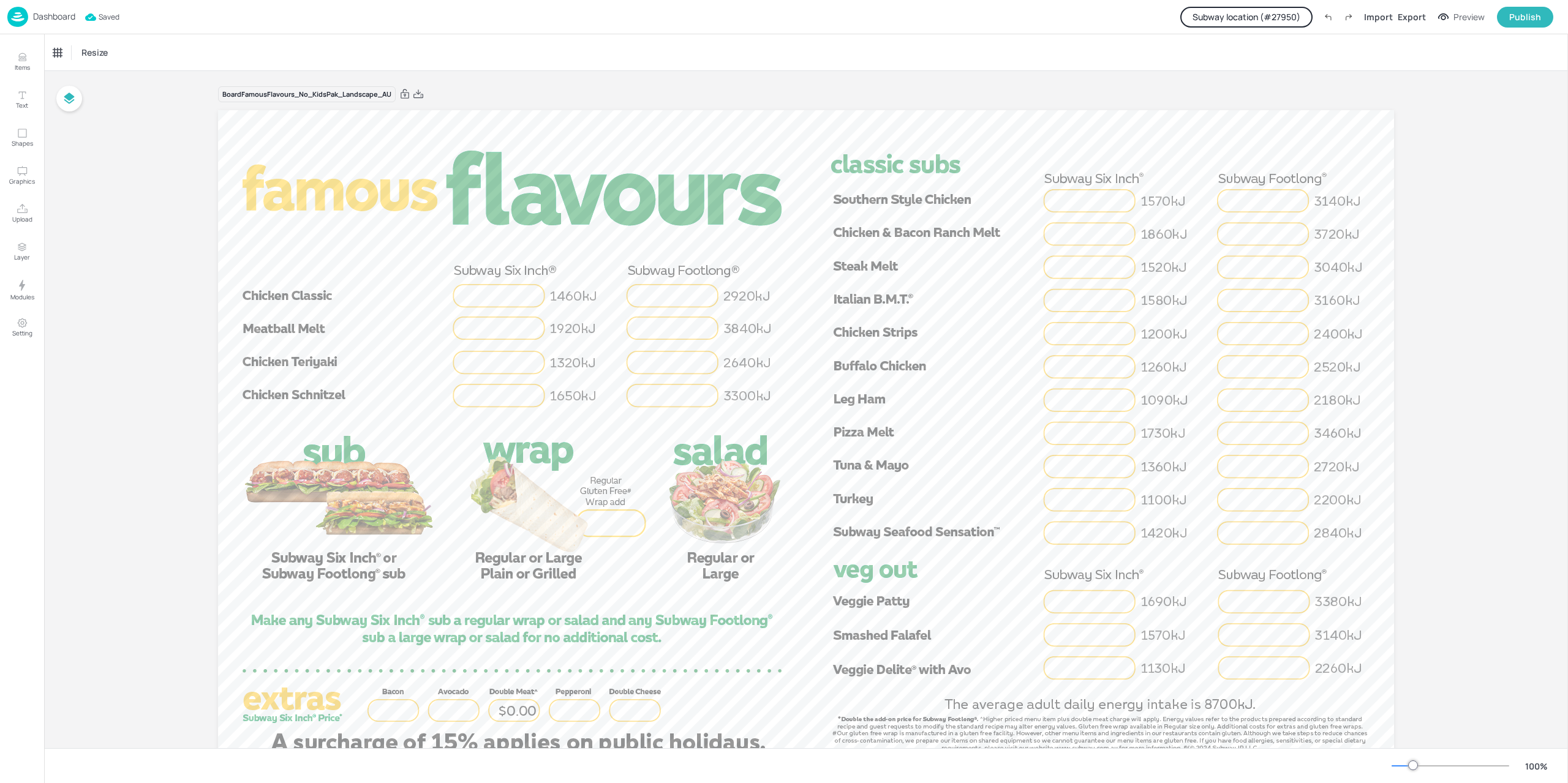
click at [1202, 20] on button "Subway location (# 27950 )" at bounding box center [1247, 17] width 132 height 21
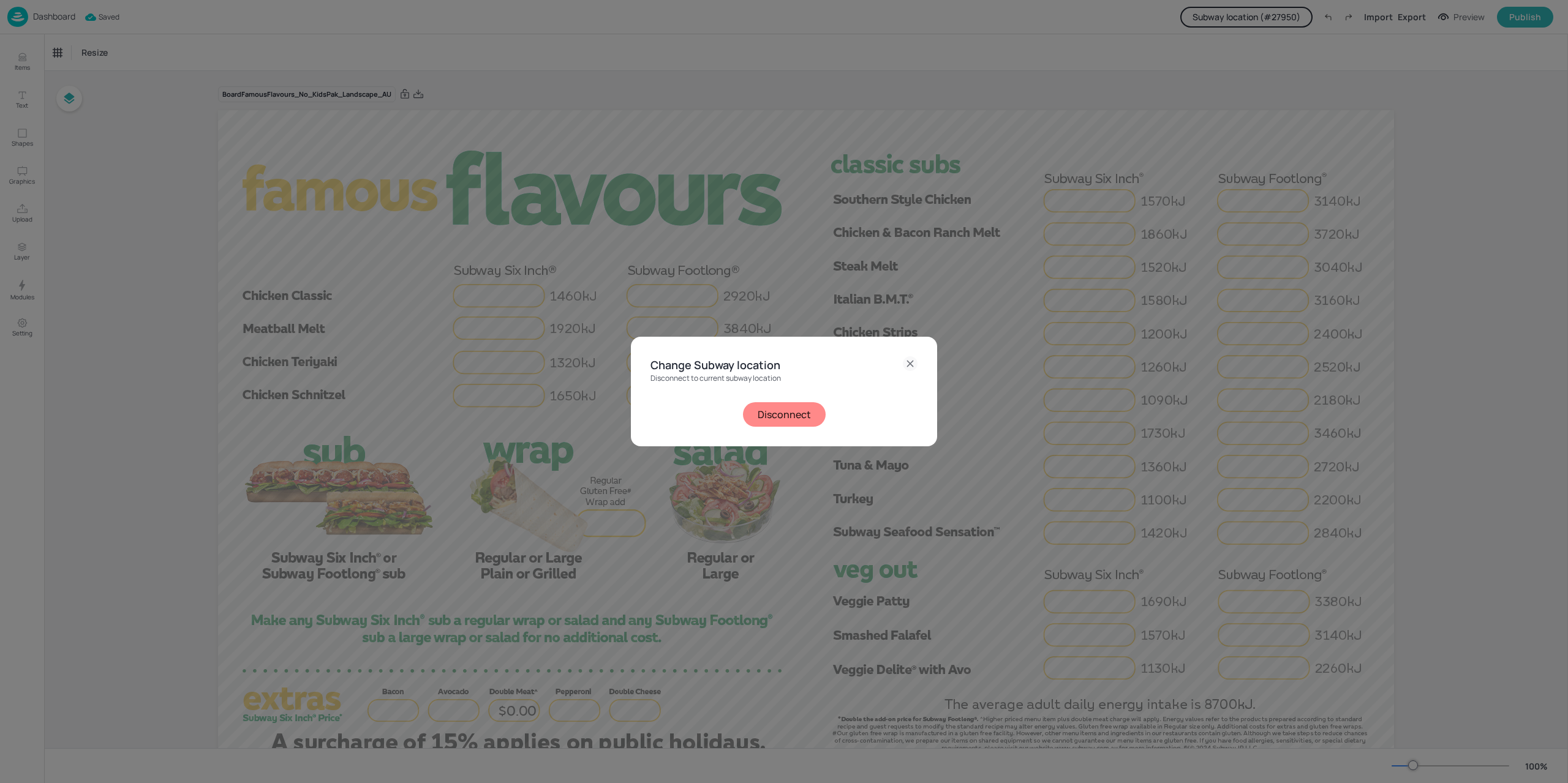
click at [791, 406] on button "Disconnect" at bounding box center [784, 415] width 83 height 25
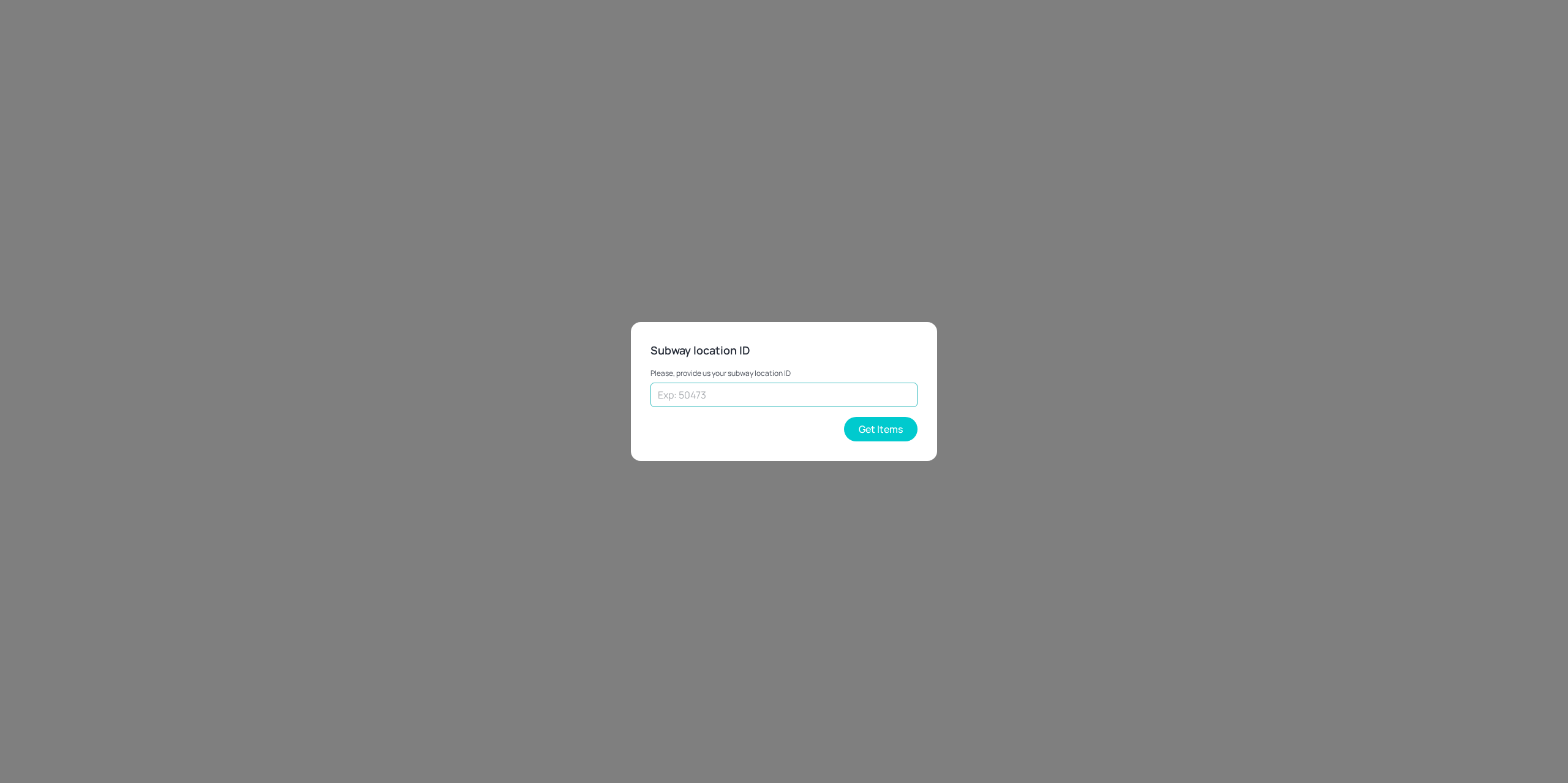
click at [748, 399] on input "text" at bounding box center [783, 395] width 267 height 25
paste input "37813"
click at [867, 422] on button "Get Items" at bounding box center [881, 429] width 74 height 25
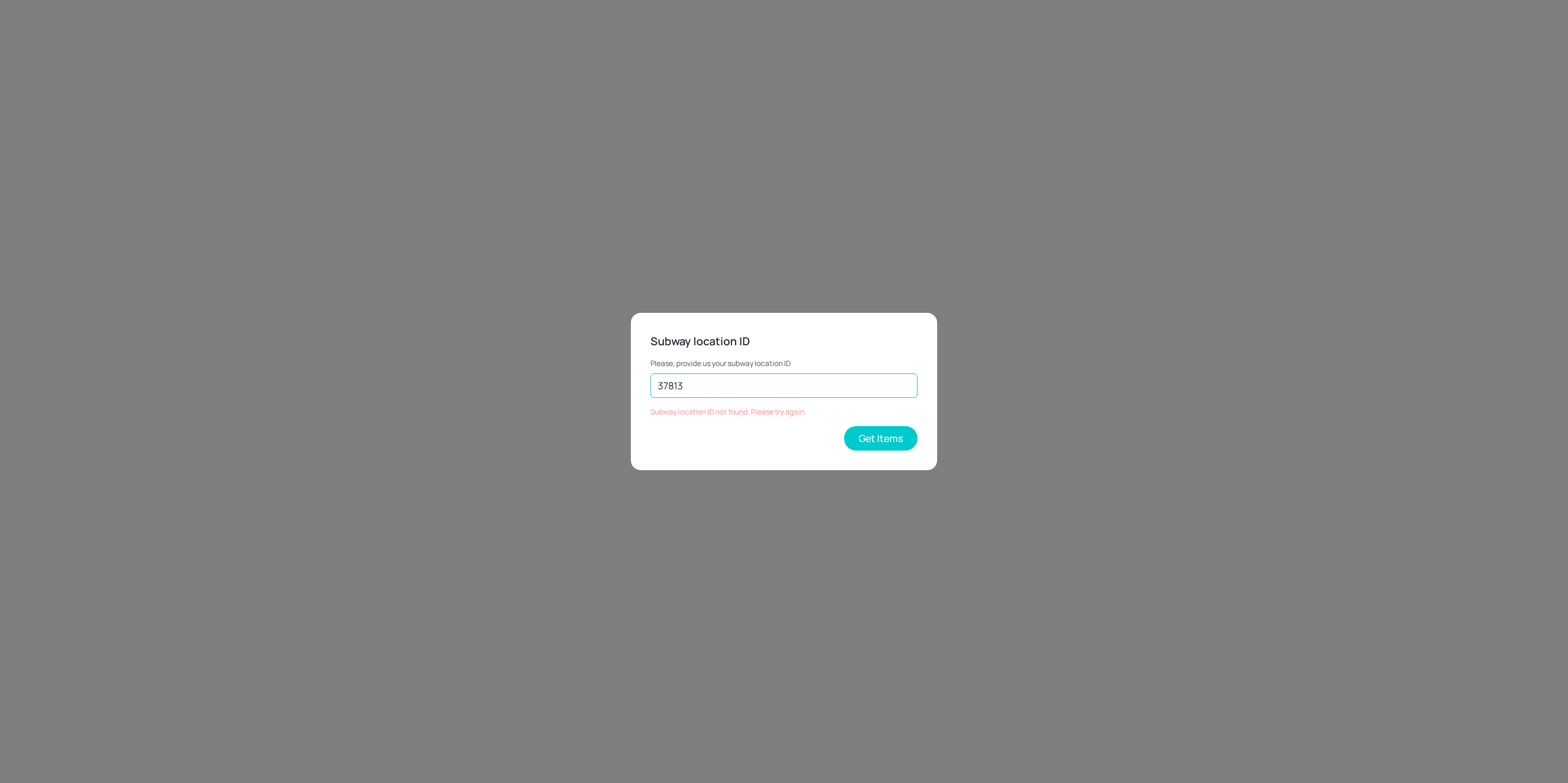
click at [713, 393] on input "37813" at bounding box center [783, 386] width 267 height 25
type input "37813"
click at [870, 437] on button "Get Items" at bounding box center [881, 439] width 74 height 25
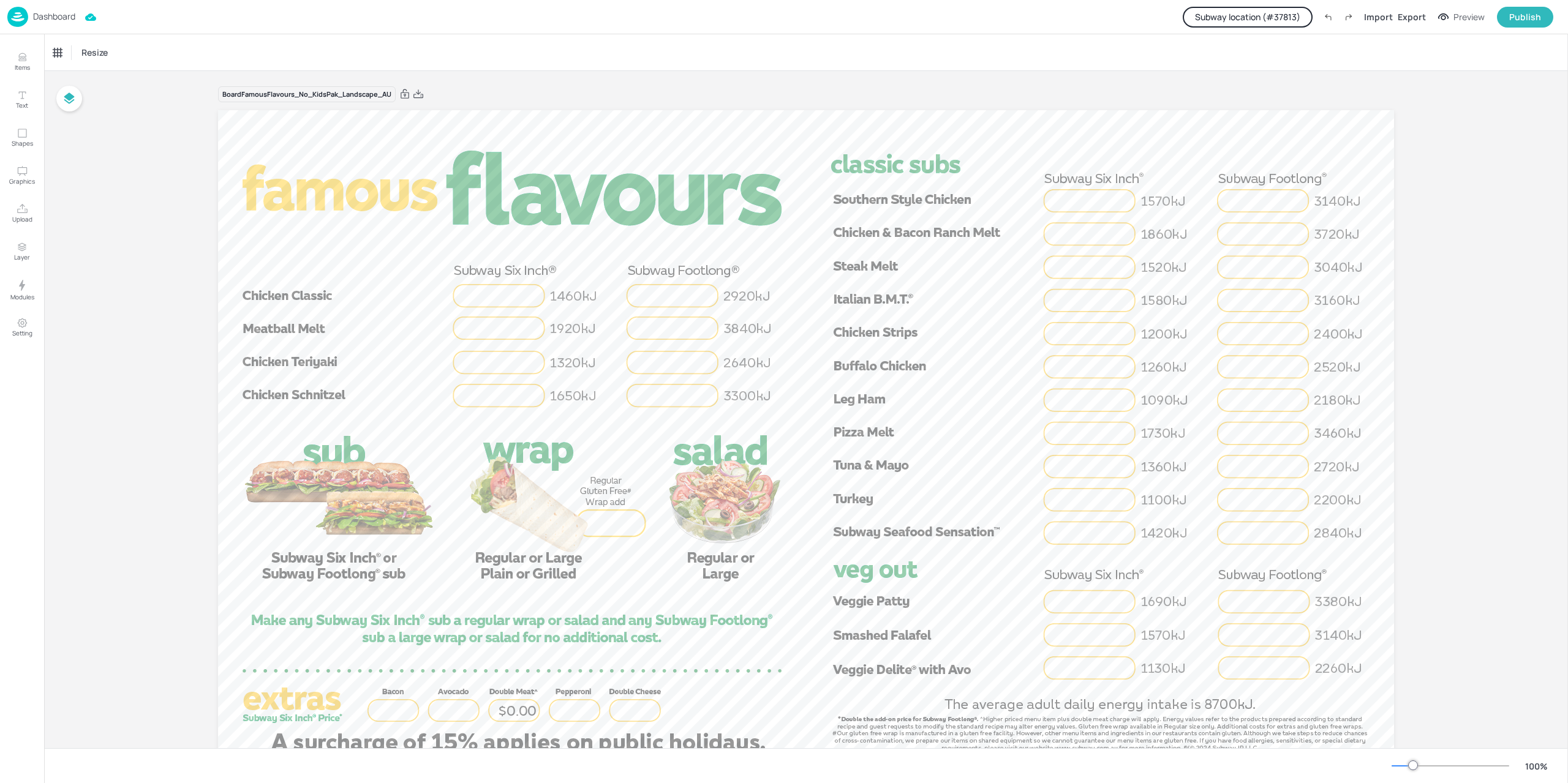
click at [1271, 20] on button "Subway location (# 37813 )" at bounding box center [1247, 17] width 130 height 21
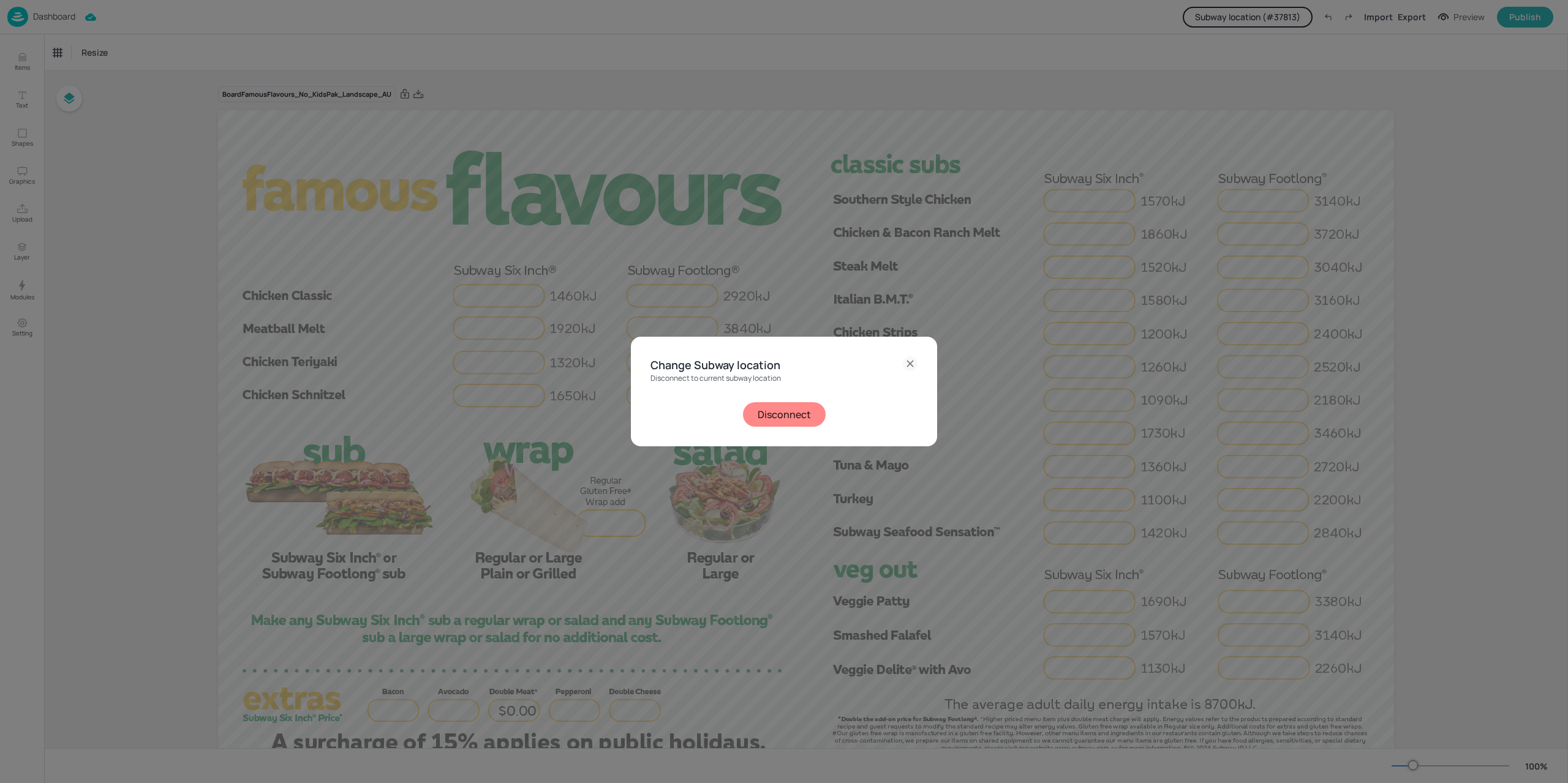
click at [767, 411] on button "Disconnect" at bounding box center [784, 415] width 83 height 25
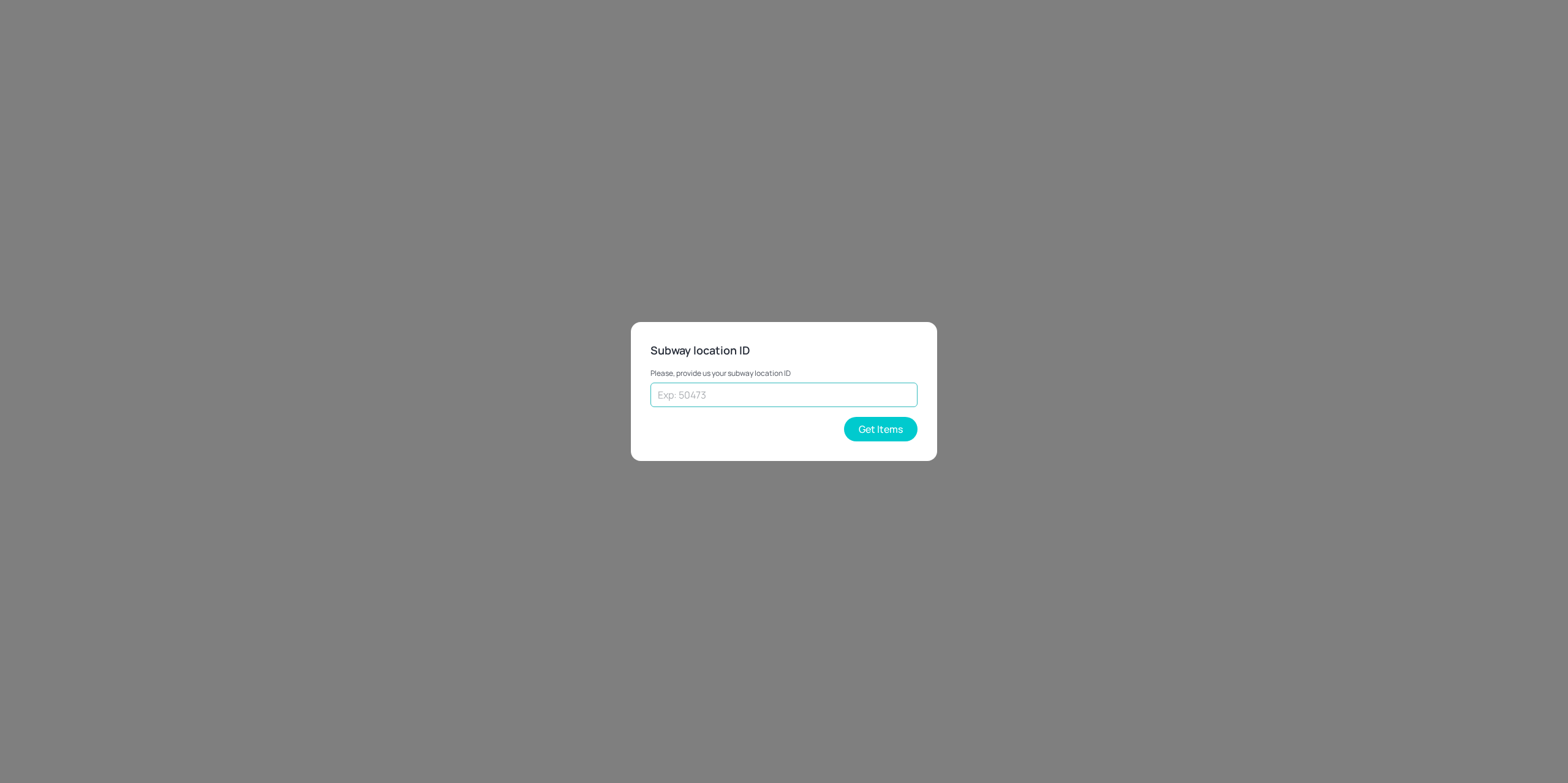
click at [682, 388] on input "text" at bounding box center [783, 395] width 267 height 25
paste input "30596"
type input "30596"
click at [862, 436] on button "Get Items" at bounding box center [881, 429] width 74 height 25
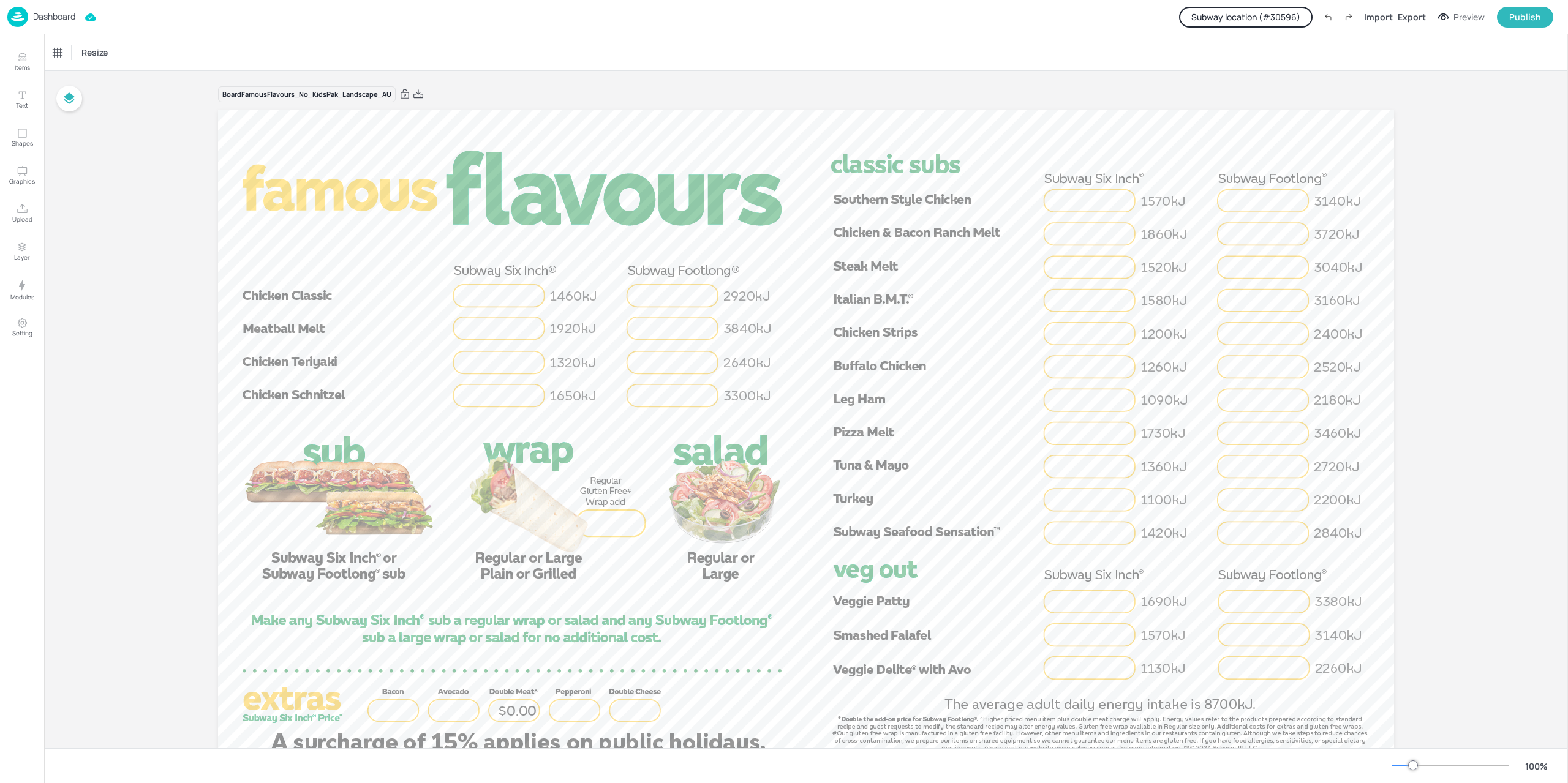
click at [1199, 12] on button "Subway location (# 30596 )" at bounding box center [1246, 17] width 134 height 21
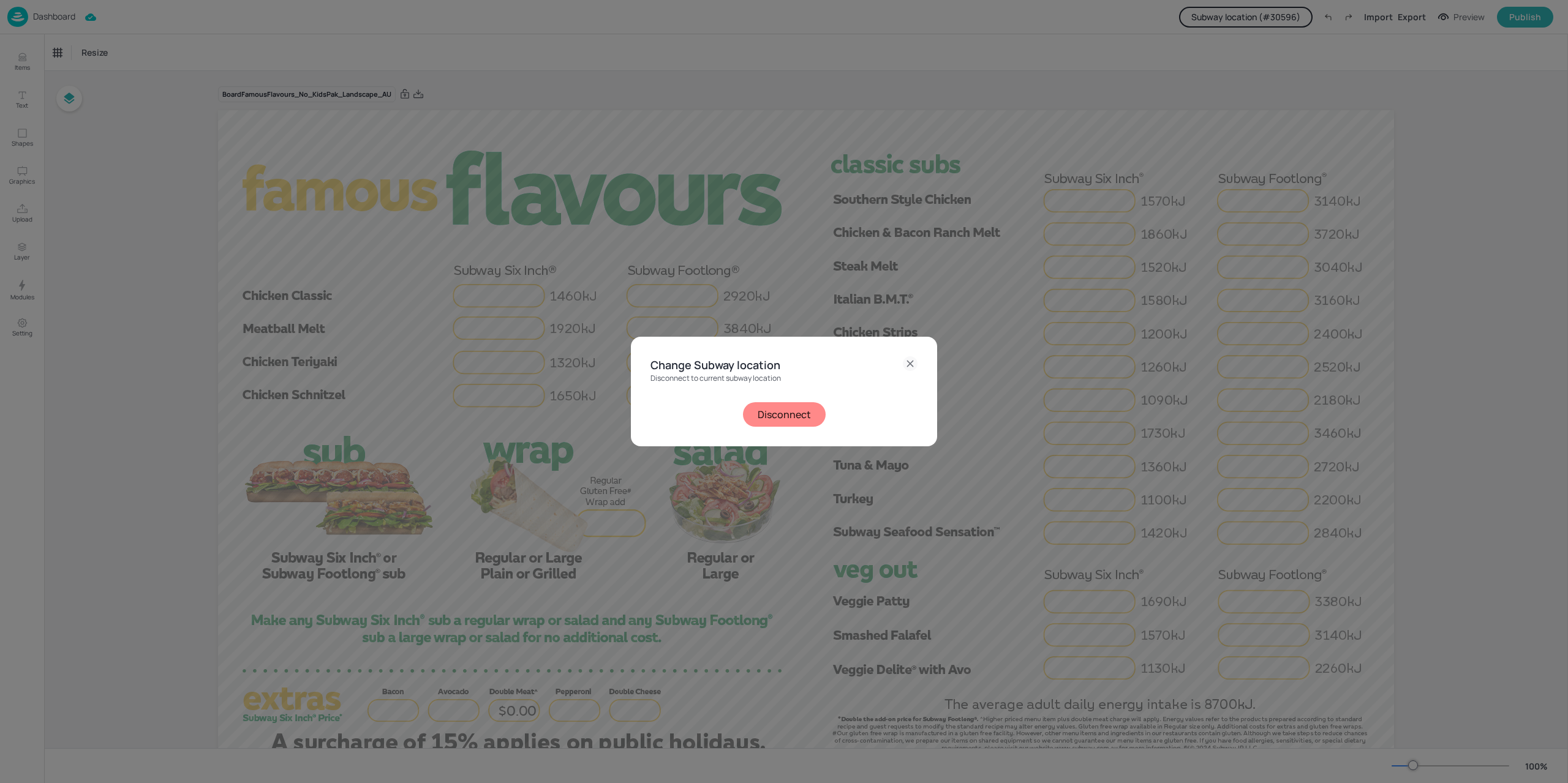
click at [782, 410] on button "Disconnect" at bounding box center [784, 415] width 83 height 25
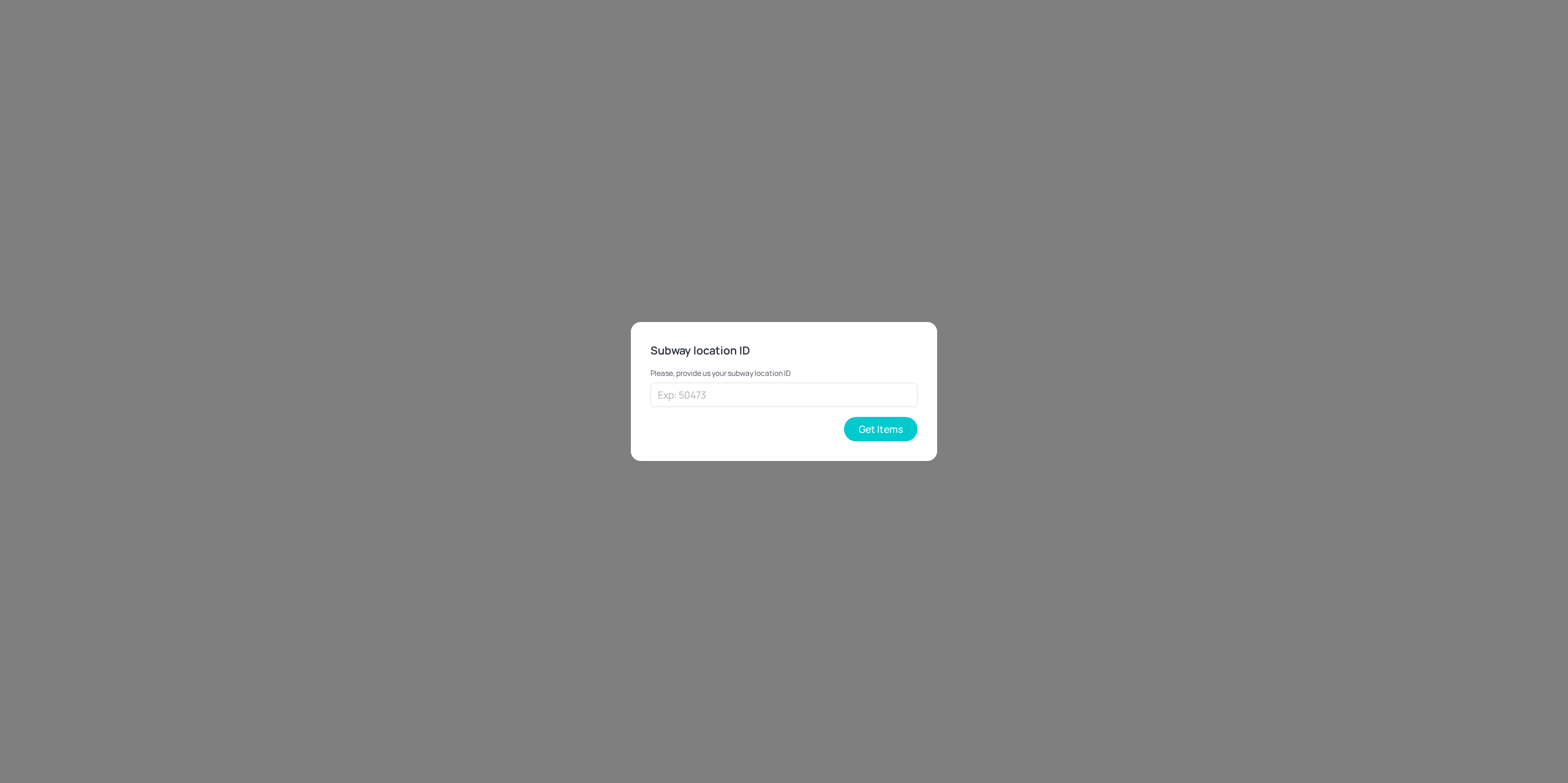
click at [723, 407] on input "text" at bounding box center [783, 395] width 267 height 25
paste input "28898"
type input "28898"
click at [881, 422] on button "Get Items" at bounding box center [881, 429] width 74 height 25
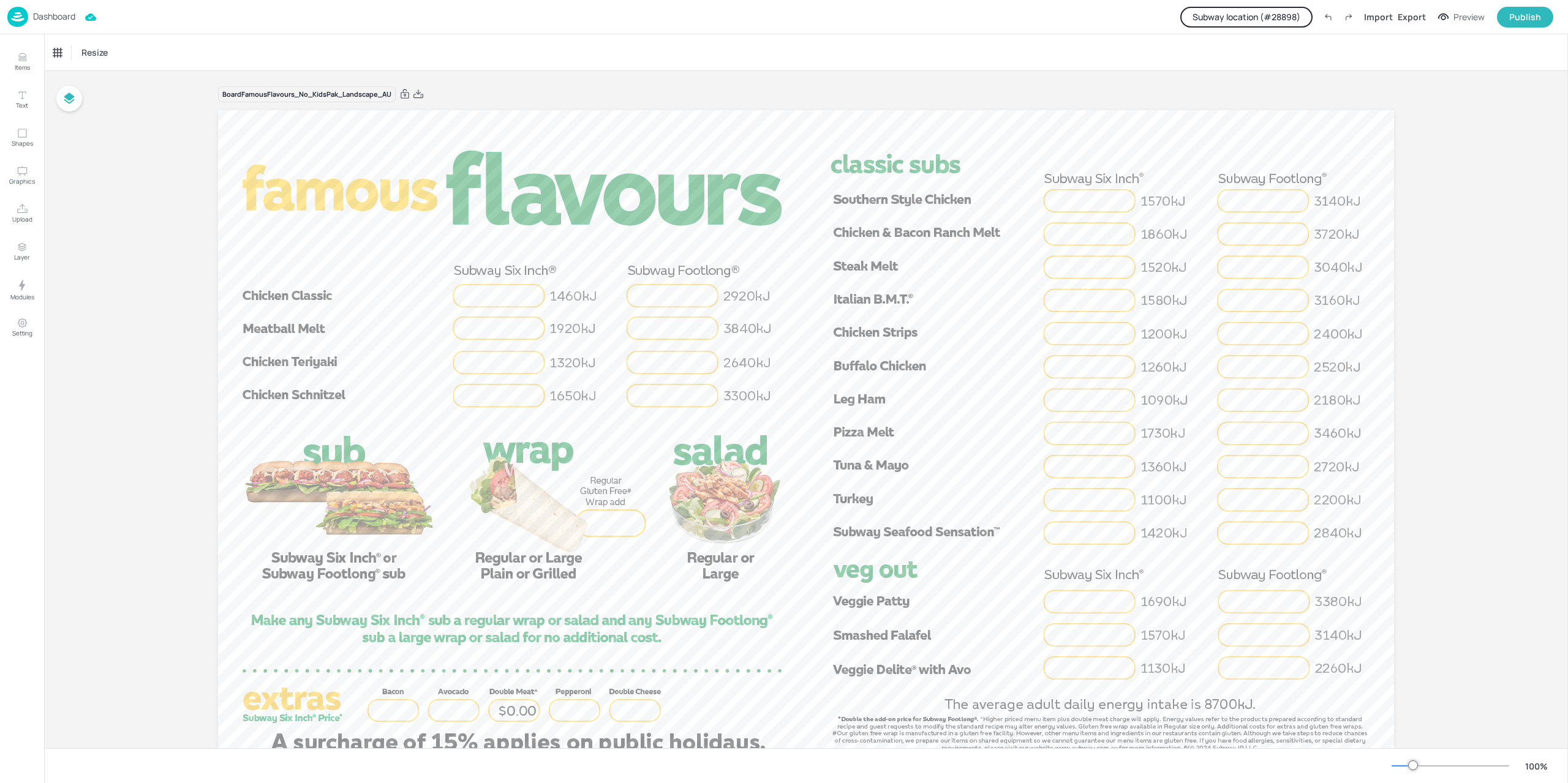
click at [1207, 25] on button "Subway location (# 28898 )" at bounding box center [1247, 17] width 132 height 21
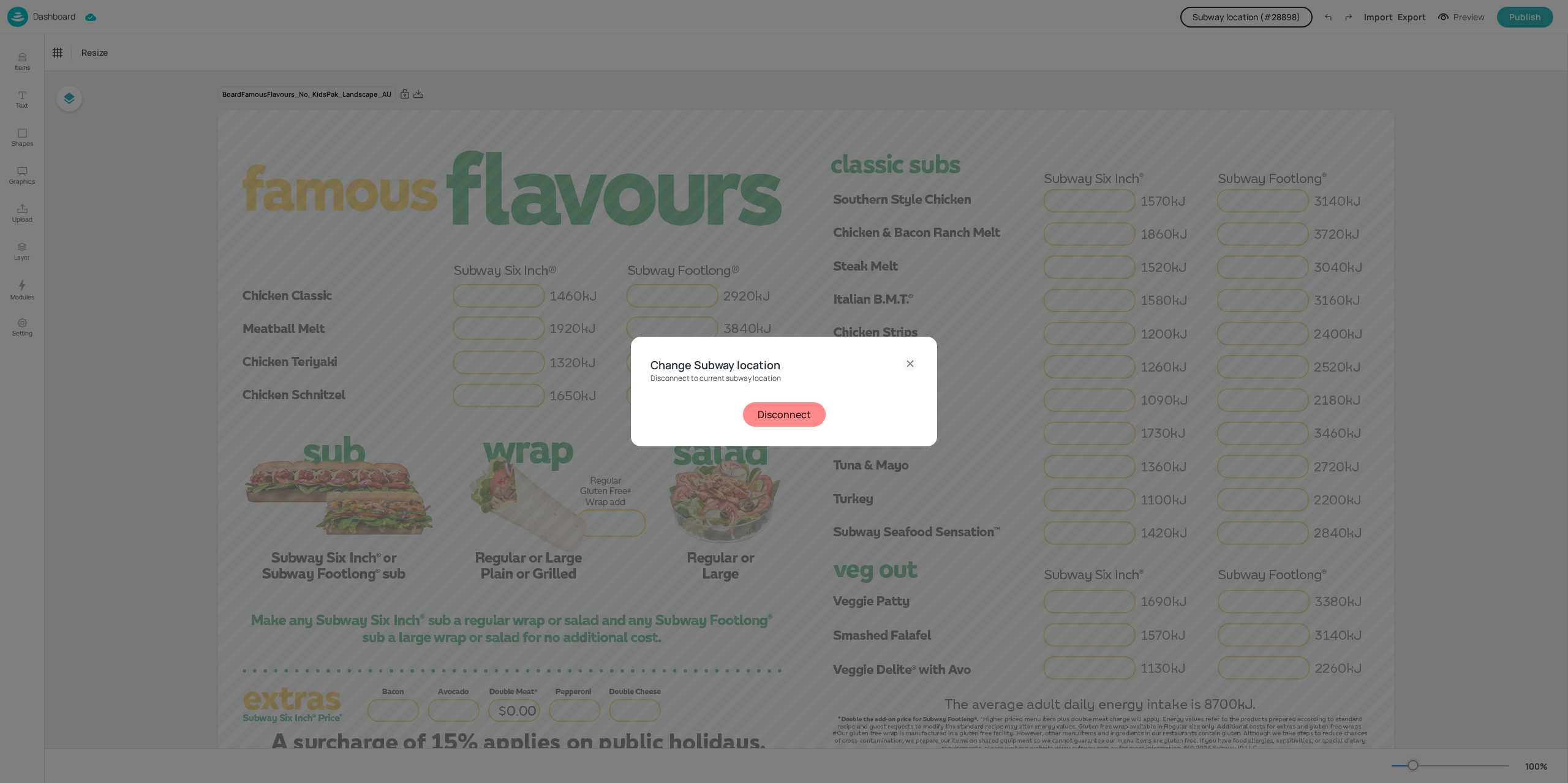
click at [806, 385] on div "Disconnect to current subway location Disconnect" at bounding box center [783, 401] width 267 height 53
click at [788, 412] on button "Disconnect" at bounding box center [784, 415] width 83 height 25
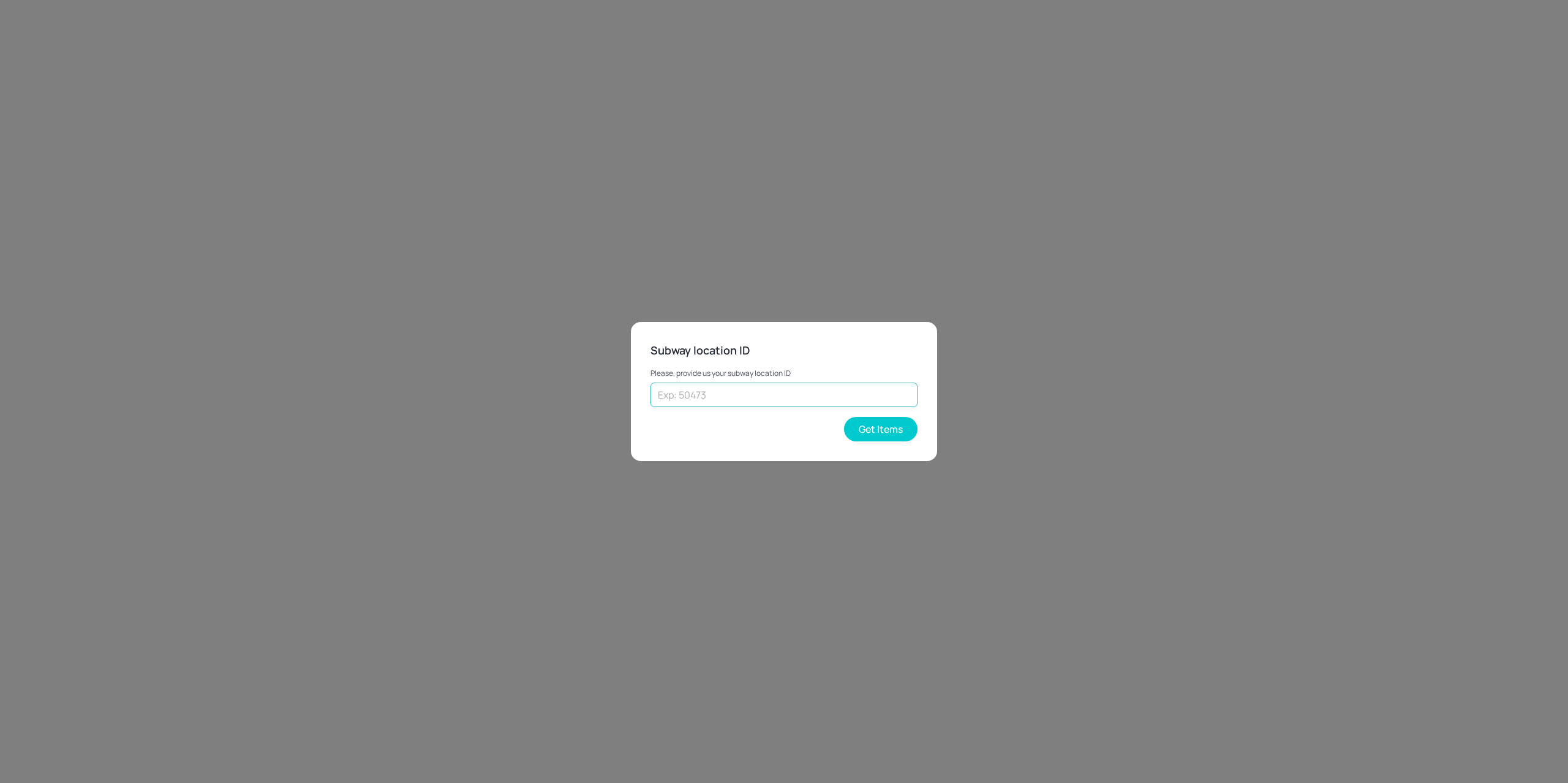
click at [716, 404] on input "text" at bounding box center [783, 395] width 267 height 25
paste input "41208"
type input "41208"
click at [887, 428] on button "Get Items" at bounding box center [881, 429] width 74 height 25
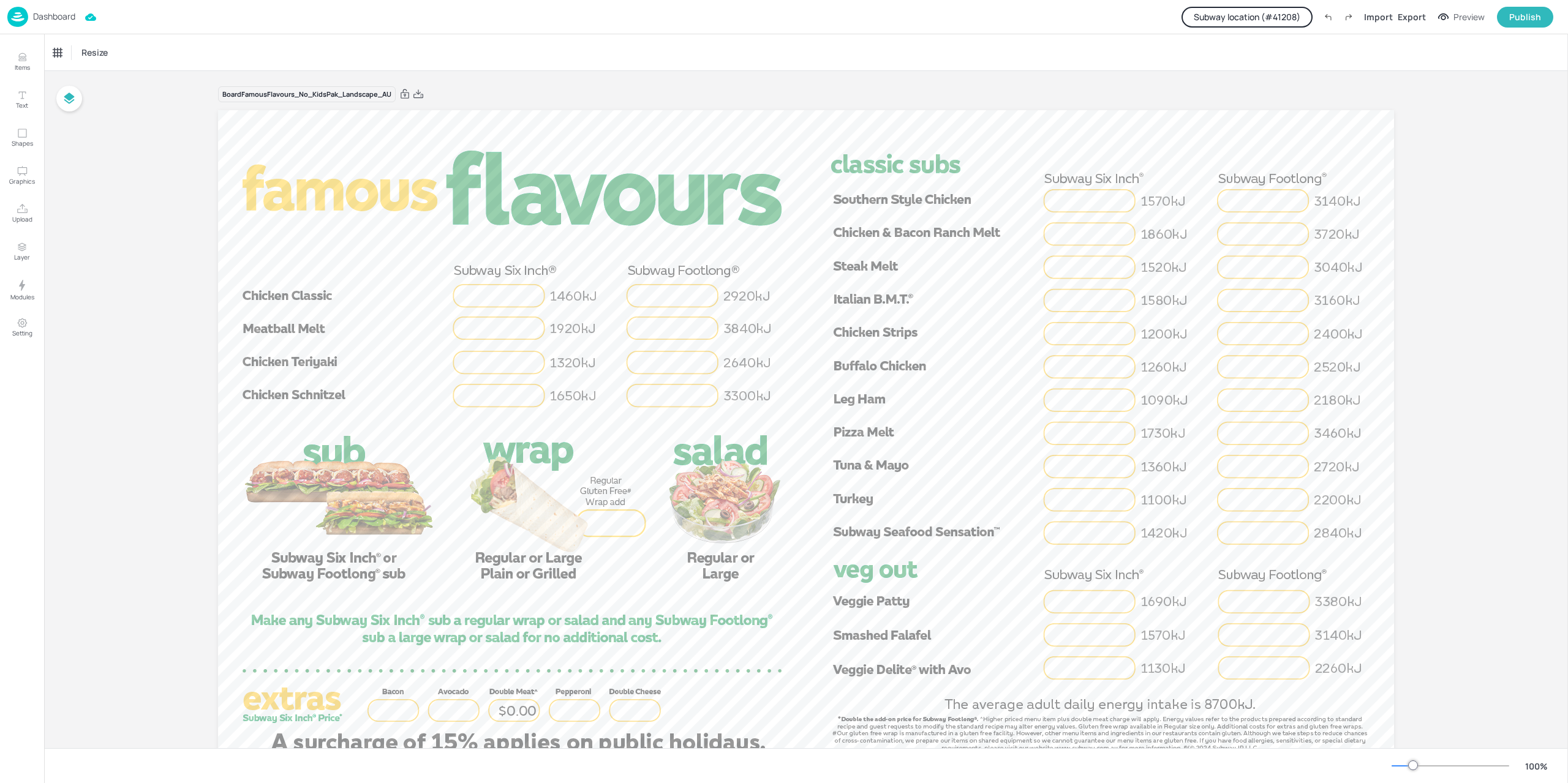
click at [1255, 30] on div "Dashboard Subway location (# 41208 ) Import Export Preview Publish" at bounding box center [780, 17] width 1546 height 34
click at [1257, 22] on button "Subway location (# 41208 )" at bounding box center [1247, 17] width 131 height 21
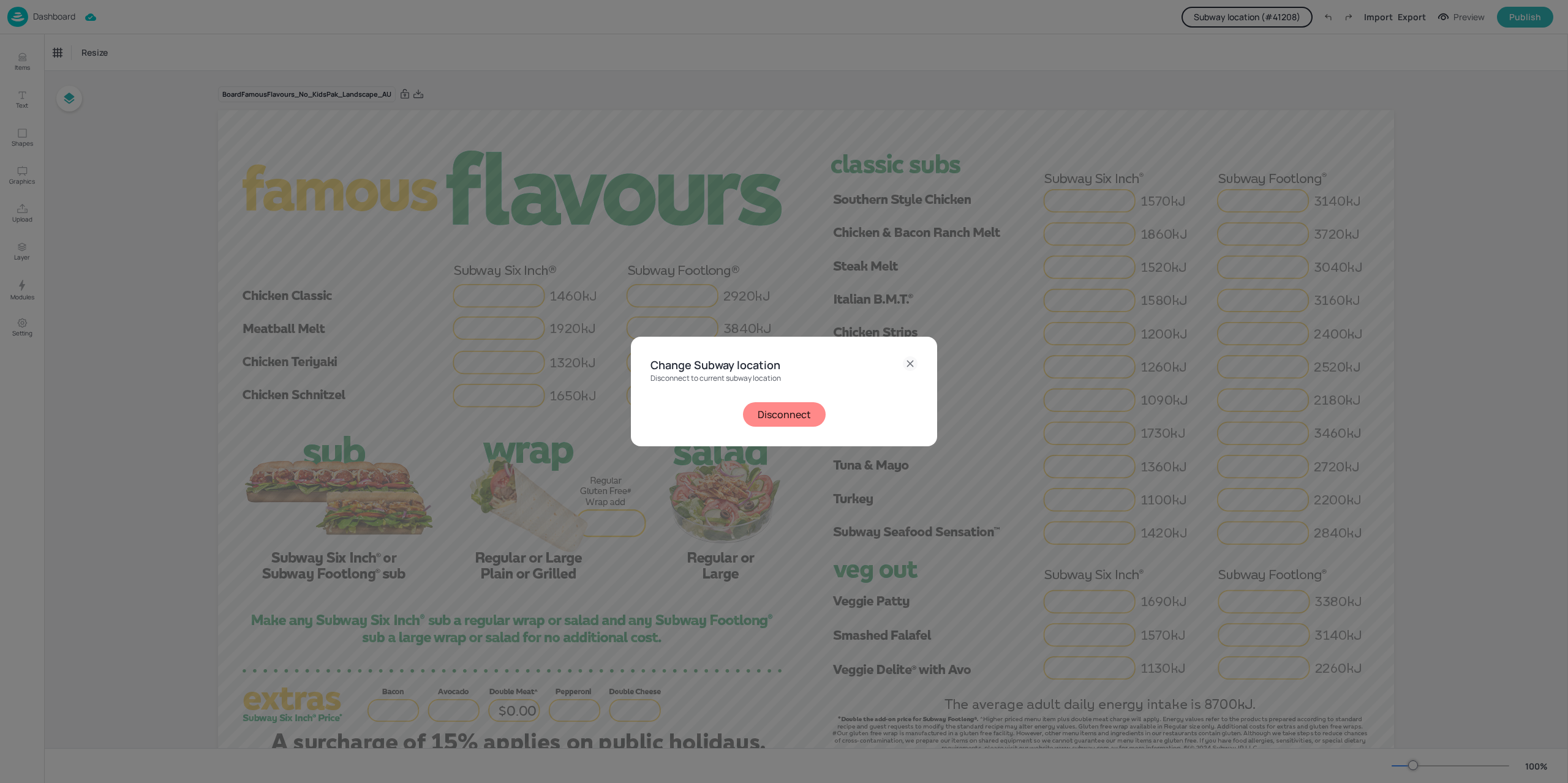
click at [779, 415] on button "Disconnect" at bounding box center [784, 415] width 83 height 25
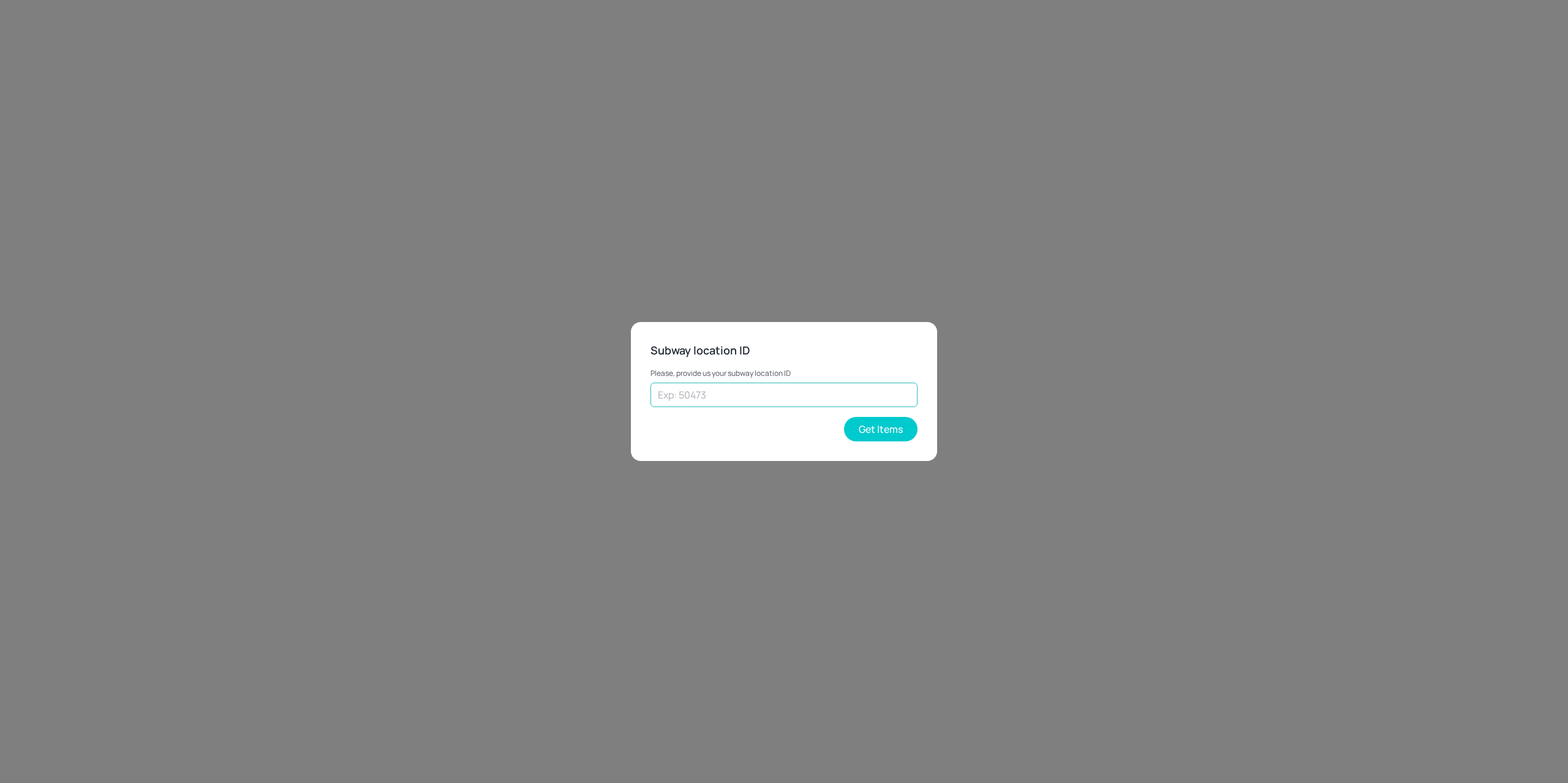
click at [746, 396] on input "text" at bounding box center [783, 395] width 267 height 25
paste input "33440"
type input "33440"
click at [900, 429] on button "Get Items" at bounding box center [881, 429] width 74 height 25
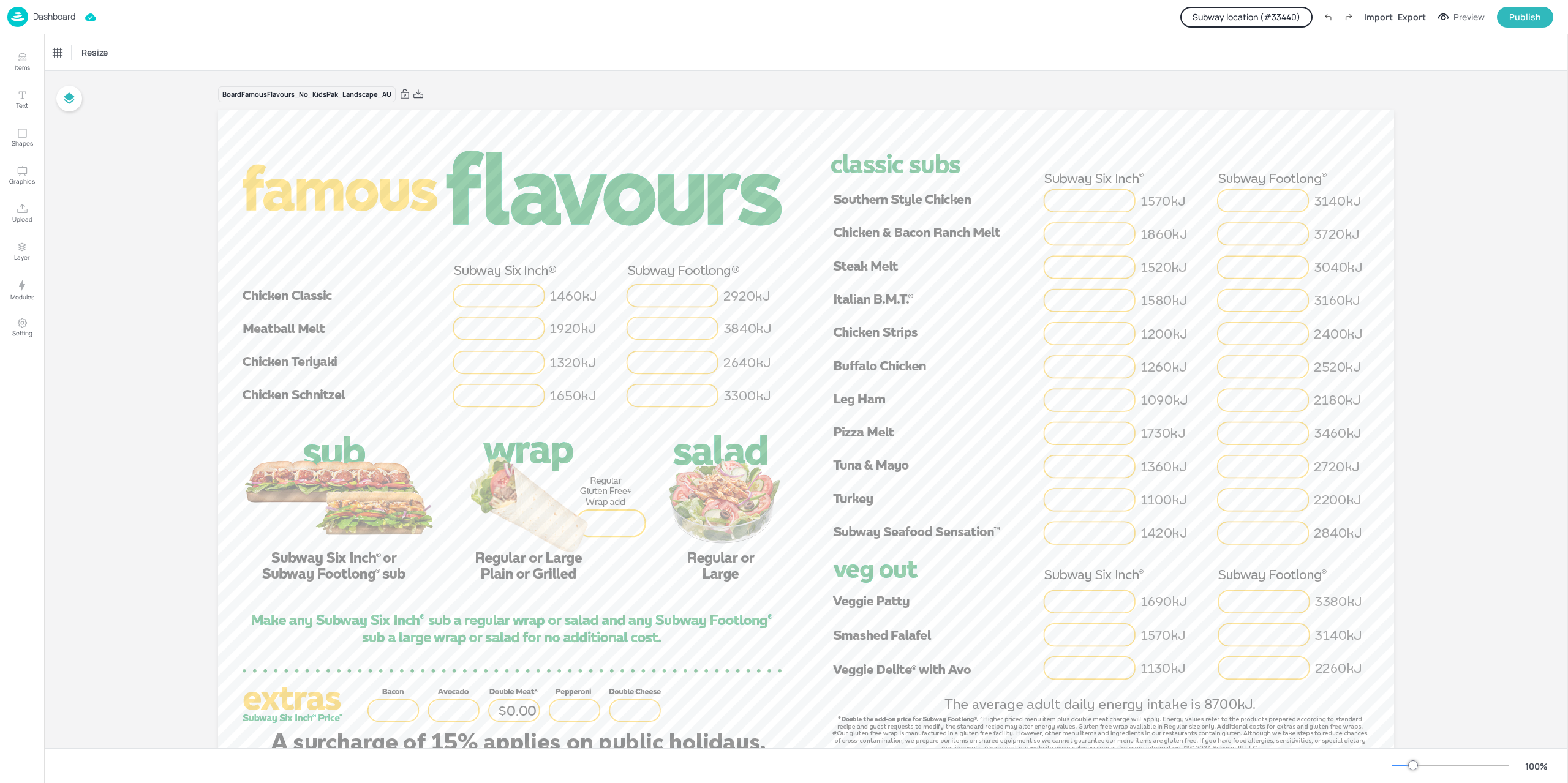
click at [1212, 24] on button "Subway location (# 33440 )" at bounding box center [1247, 17] width 132 height 21
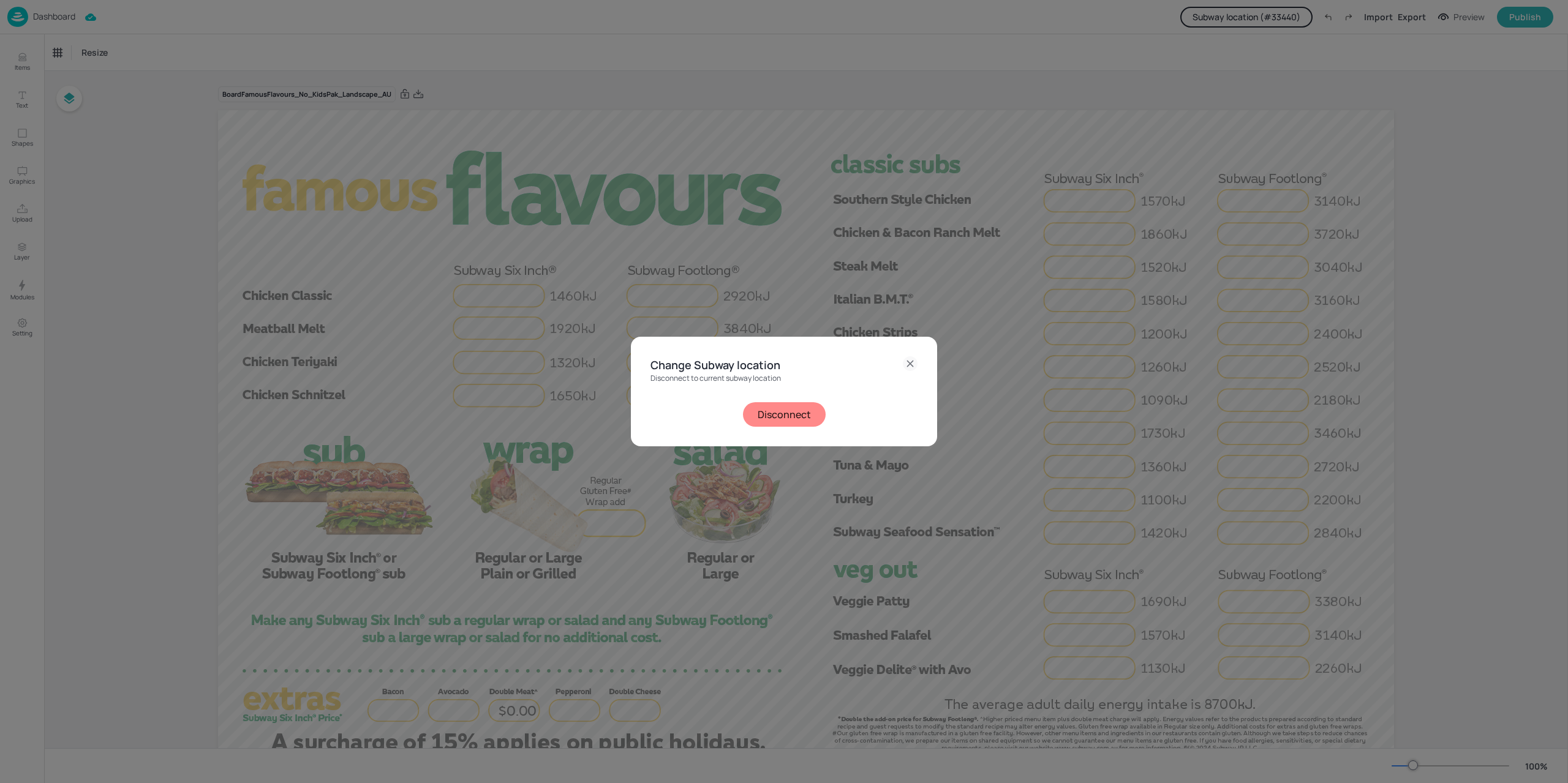
click at [786, 421] on button "Disconnect" at bounding box center [784, 415] width 83 height 25
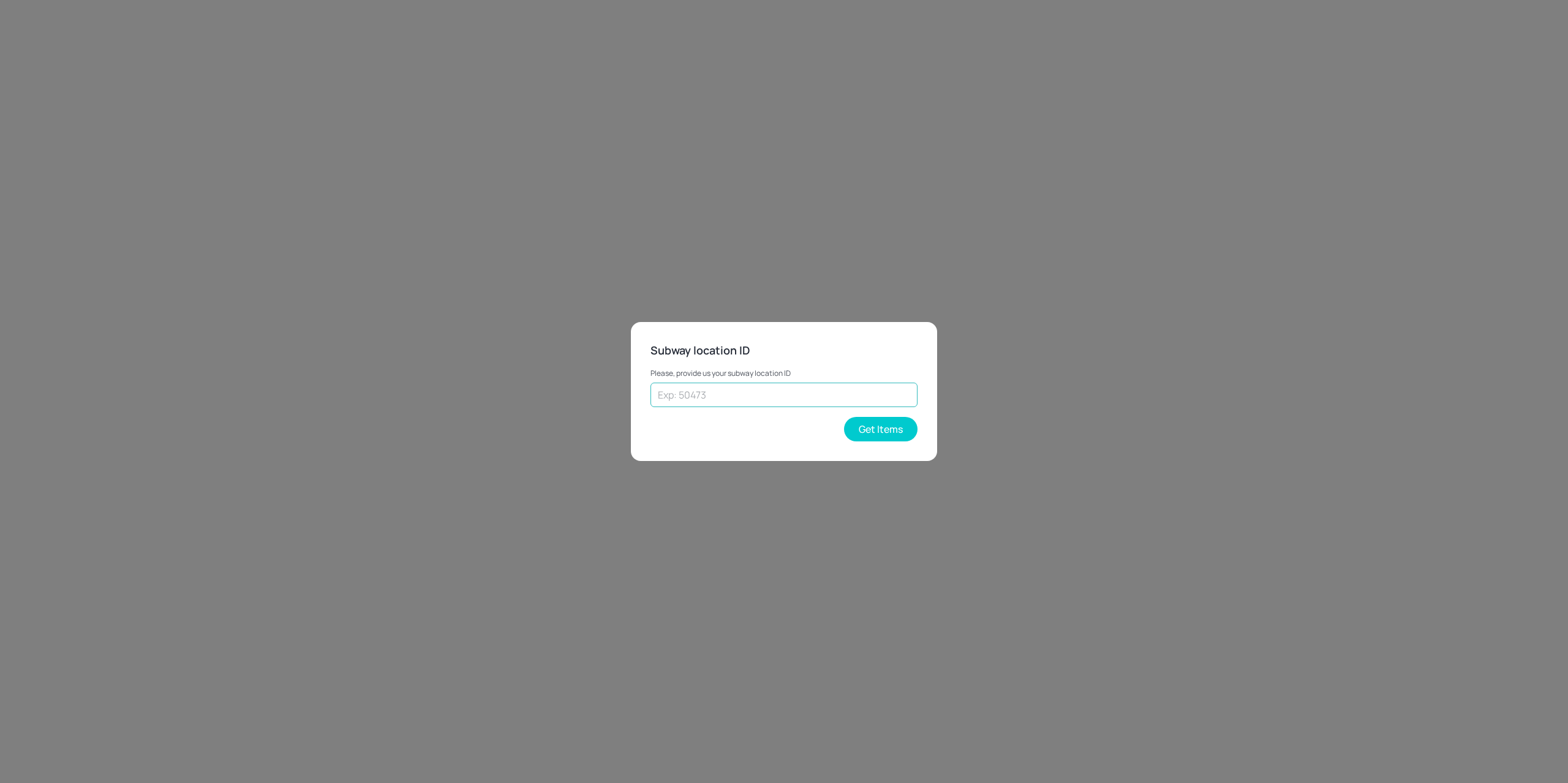
click at [731, 387] on input "text" at bounding box center [783, 395] width 267 height 25
paste input "44178"
click at [875, 435] on button "Get Items" at bounding box center [881, 429] width 74 height 25
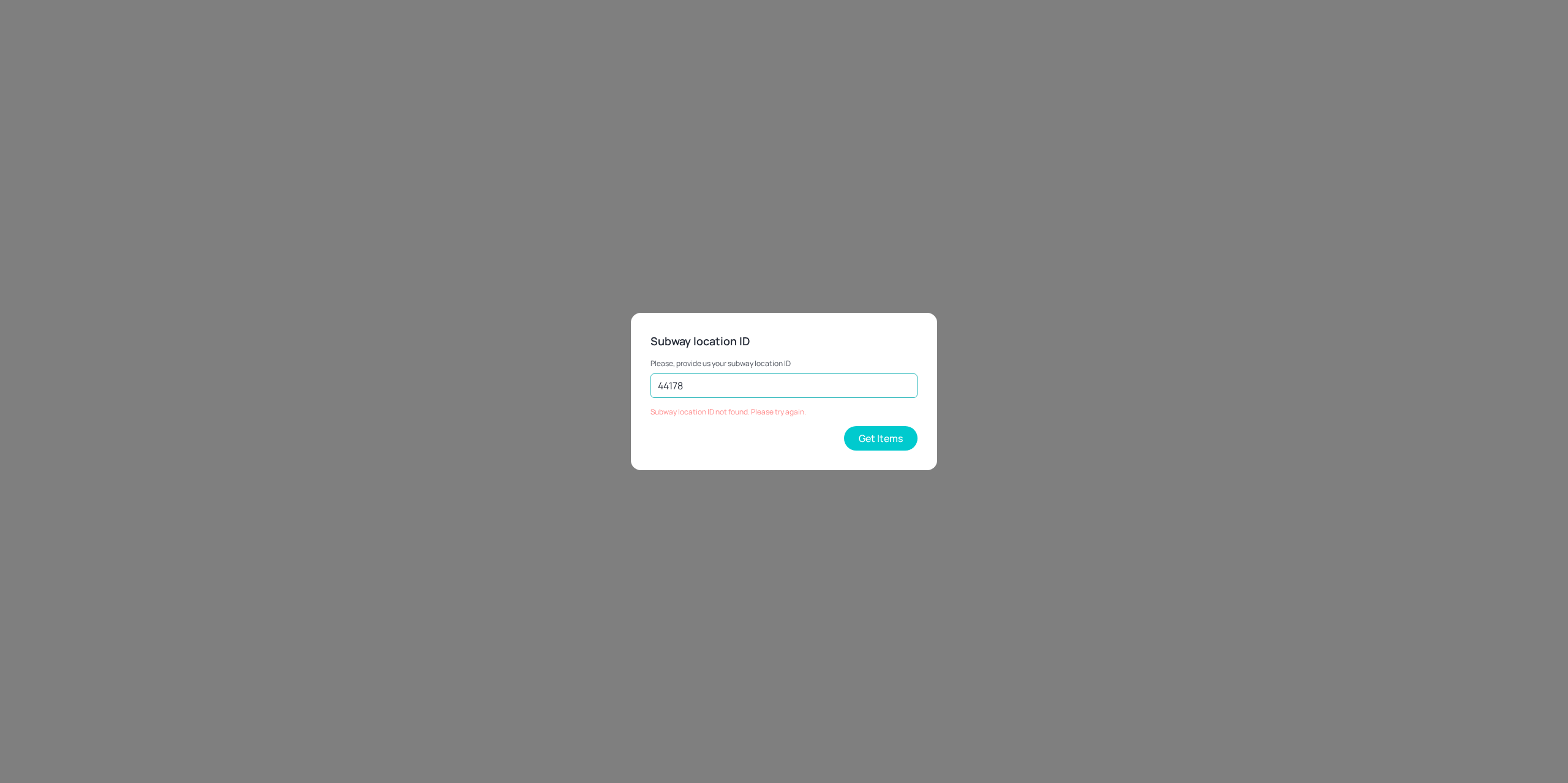
click at [745, 390] on input "44178" at bounding box center [783, 386] width 267 height 25
type input "44178"
click at [885, 433] on button "Get Items" at bounding box center [881, 439] width 74 height 25
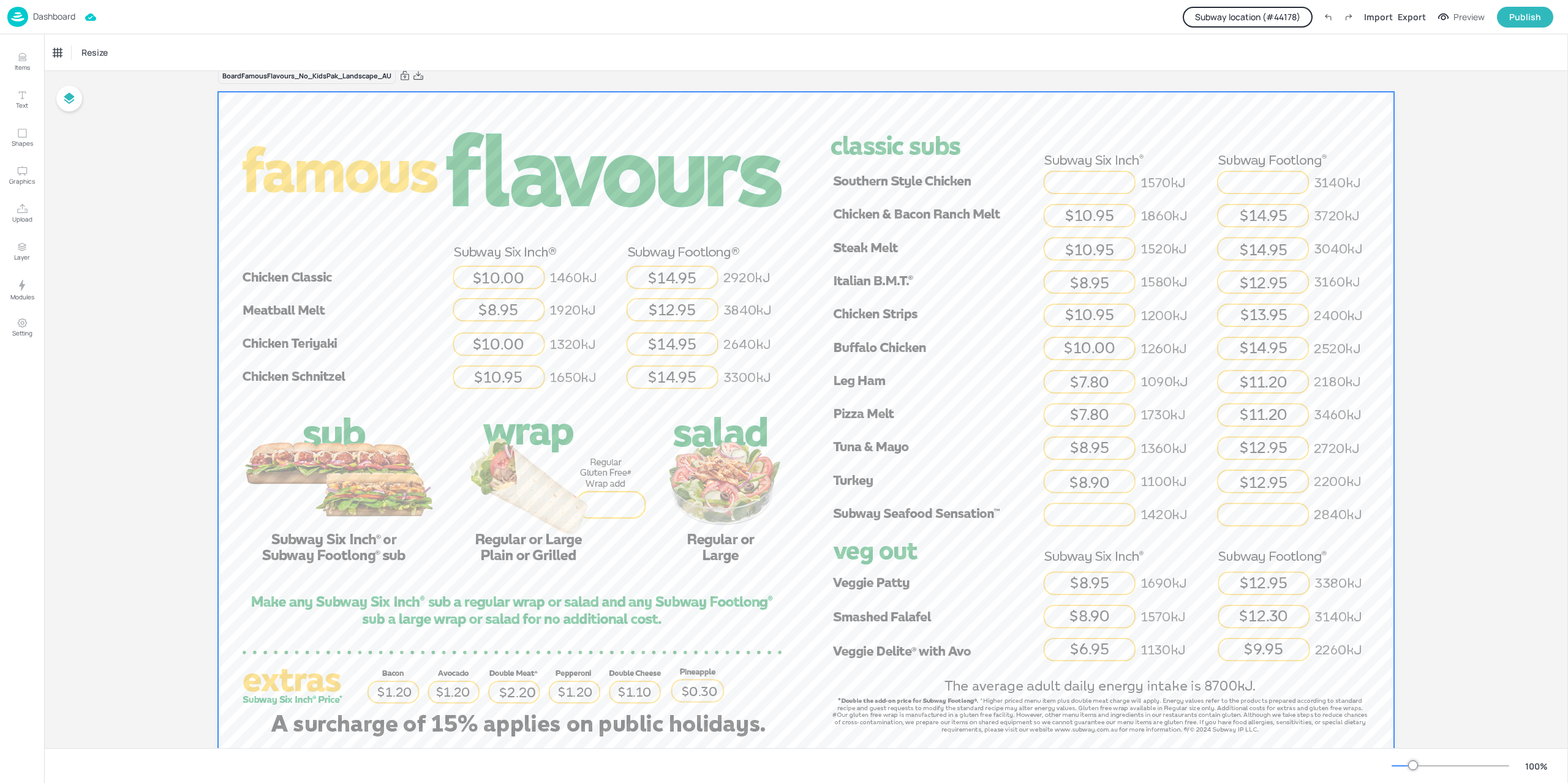
scroll to position [0, 0]
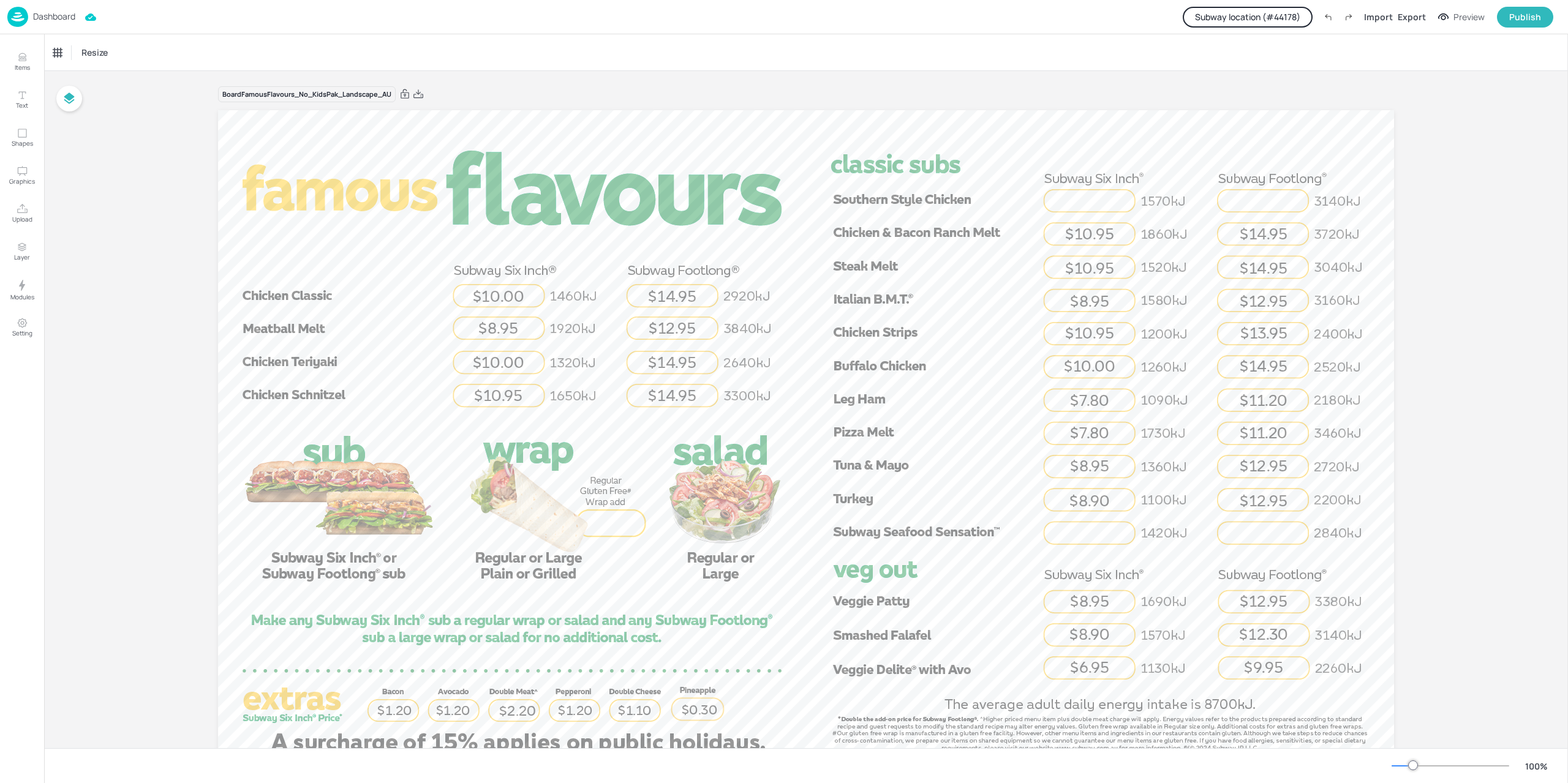
click at [52, 17] on p "Dashboard" at bounding box center [54, 17] width 42 height 8
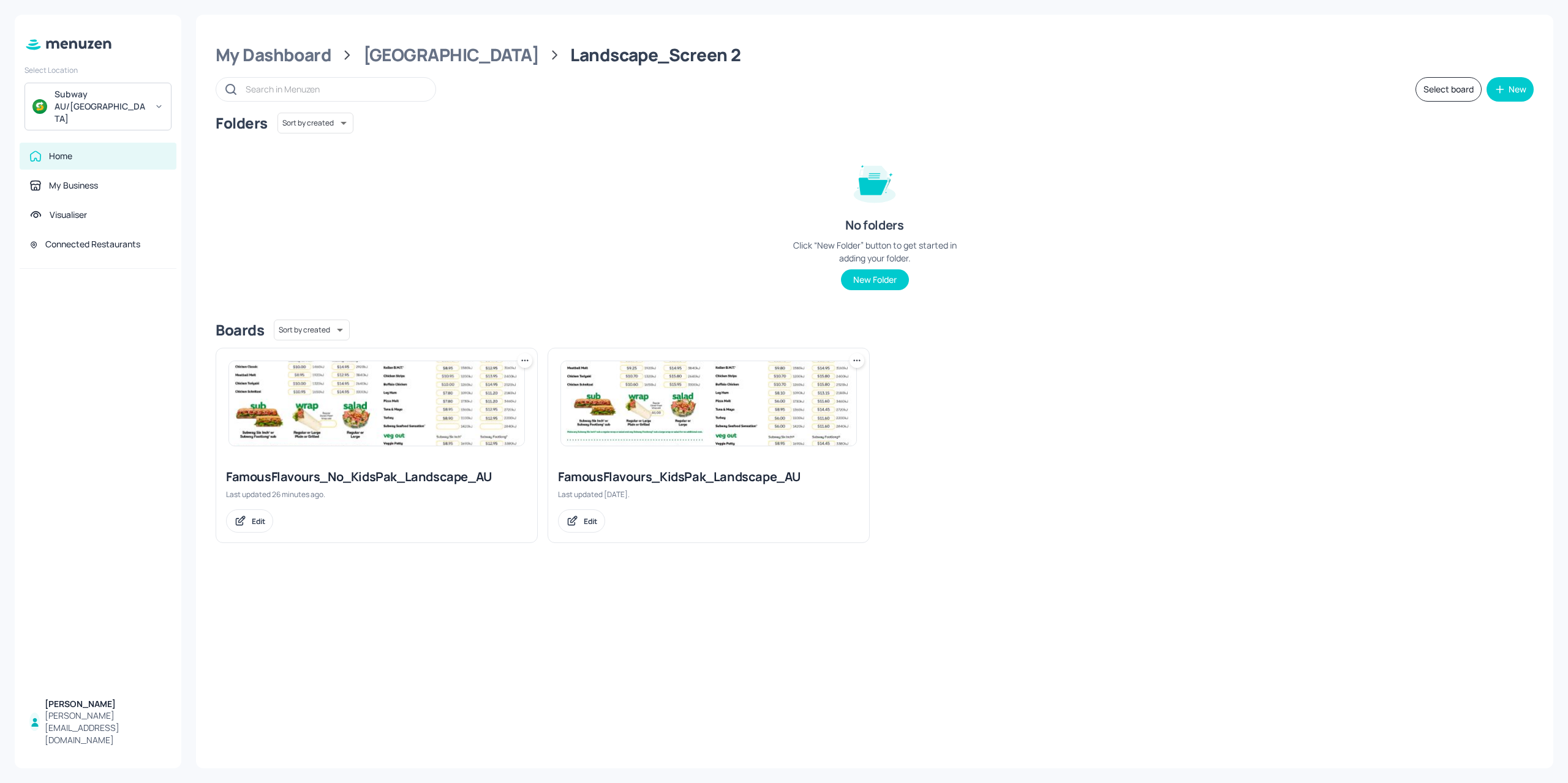
click at [425, 30] on div "My Dashboard Australia Landscape_Screen 2 Select board New Folders Sort by crea…" at bounding box center [874, 392] width 1357 height 754
click at [418, 55] on div "[GEOGRAPHIC_DATA]" at bounding box center [451, 55] width 176 height 22
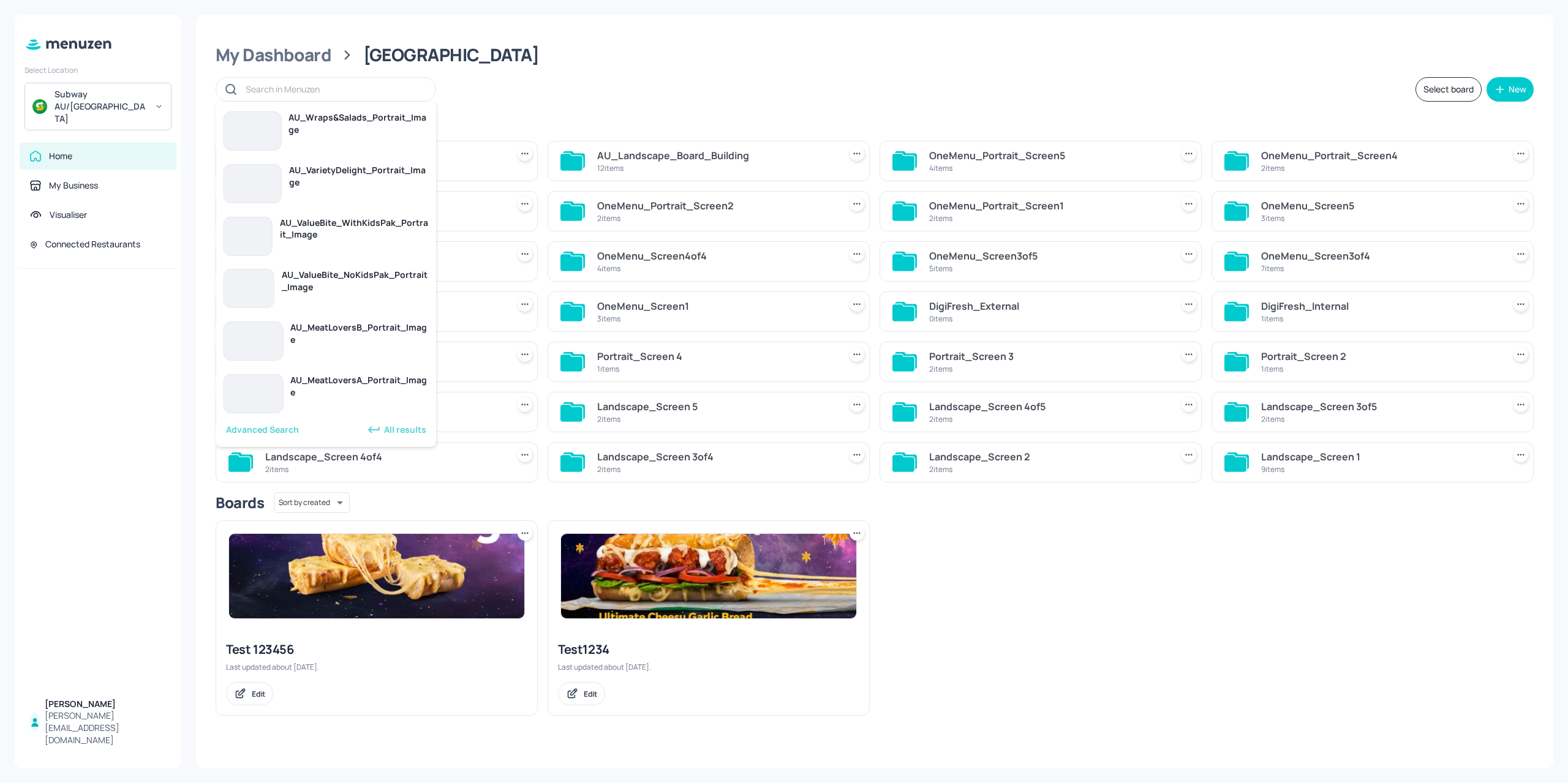
click at [282, 93] on input "text" at bounding box center [334, 89] width 178 height 18
click at [300, 331] on div "AU_ChickenCraversA_landscape_Image" at bounding box center [356, 334] width 145 height 25
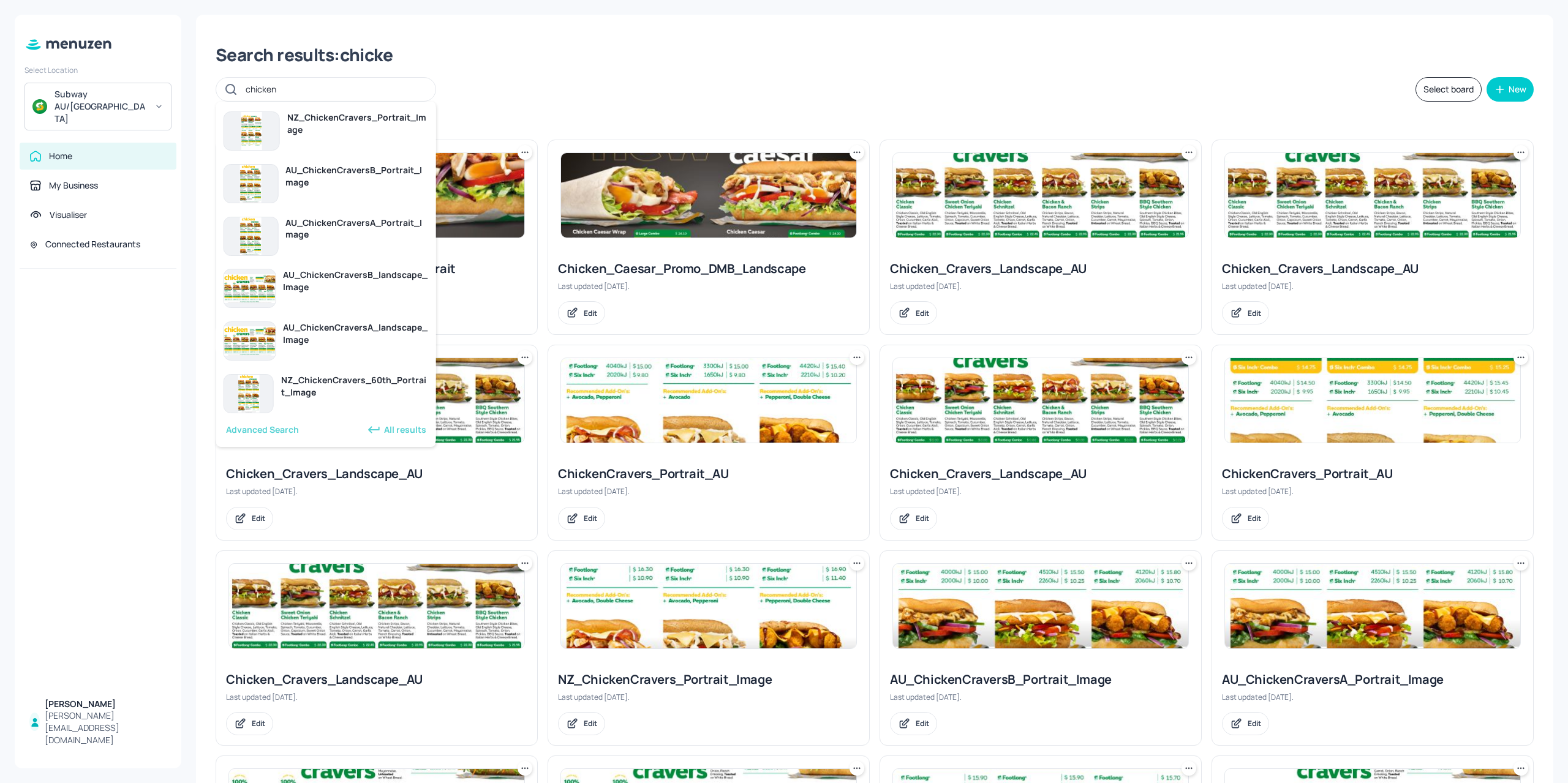
type input "chicken"
click at [620, 83] on div "chicken Select board New" at bounding box center [875, 89] width 1319 height 25
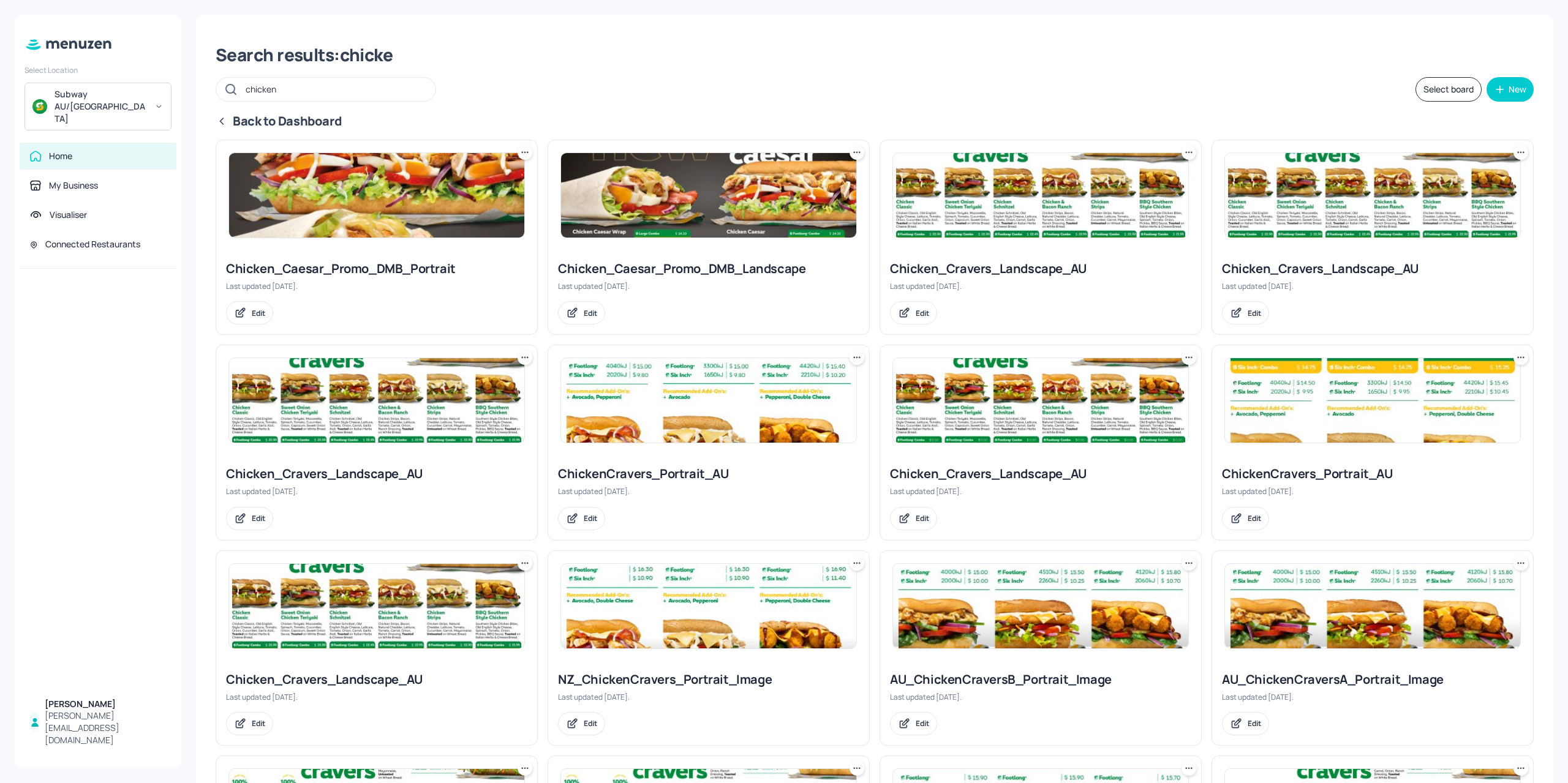
click at [86, 150] on div "Home" at bounding box center [98, 156] width 137 height 12
click at [316, 87] on input "chicken" at bounding box center [334, 89] width 178 height 18
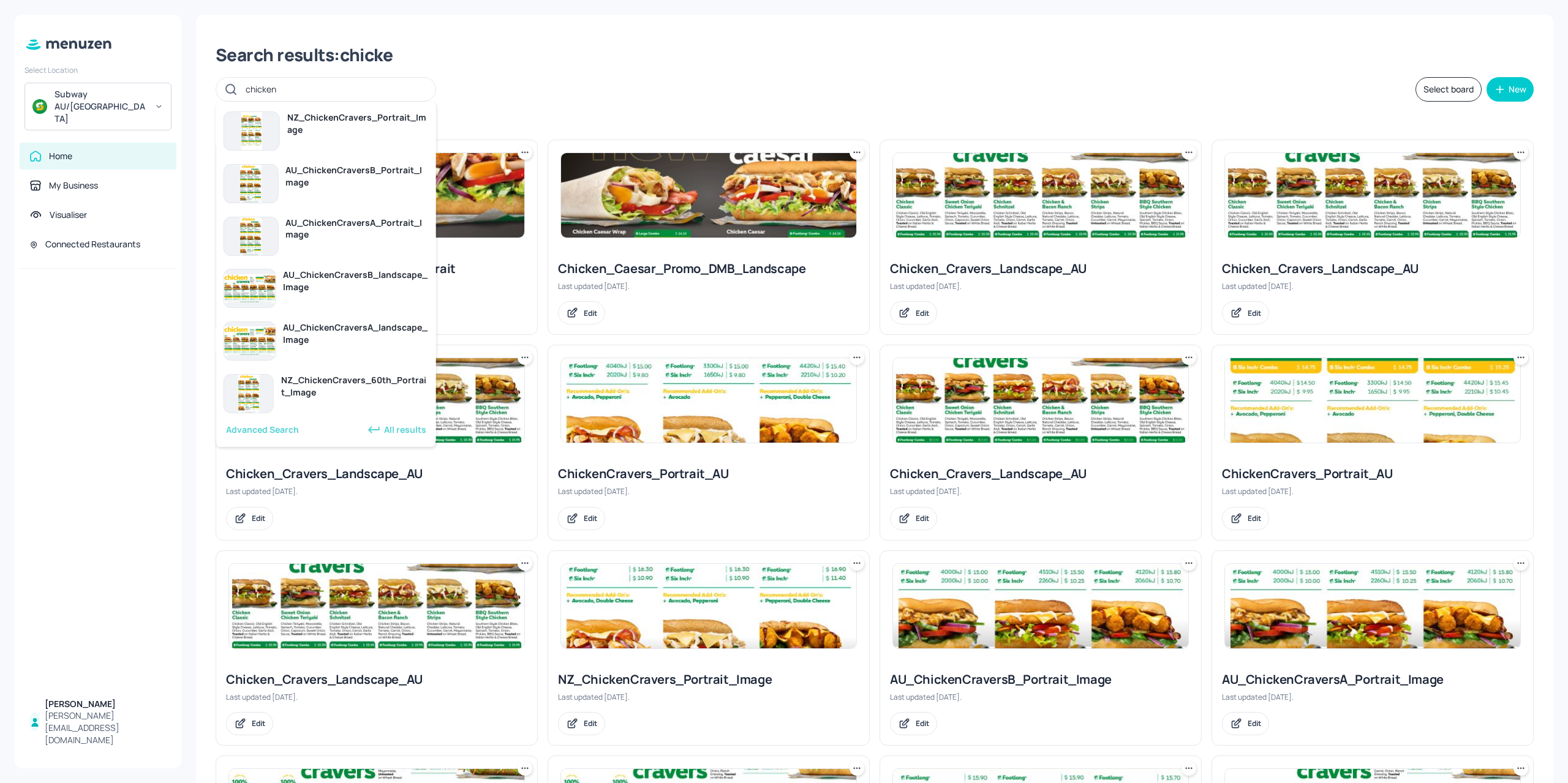
click at [497, 64] on div "Search results: chicke" at bounding box center [875, 55] width 1319 height 22
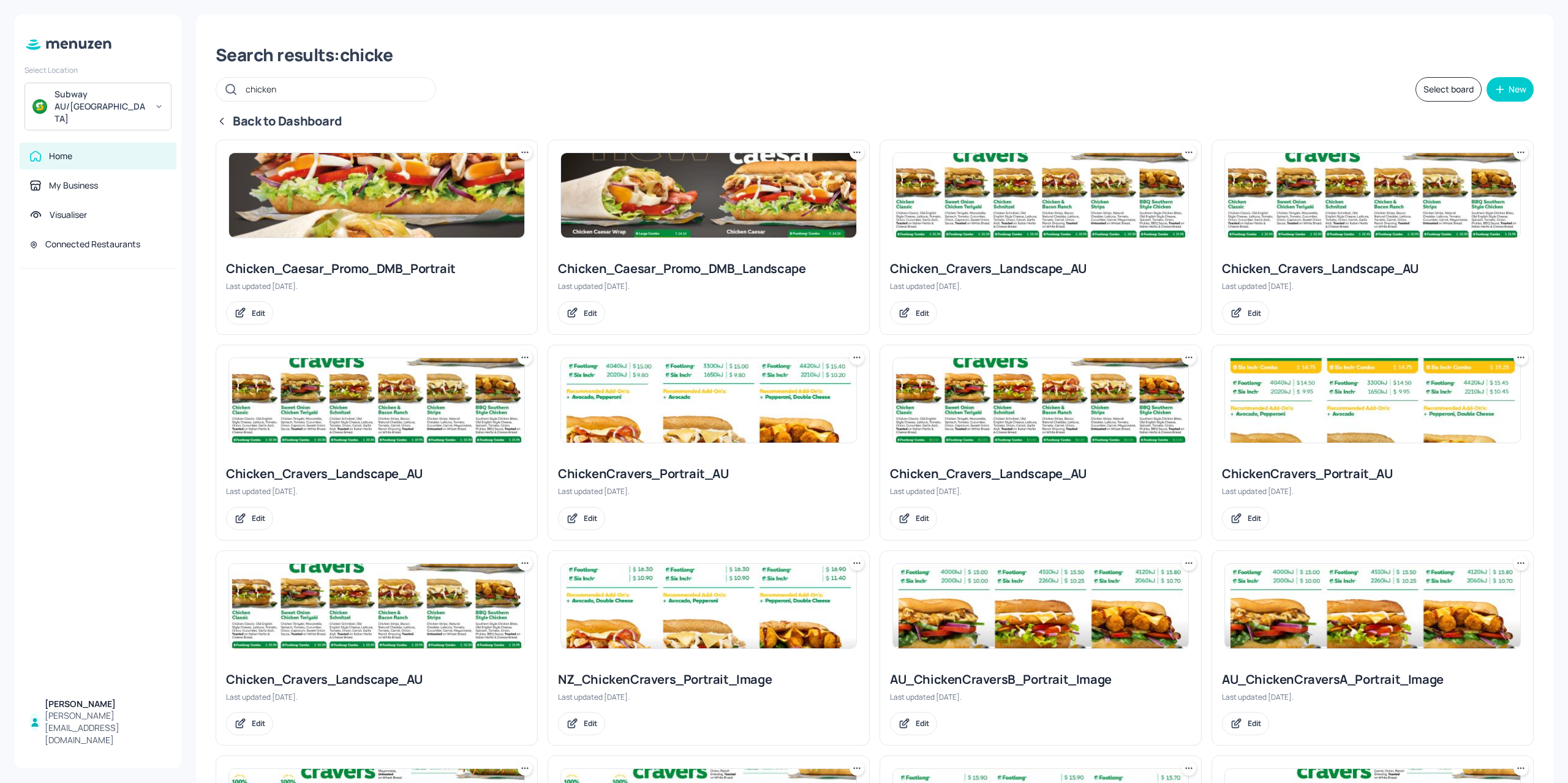
click at [212, 122] on div "Search results: chicke chicken Select board New Back to Dashboard Chicken_Caesa…" at bounding box center [874, 727] width 1357 height 1425
click at [216, 125] on icon at bounding box center [221, 121] width 12 height 12
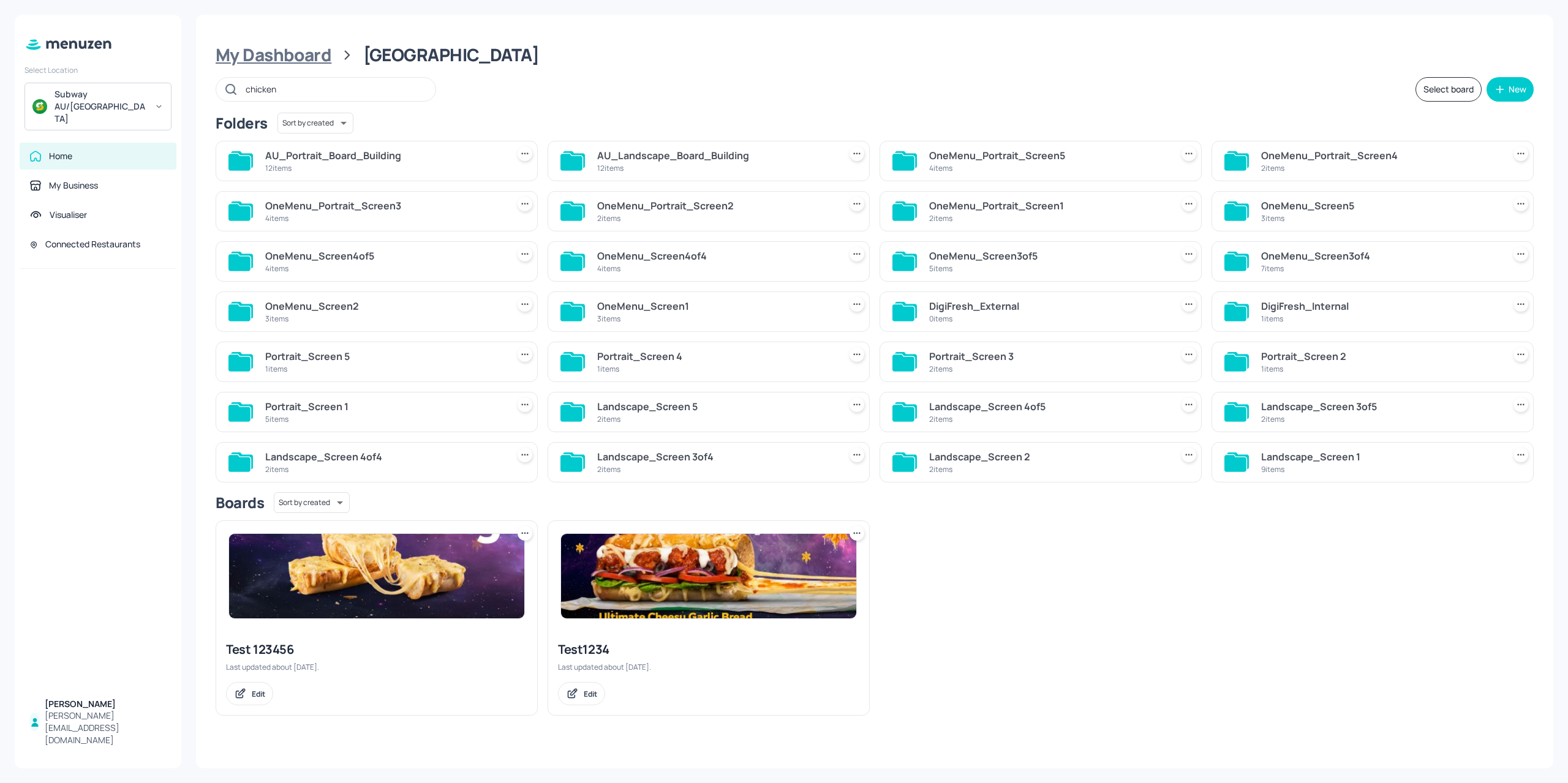
click at [267, 65] on div "My Dashboard" at bounding box center [273, 55] width 116 height 22
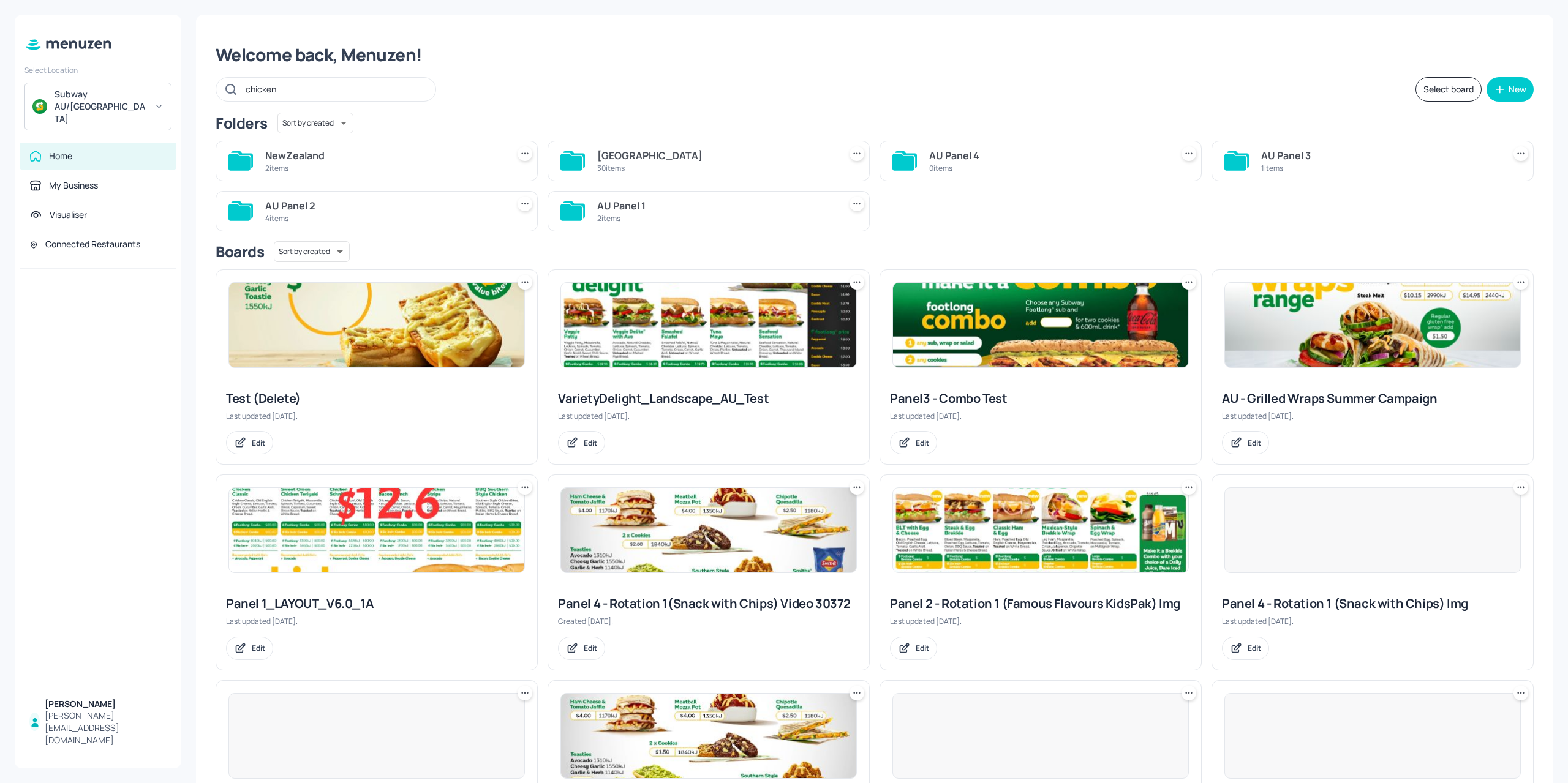
click at [611, 151] on div "[GEOGRAPHIC_DATA]" at bounding box center [716, 155] width 238 height 15
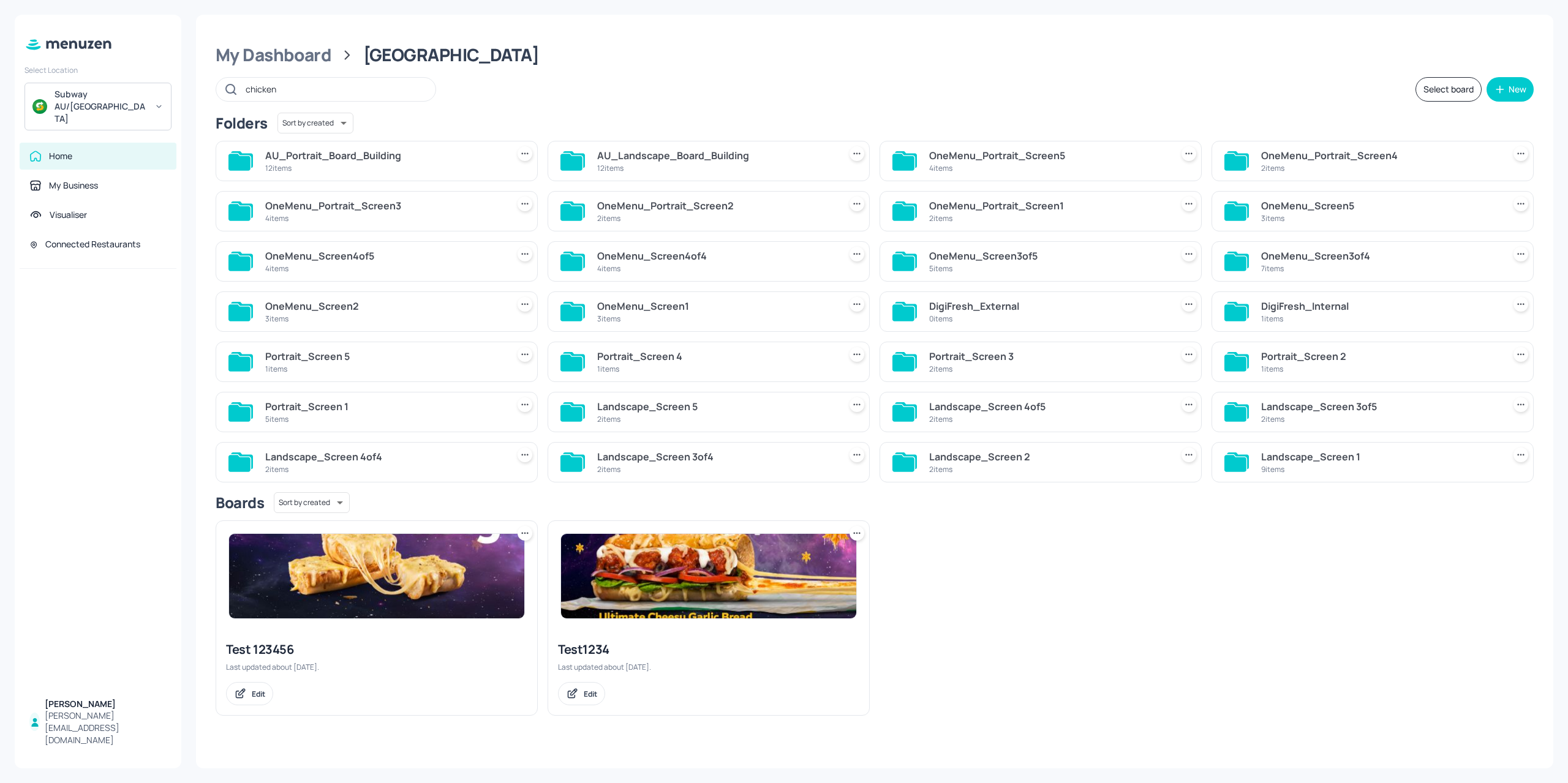
click at [631, 167] on div "12 items" at bounding box center [716, 168] width 238 height 11
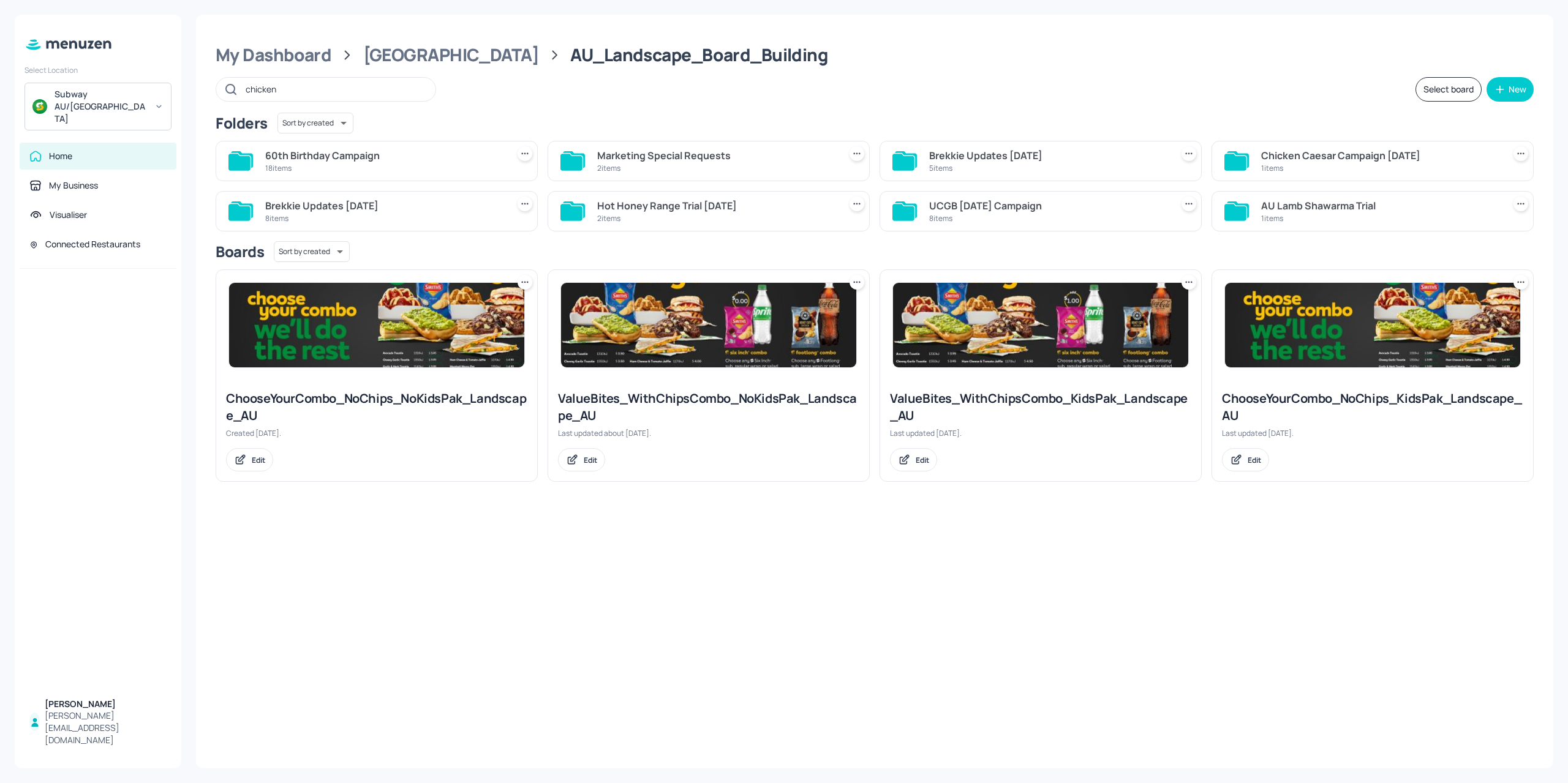
click at [436, 173] on div "60th Birthday Campaign 18 items" at bounding box center [384, 161] width 238 height 30
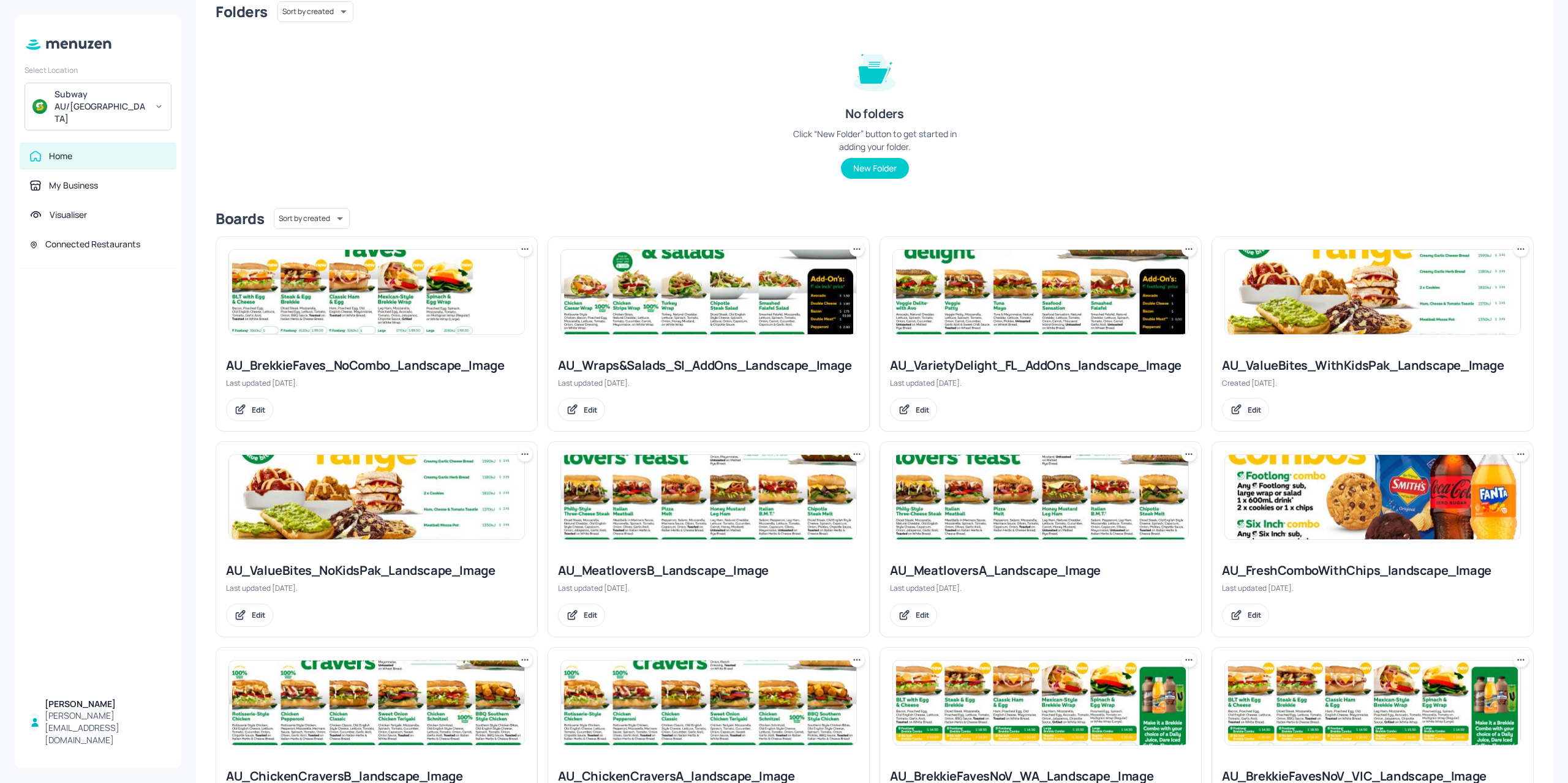
scroll to position [306, 0]
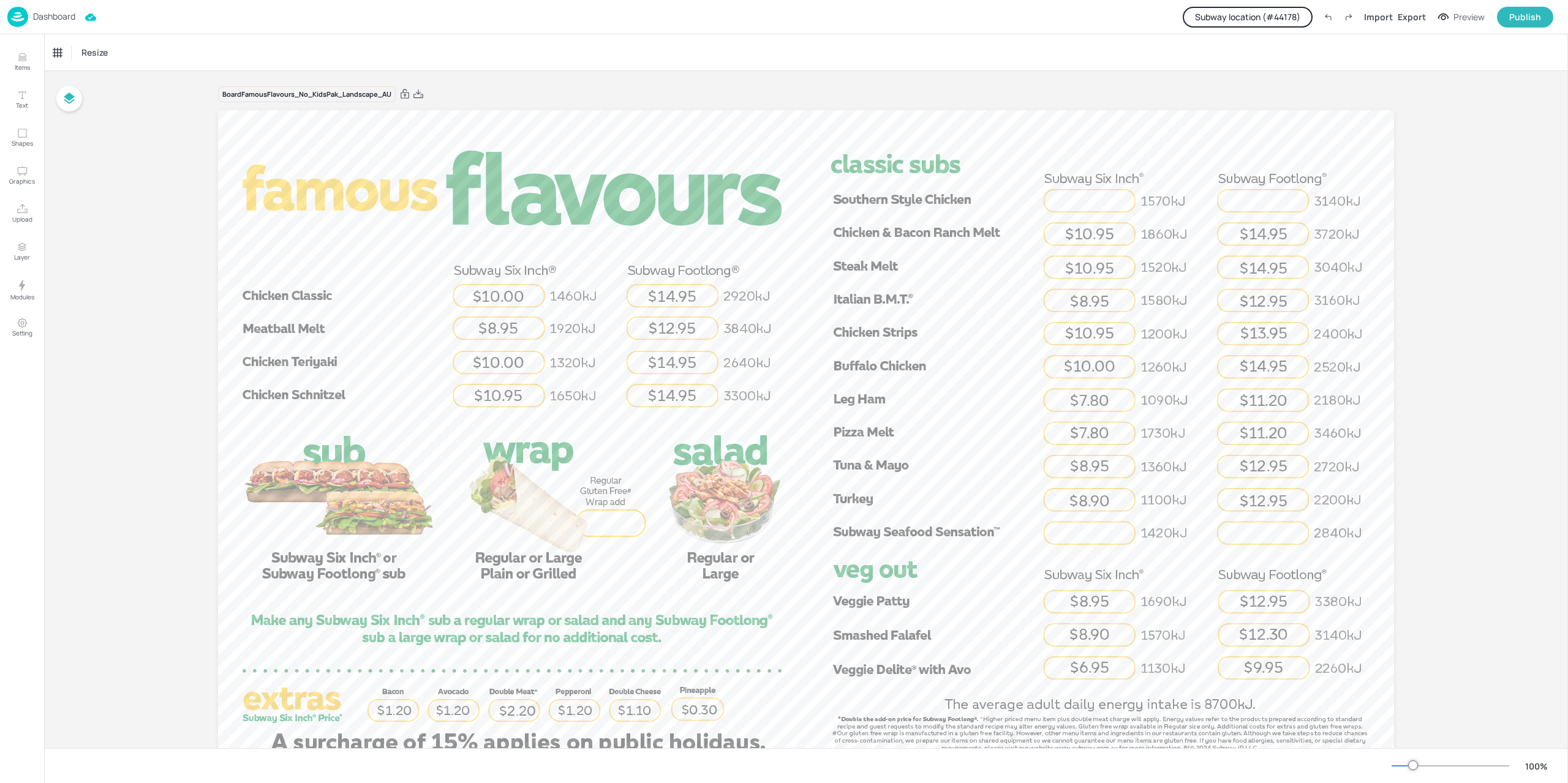
click at [39, 18] on p "Dashboard" at bounding box center [54, 17] width 42 height 8
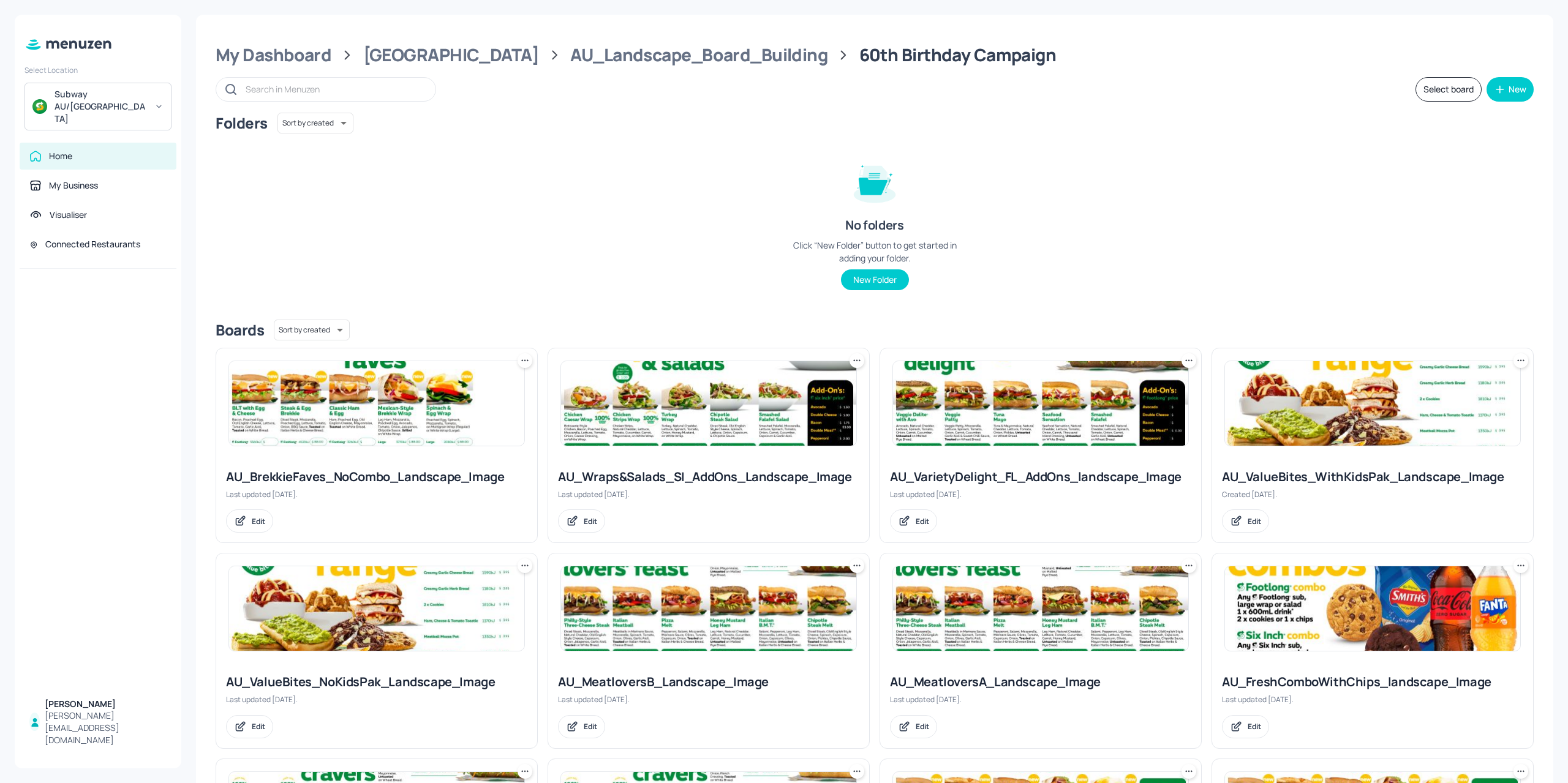
click at [634, 40] on div "My Dashboard Australia AU_Landscape_Board_Building 60th Birthday Campaign Selec…" at bounding box center [874, 722] width 1357 height 1414
click at [570, 51] on div "AU_Landscape_Board_Building" at bounding box center [698, 55] width 257 height 22
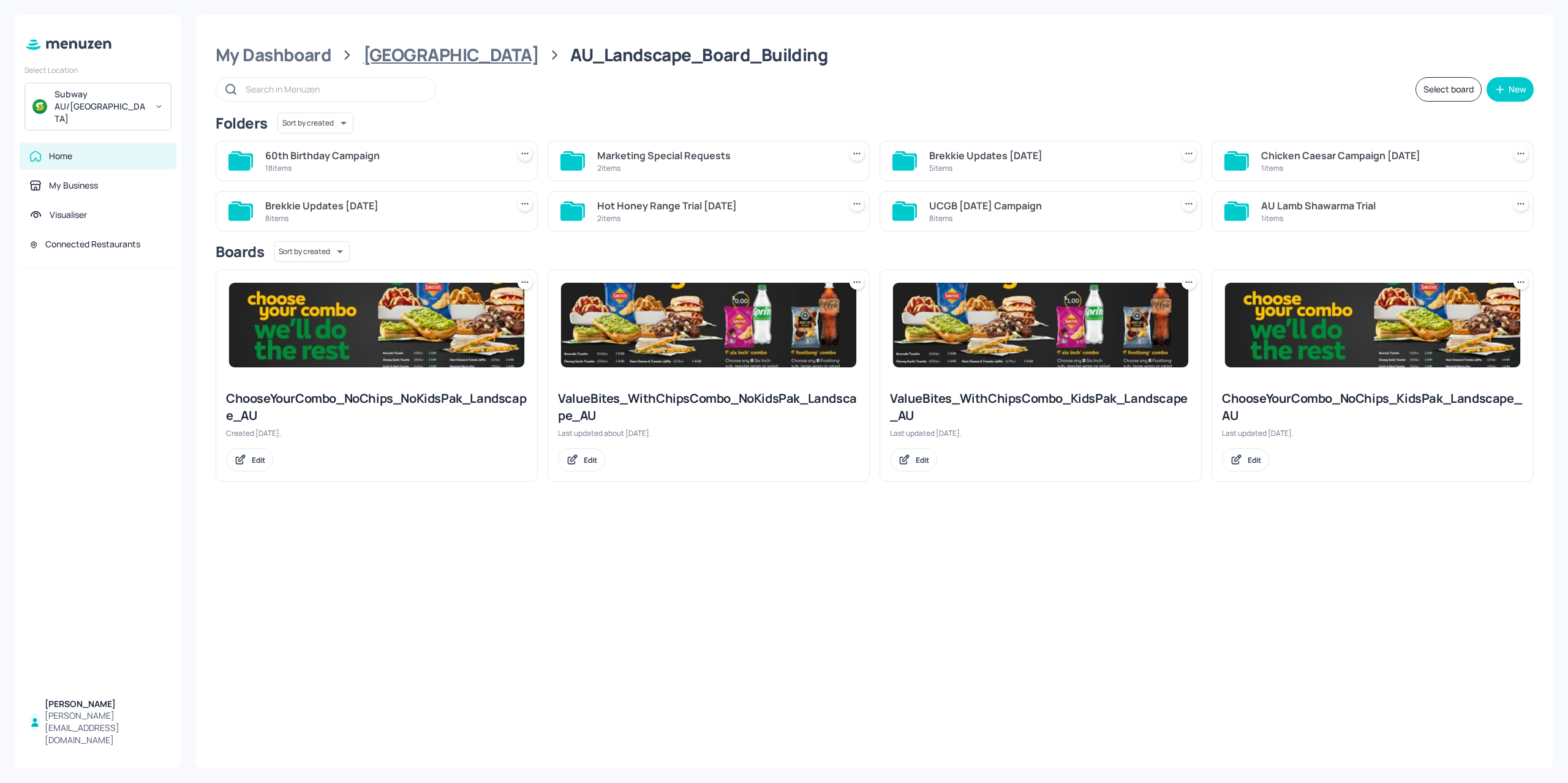
click at [366, 63] on div "[GEOGRAPHIC_DATA]" at bounding box center [451, 55] width 176 height 22
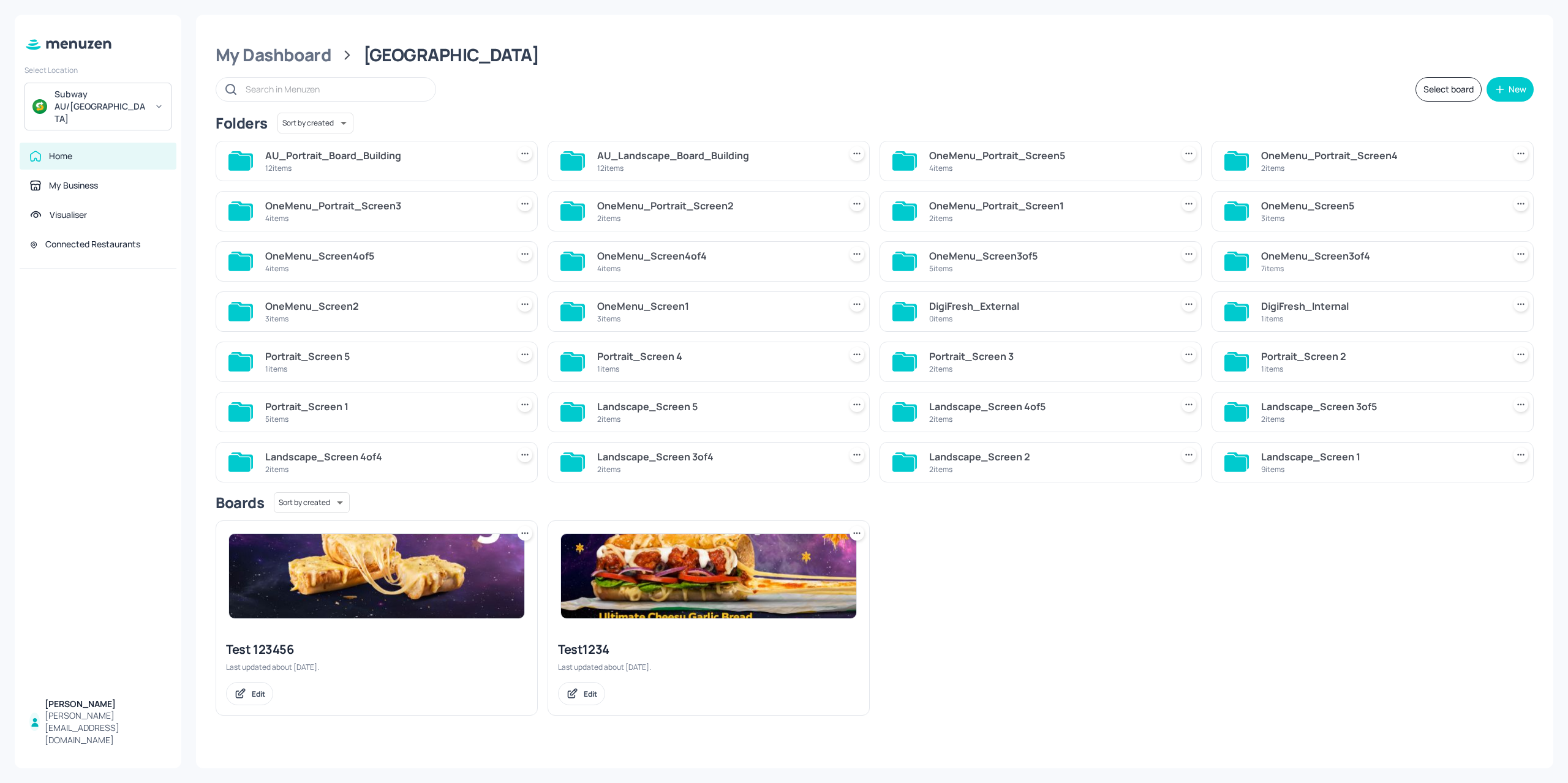
drag, startPoint x: 325, startPoint y: 50, endPoint x: 527, endPoint y: 21, distance: 204.1
click at [527, 21] on div "My Dashboard Australia Select board New Folders Sort by created id ​ AU_Portrai…" at bounding box center [874, 392] width 1357 height 754
click at [659, 165] on div "12 items" at bounding box center [716, 168] width 238 height 11
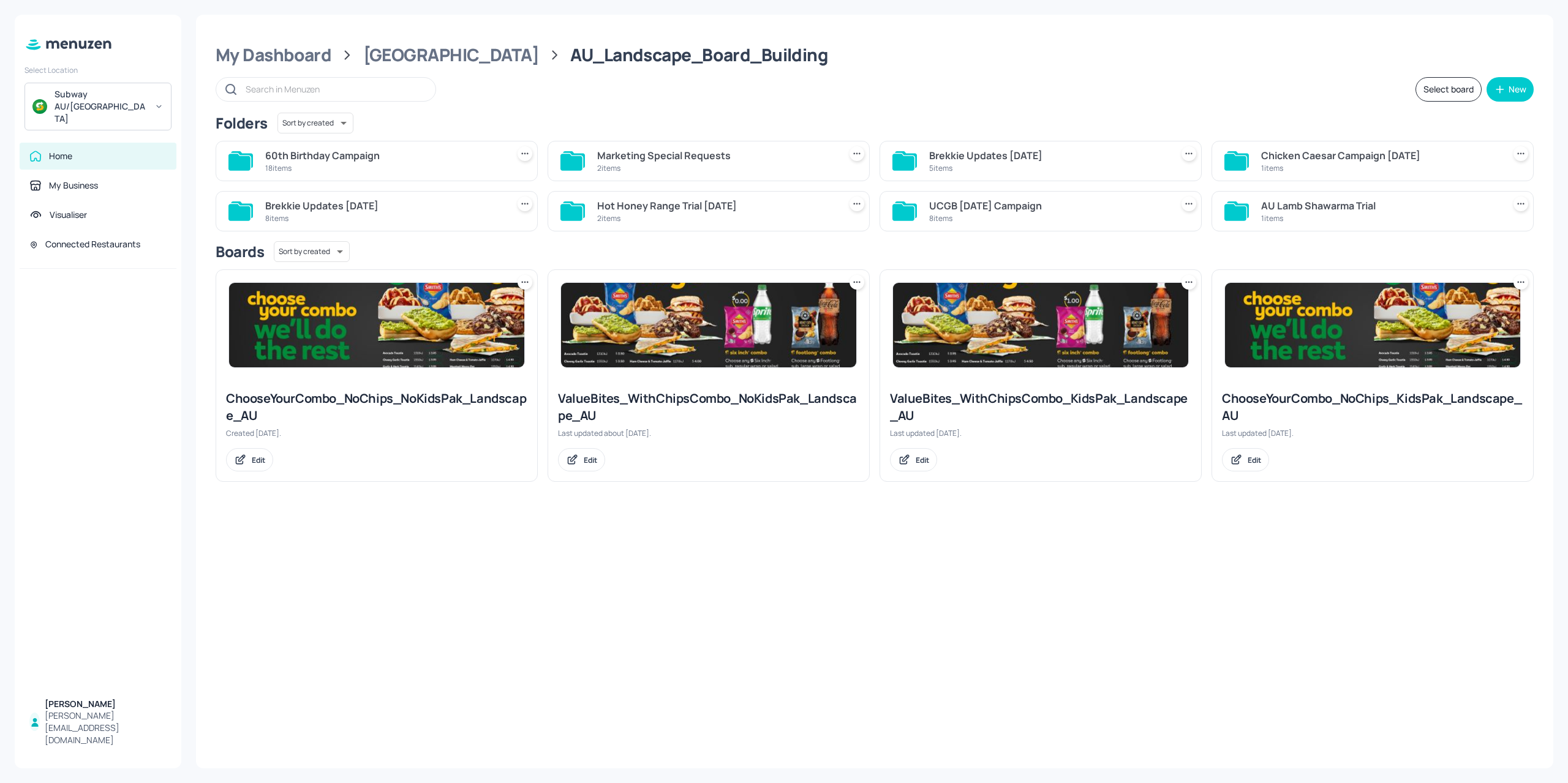
click at [410, 164] on div "18 items" at bounding box center [384, 168] width 238 height 11
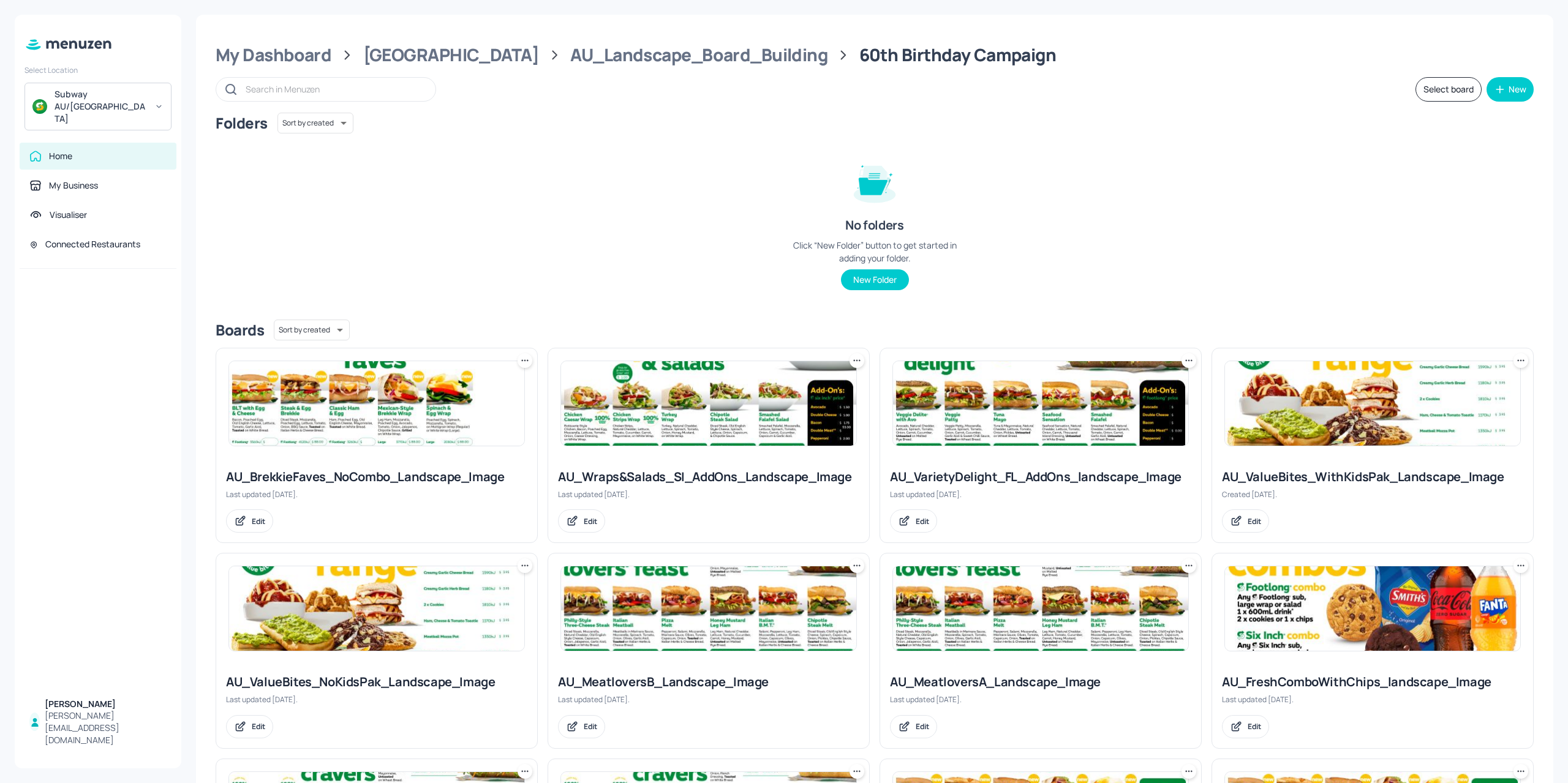
click at [382, 420] on img at bounding box center [376, 403] width 295 height 84
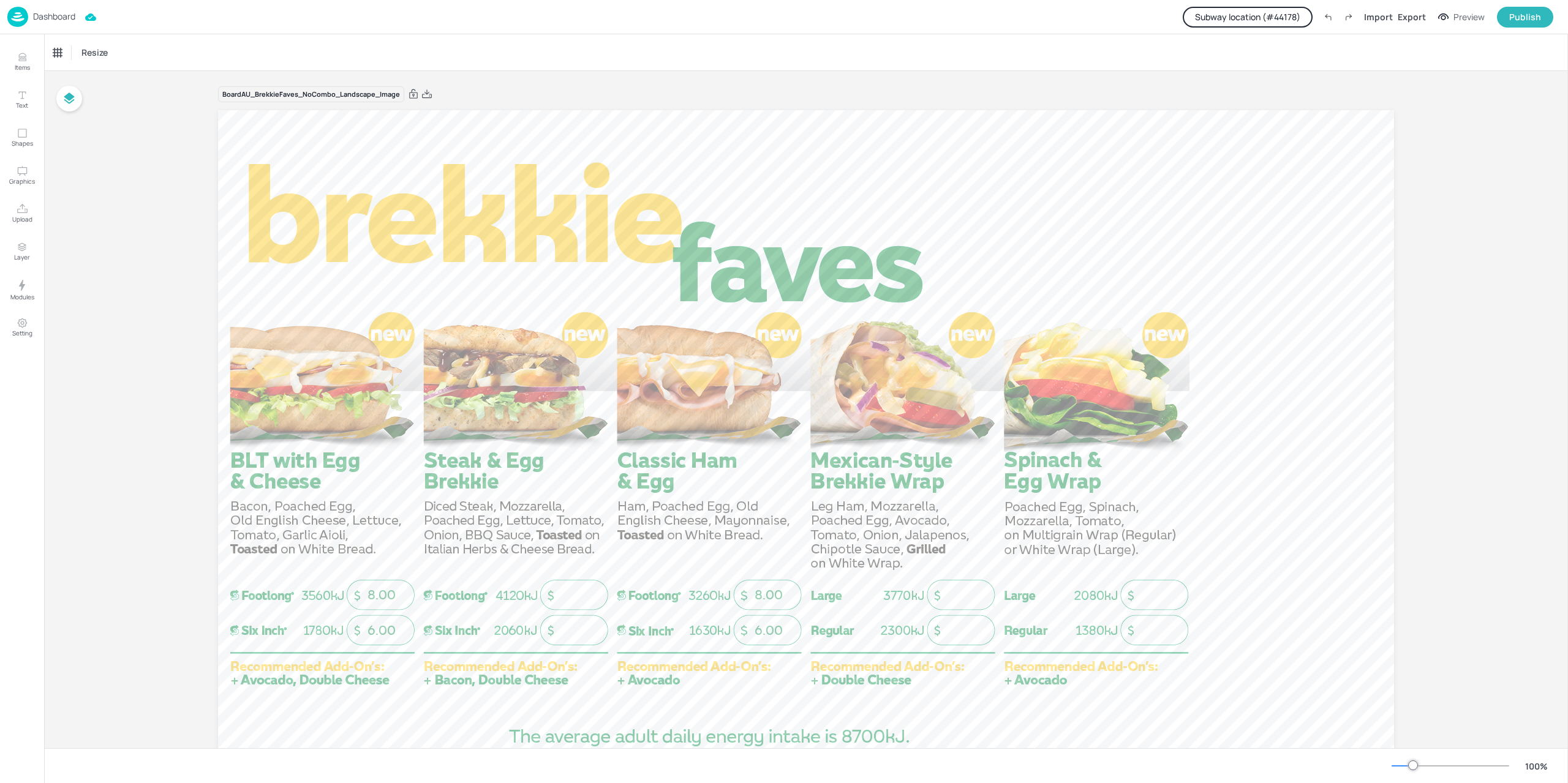
click at [1300, 18] on button "Subway location (# 44178 )" at bounding box center [1247, 17] width 130 height 21
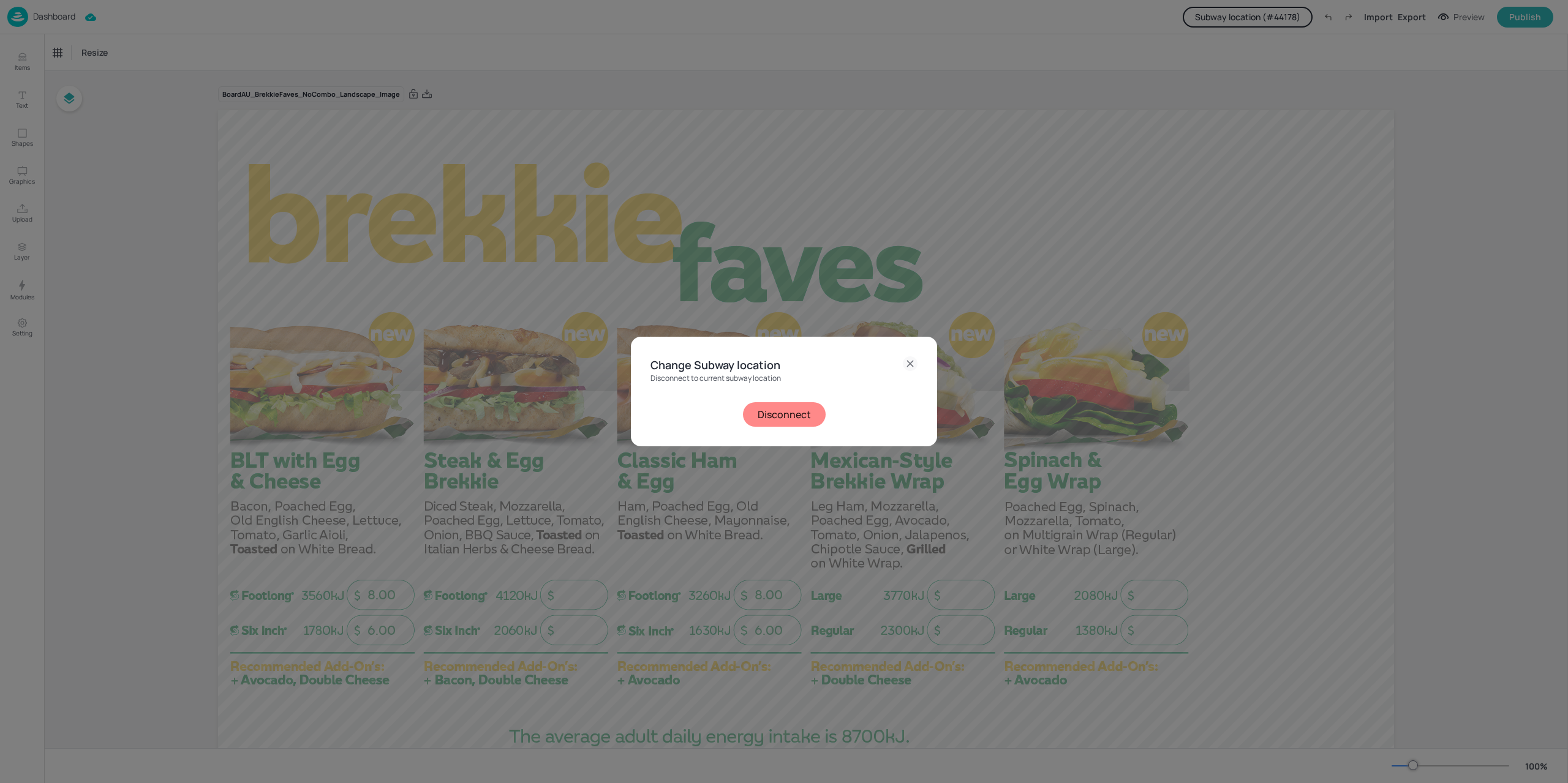
click at [774, 410] on button "Disconnect" at bounding box center [784, 415] width 83 height 25
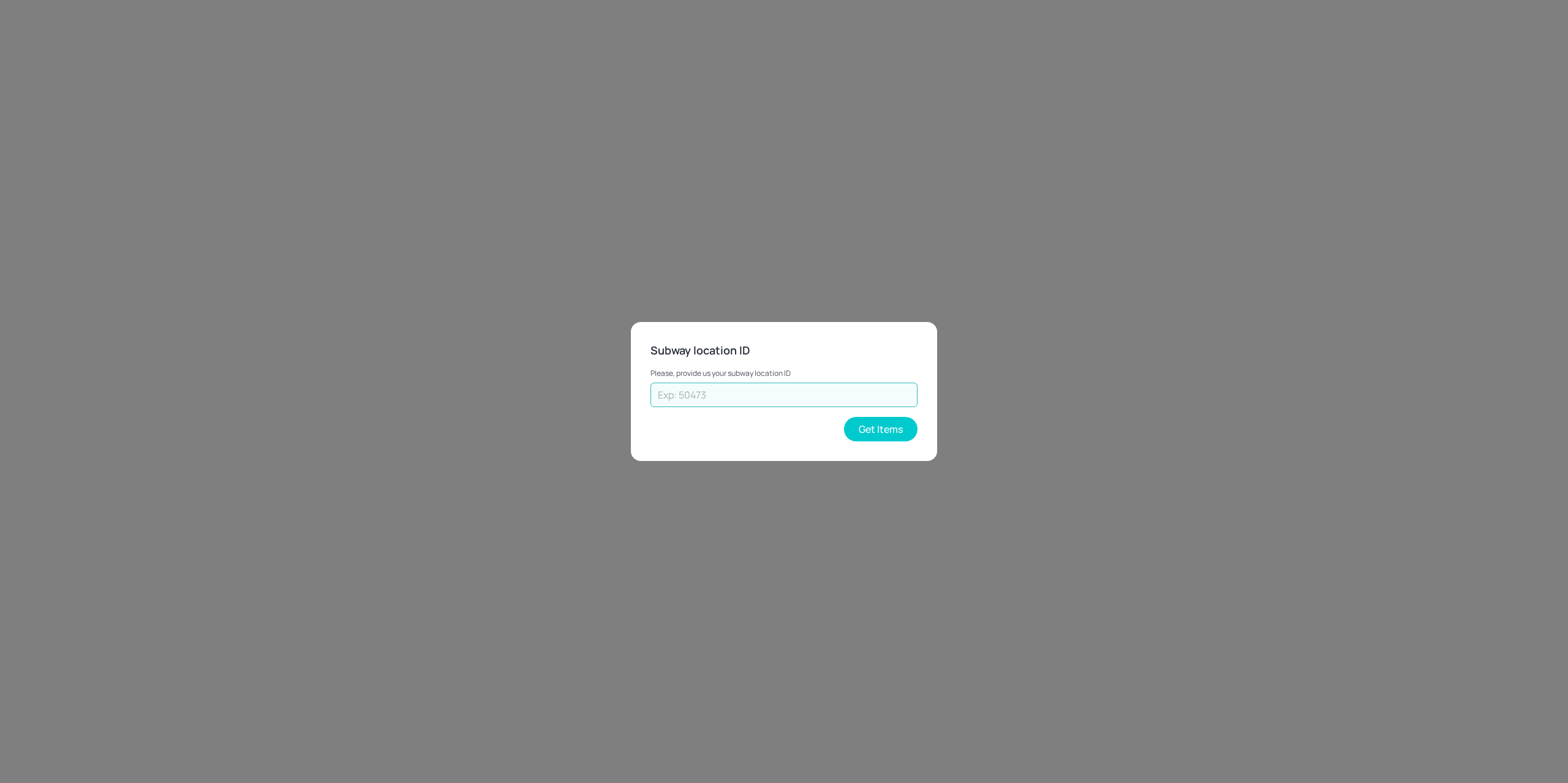
click at [805, 402] on input "text" at bounding box center [783, 395] width 267 height 25
paste input "16954"
type input "16954"
click at [895, 425] on button "Get Items" at bounding box center [881, 429] width 74 height 25
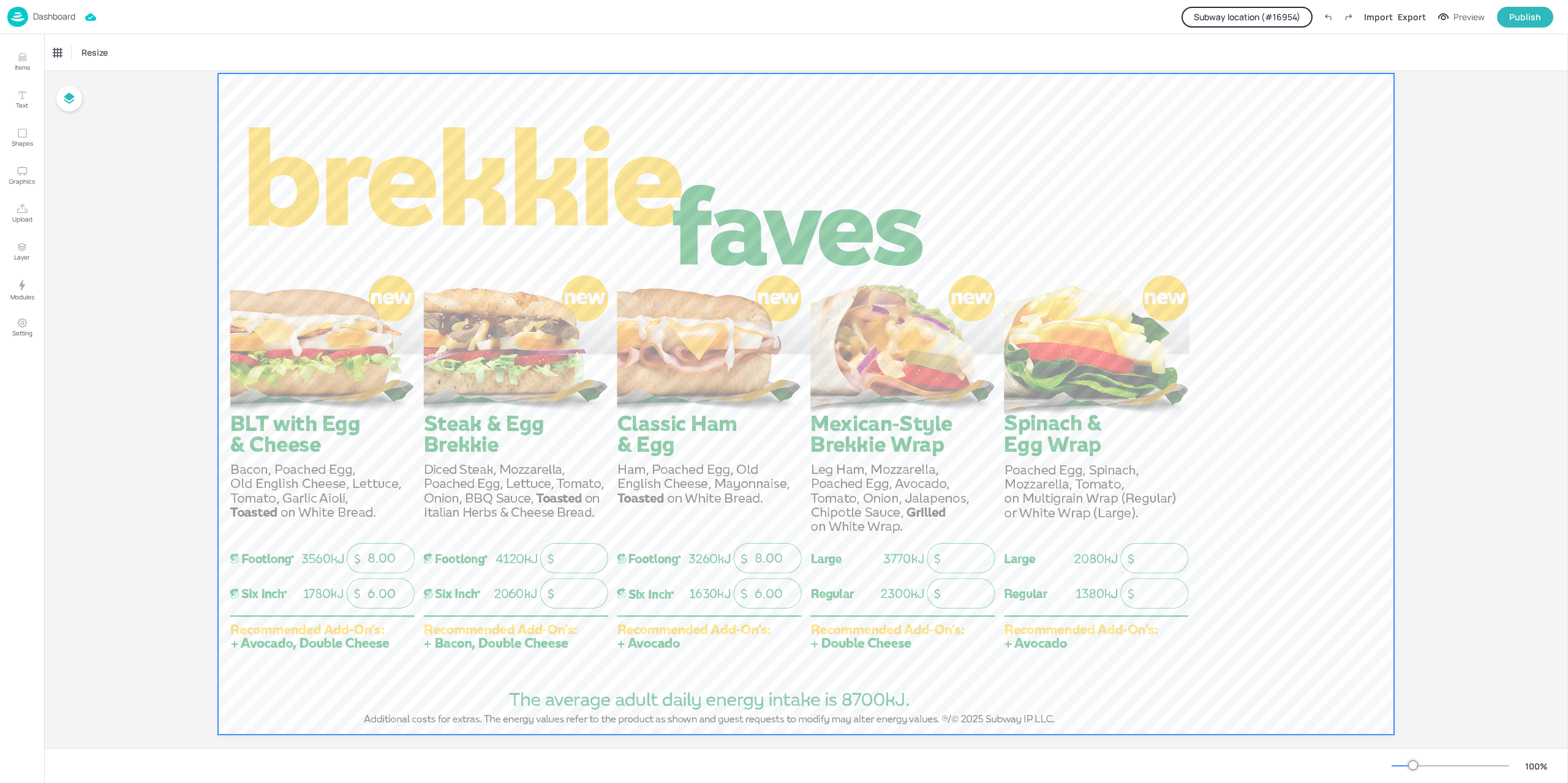
scroll to position [54, 0]
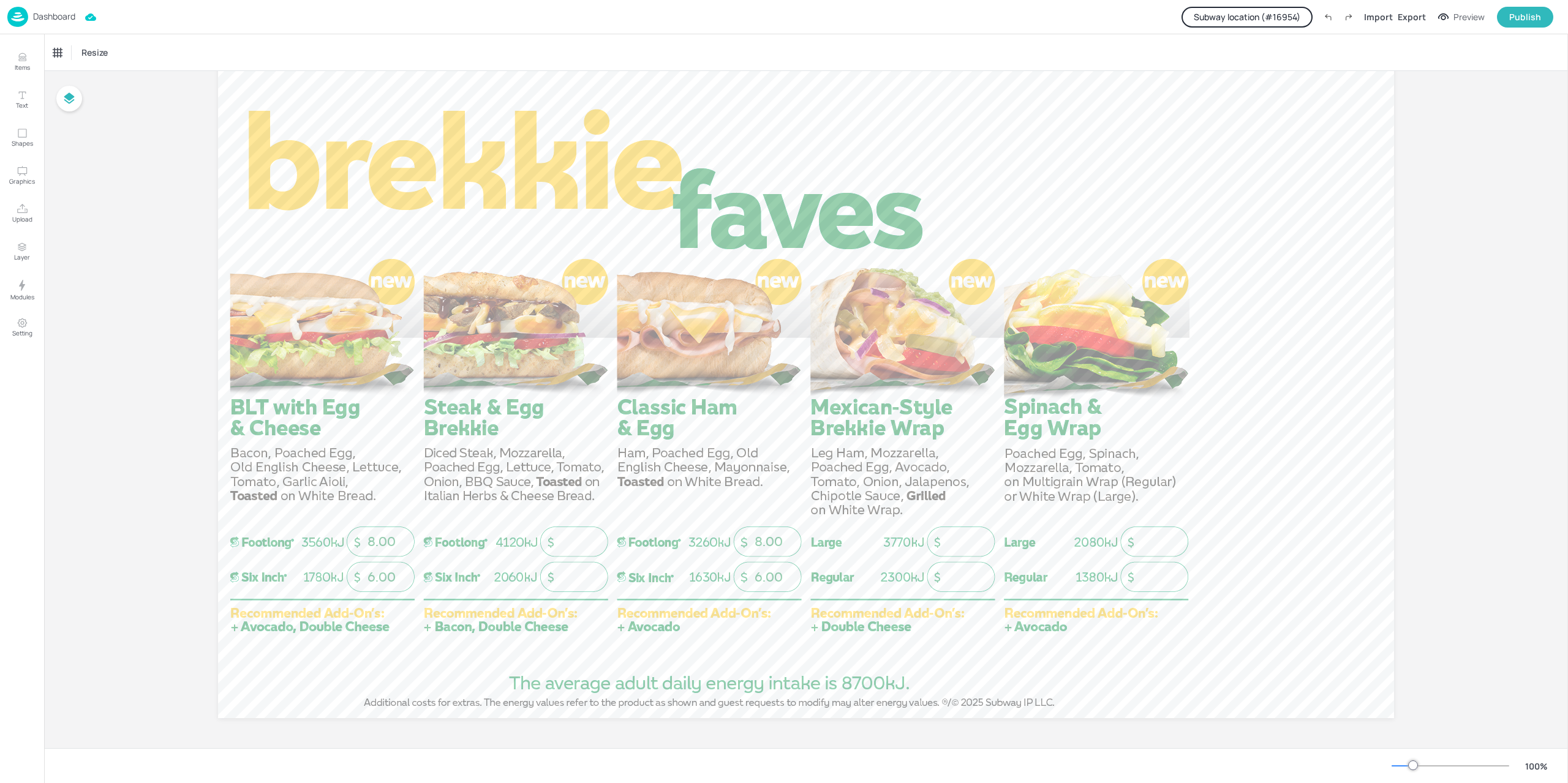
click at [1482, 285] on div "Board AU_BrekkieFaves_NoCombo_Landscape_Image 6.00 8.00 8.00 6.00" at bounding box center [805, 383] width 1524 height 731
